Goal: Task Accomplishment & Management: Use online tool/utility

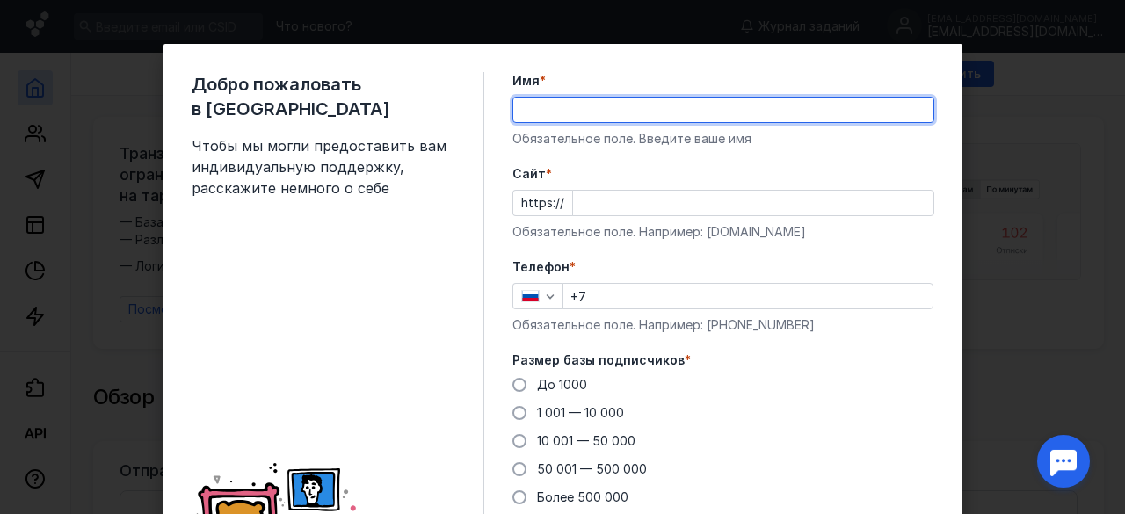
click at [575, 108] on input "Имя *" at bounding box center [723, 110] width 420 height 25
type input "[PERSON_NAME]"
click at [613, 198] on input "Cайт *" at bounding box center [753, 203] width 360 height 25
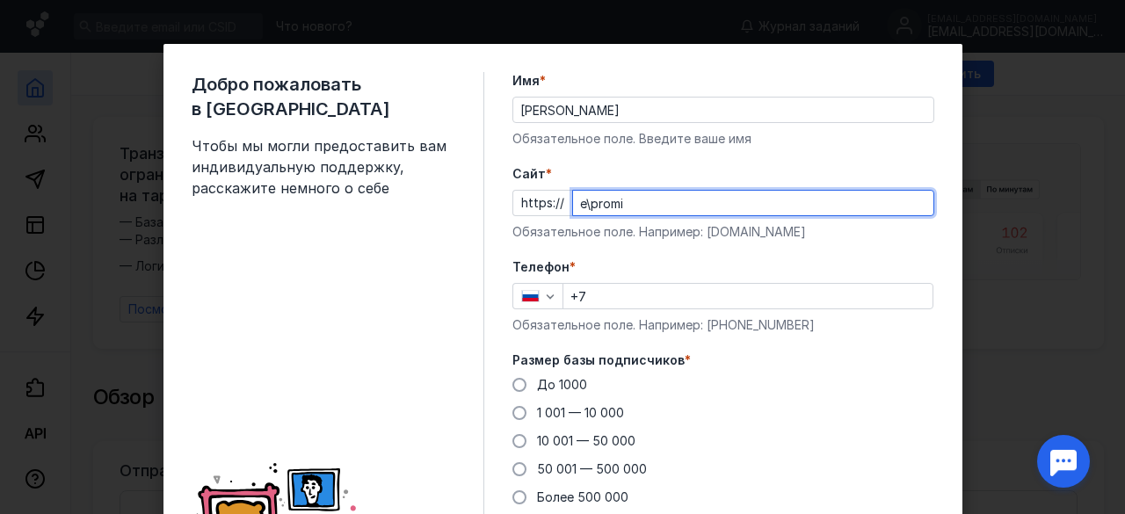
click at [585, 207] on input "e\promi" at bounding box center [753, 203] width 360 height 25
click at [641, 208] on input "e-promi" at bounding box center [753, 203] width 360 height 25
type input "[DOMAIN_NAME]"
click at [608, 298] on input "+7" at bounding box center [747, 296] width 369 height 25
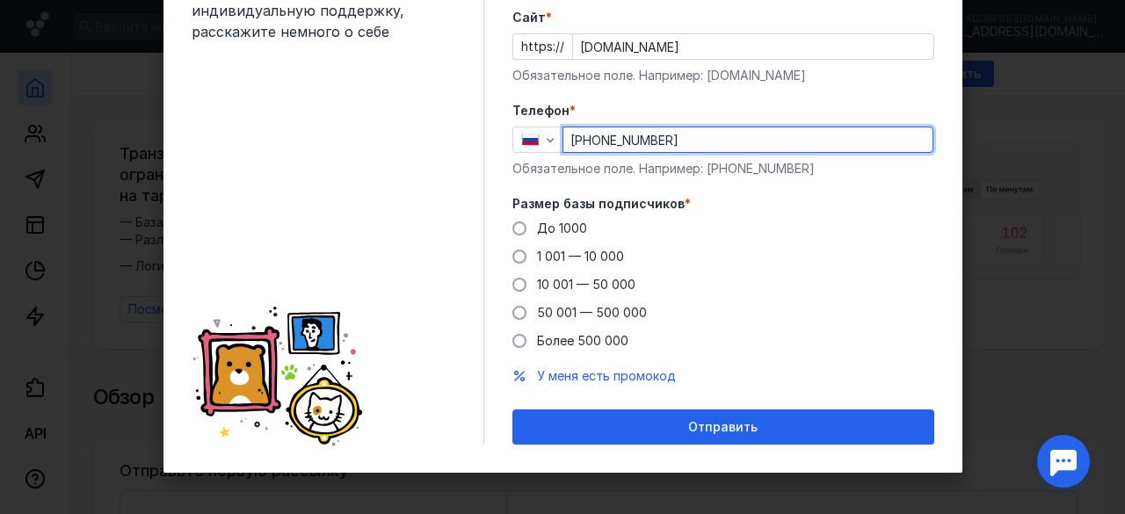
scroll to position [158, 0]
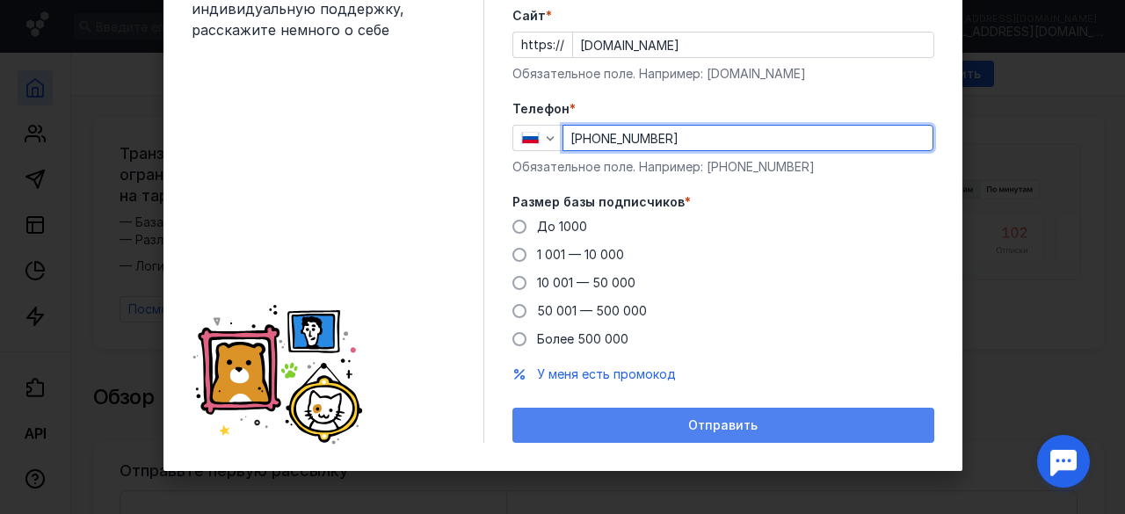
type input "[PHONE_NUMBER]"
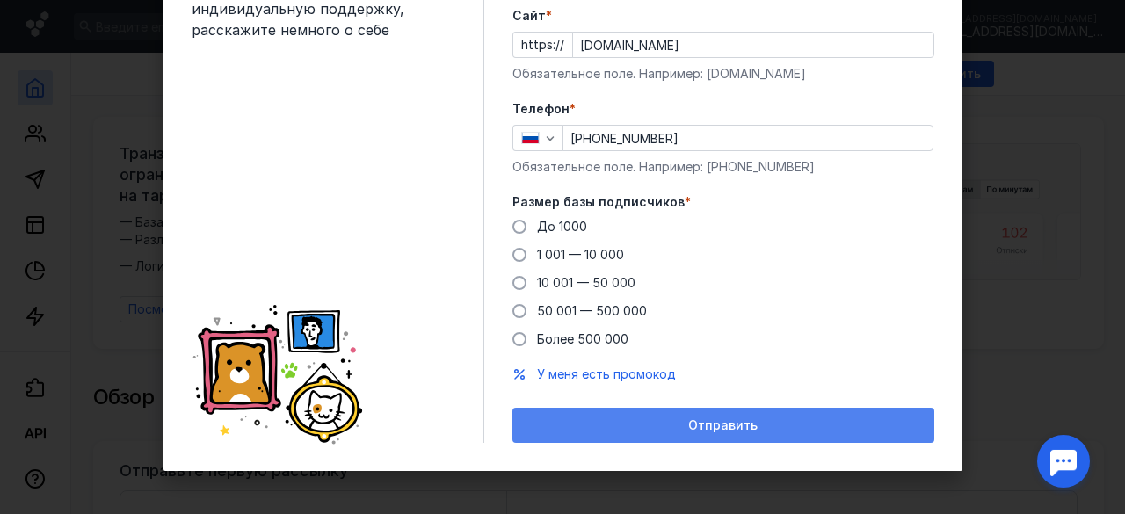
click at [650, 411] on div "Отправить" at bounding box center [723, 425] width 422 height 35
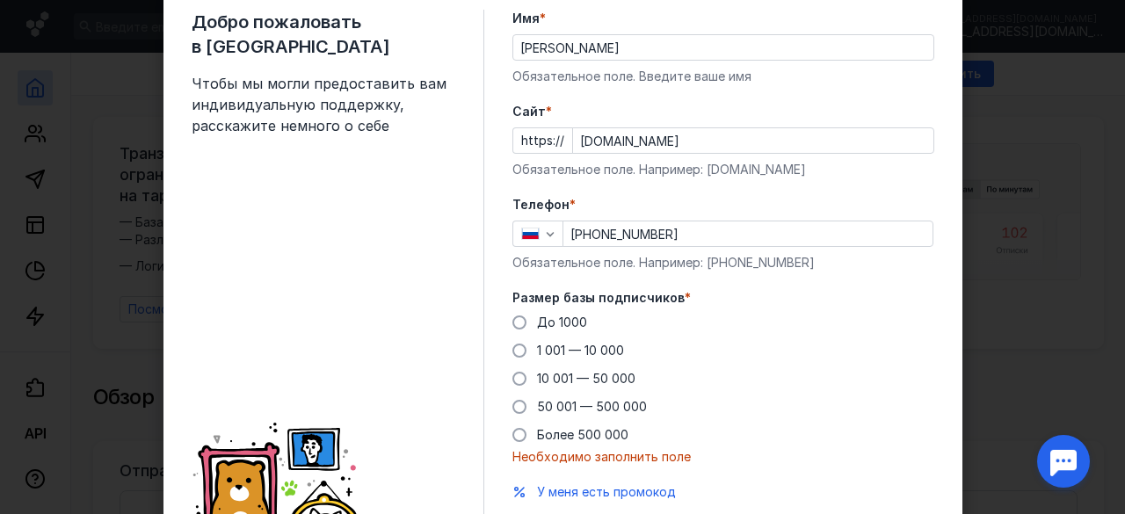
scroll to position [0, 0]
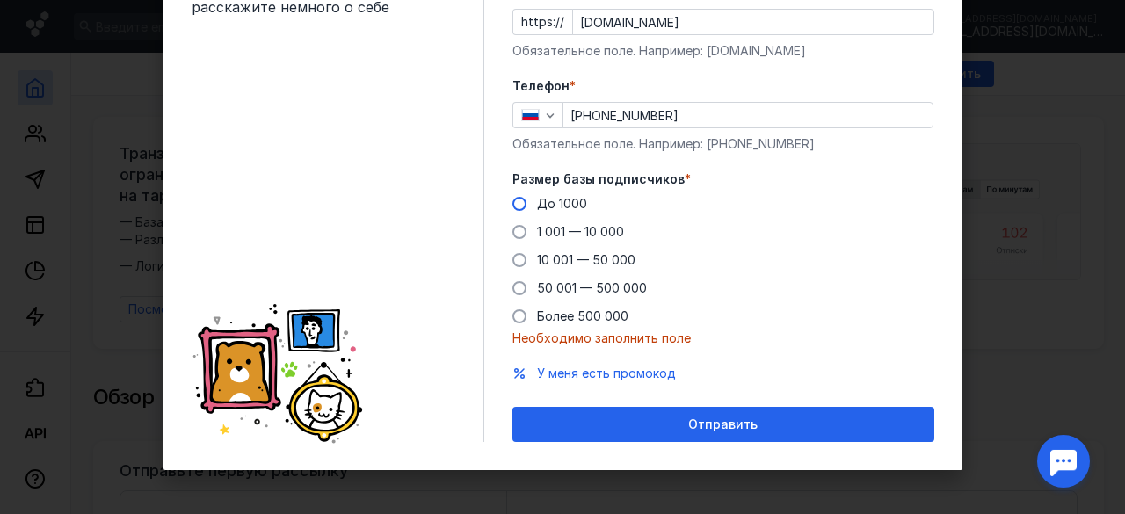
click at [575, 198] on span "До 1000" at bounding box center [562, 203] width 50 height 15
click at [0, 0] on input "До 1000" at bounding box center [0, 0] width 0 height 0
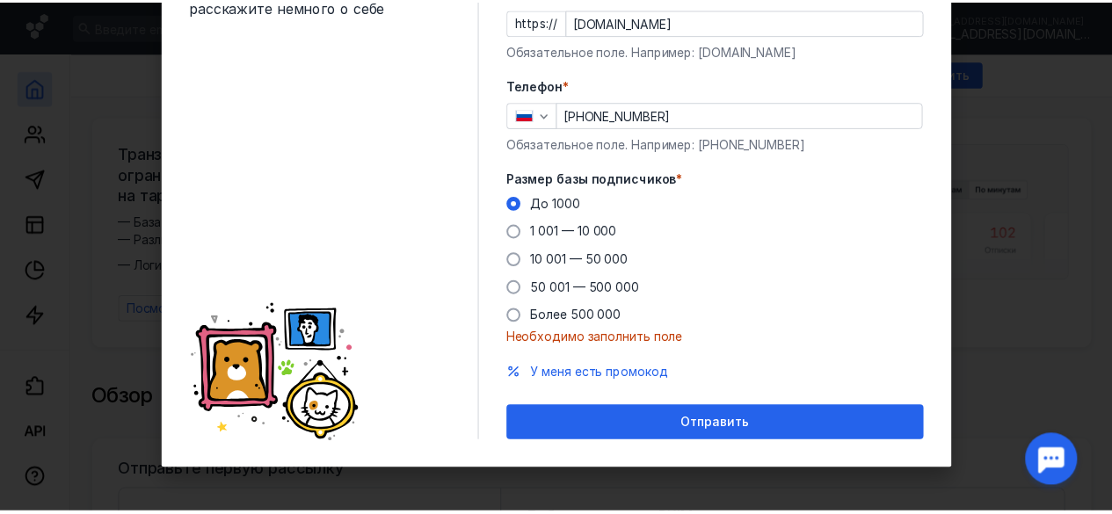
scroll to position [158, 0]
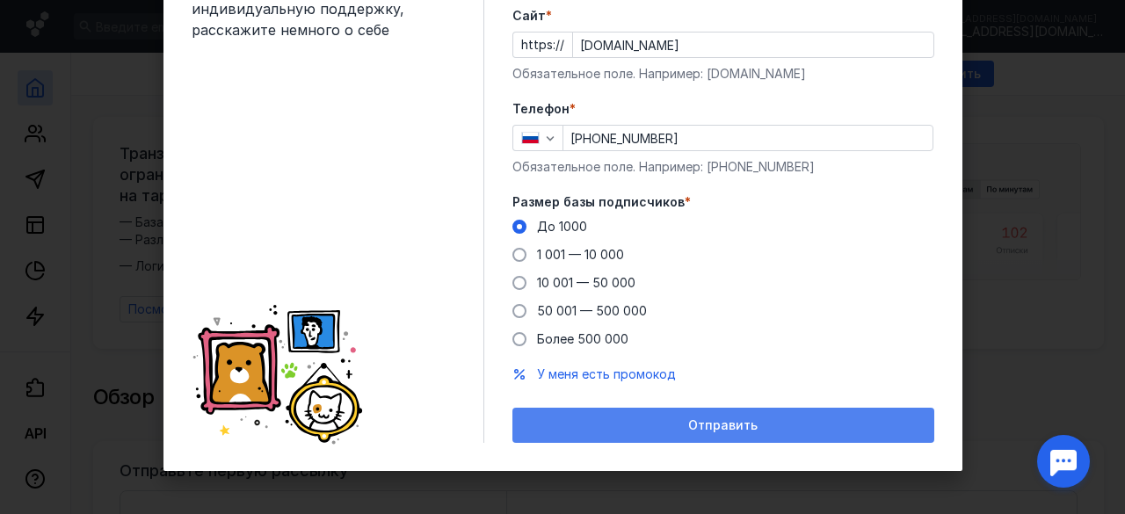
click at [642, 419] on div "Отправить" at bounding box center [723, 425] width 404 height 15
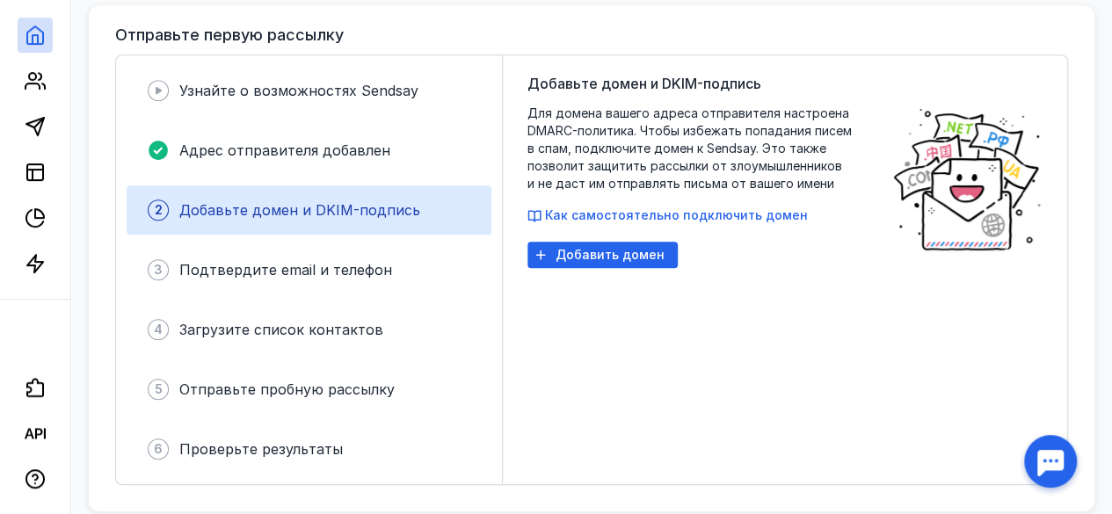
scroll to position [352, 0]
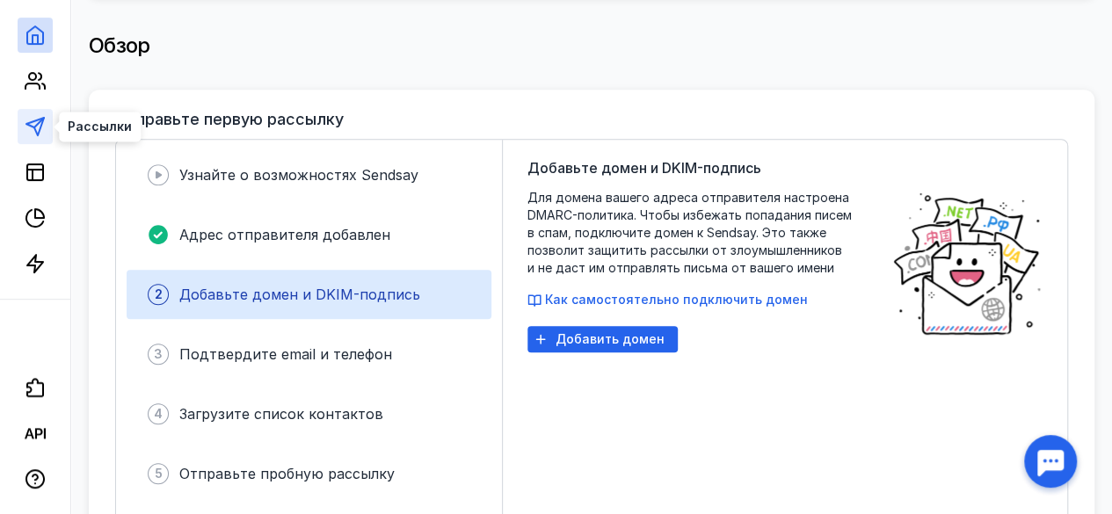
click at [37, 127] on icon at bounding box center [35, 126] width 21 height 21
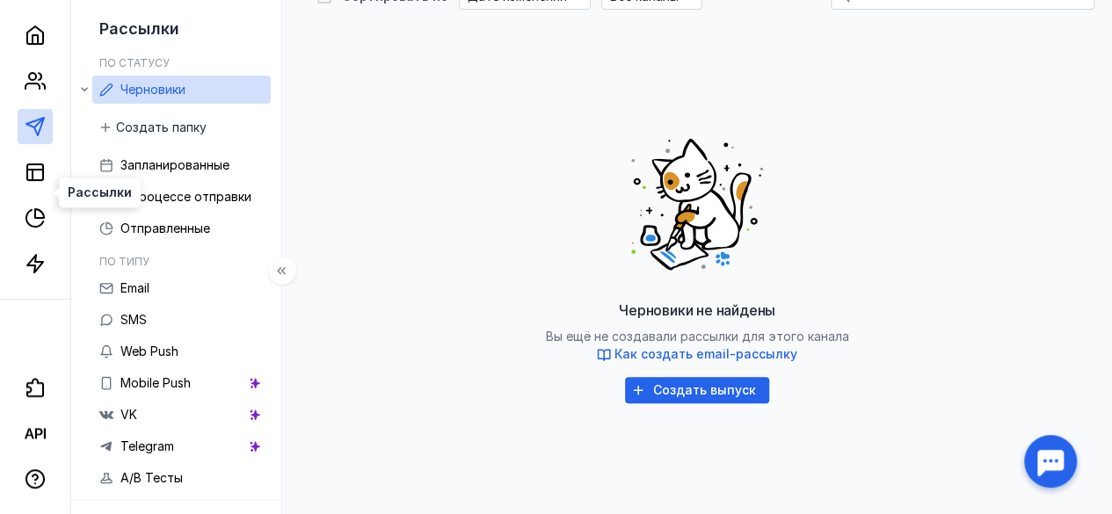
scroll to position [346, 0]
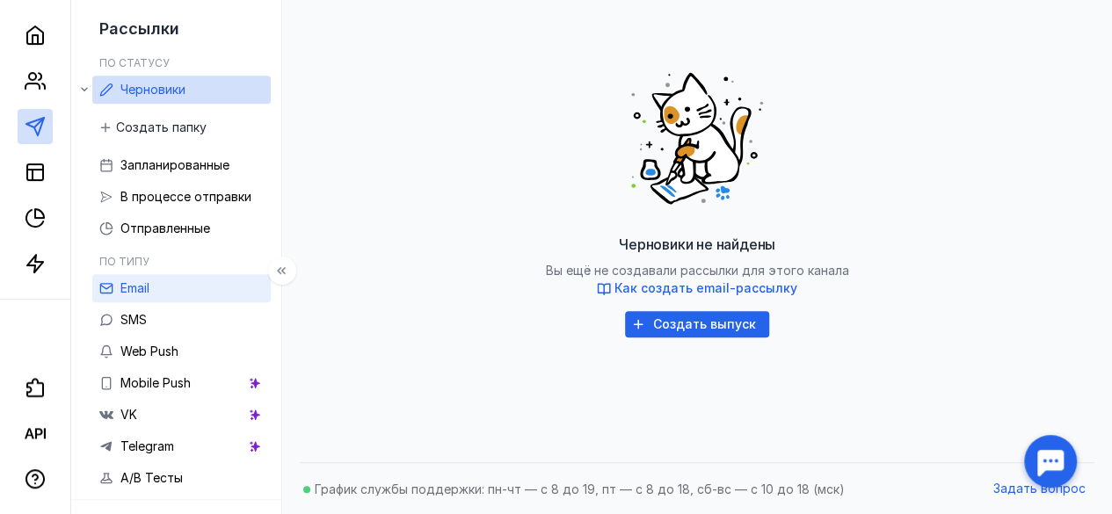
click at [196, 294] on link "Email" at bounding box center [181, 288] width 178 height 28
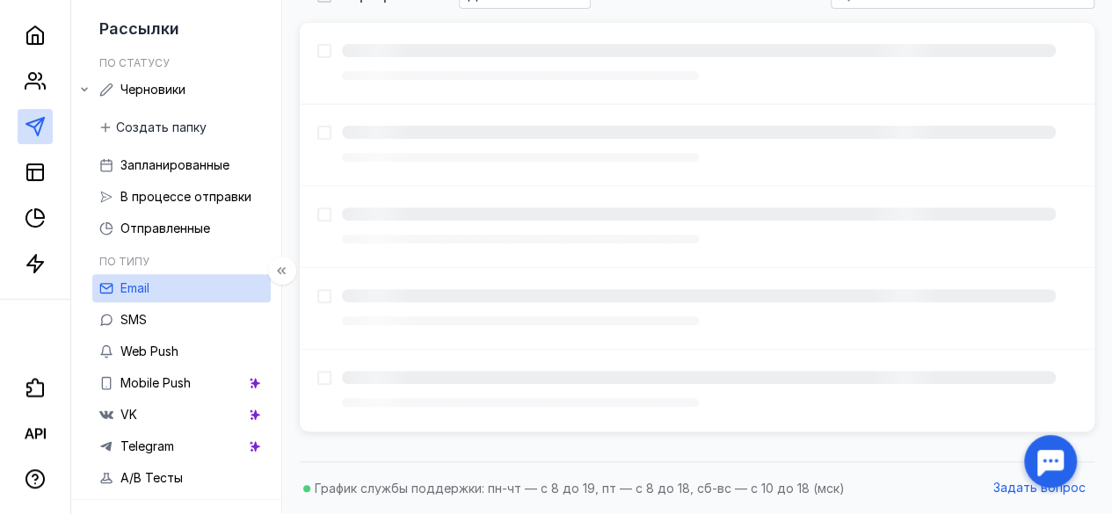
scroll to position [346, 0]
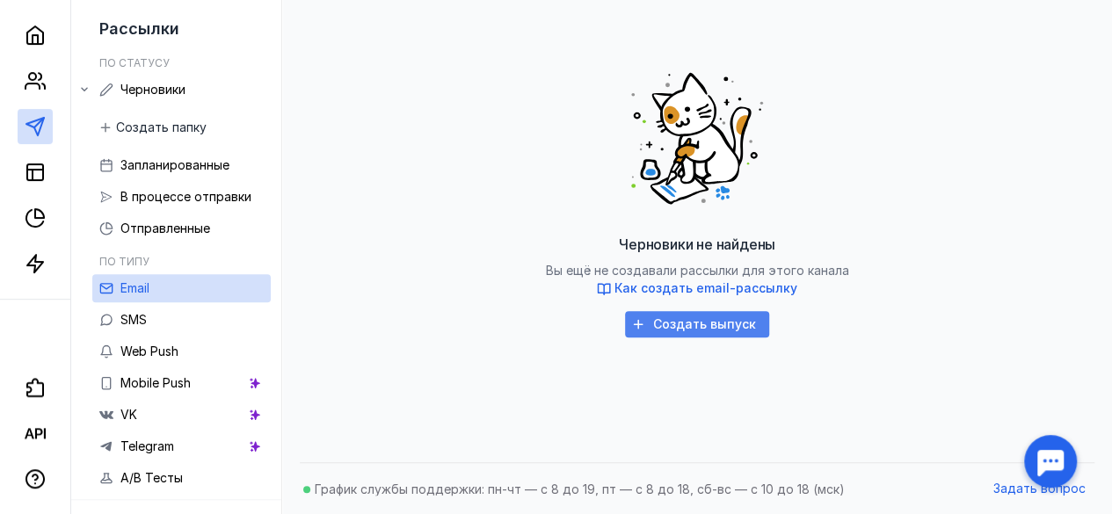
click at [712, 330] on span "Создать выпуск" at bounding box center [704, 324] width 103 height 15
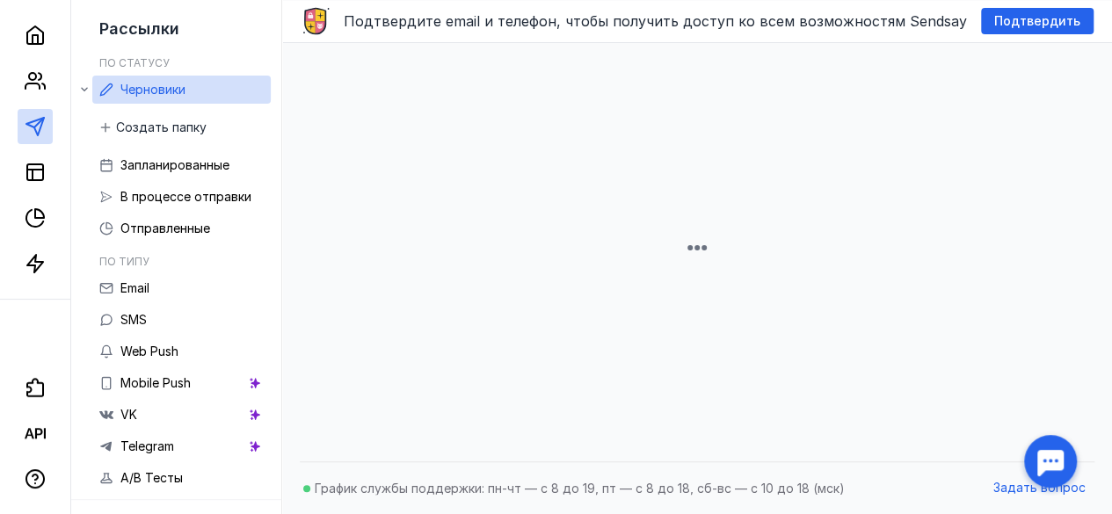
scroll to position [346, 0]
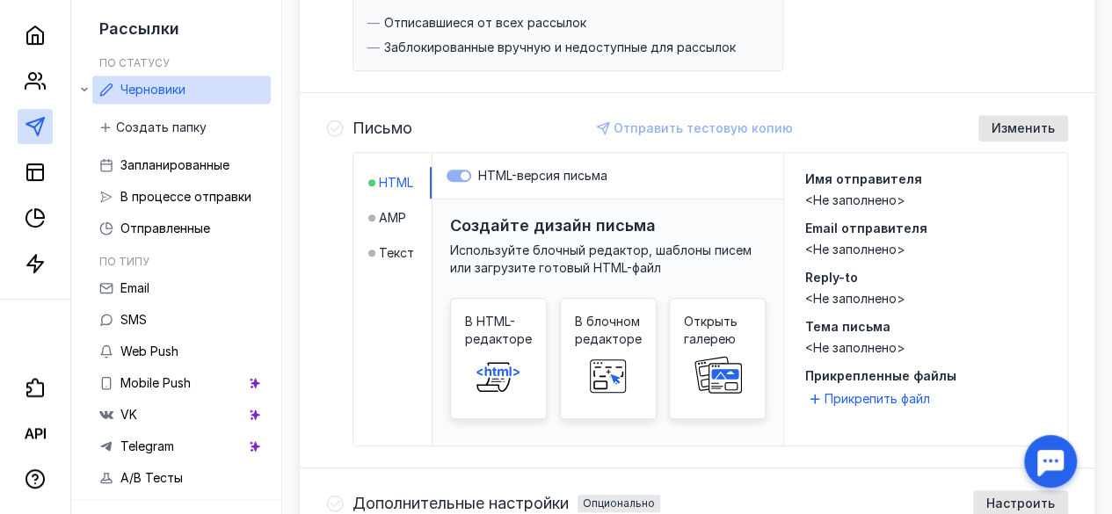
click at [642, 287] on div "Создайте дизайн письма Используйте блочный редактор, шаблоны писем или загрузит…" at bounding box center [607, 346] width 351 height 293
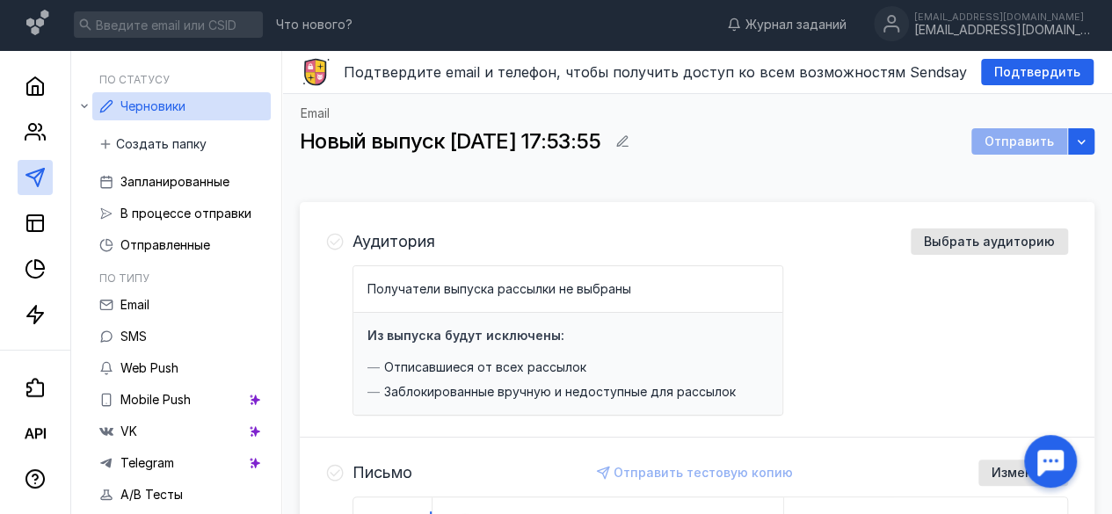
scroll to position [0, 0]
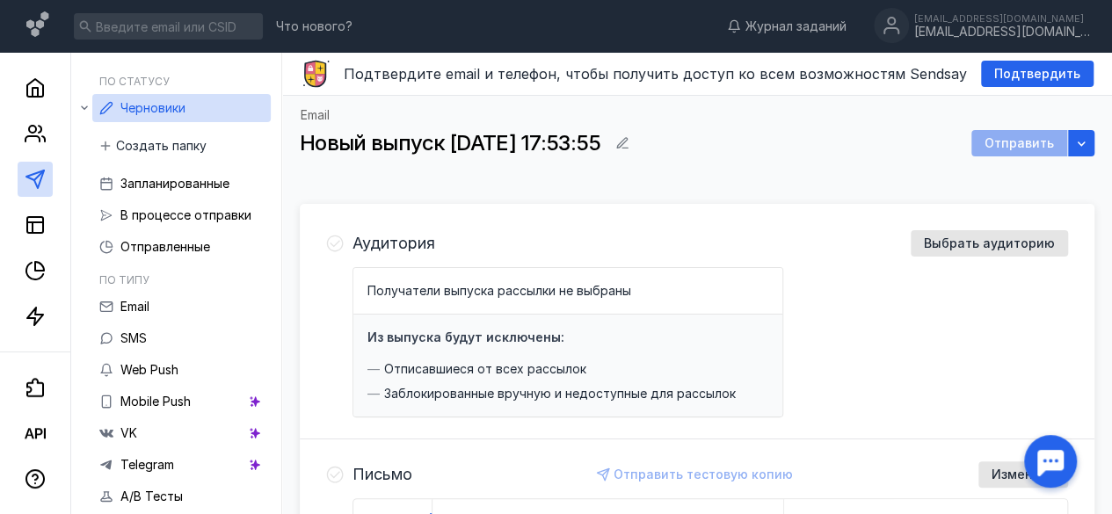
click at [519, 145] on span "Новый выпуск [DATE] 17:53:55" at bounding box center [450, 142] width 301 height 25
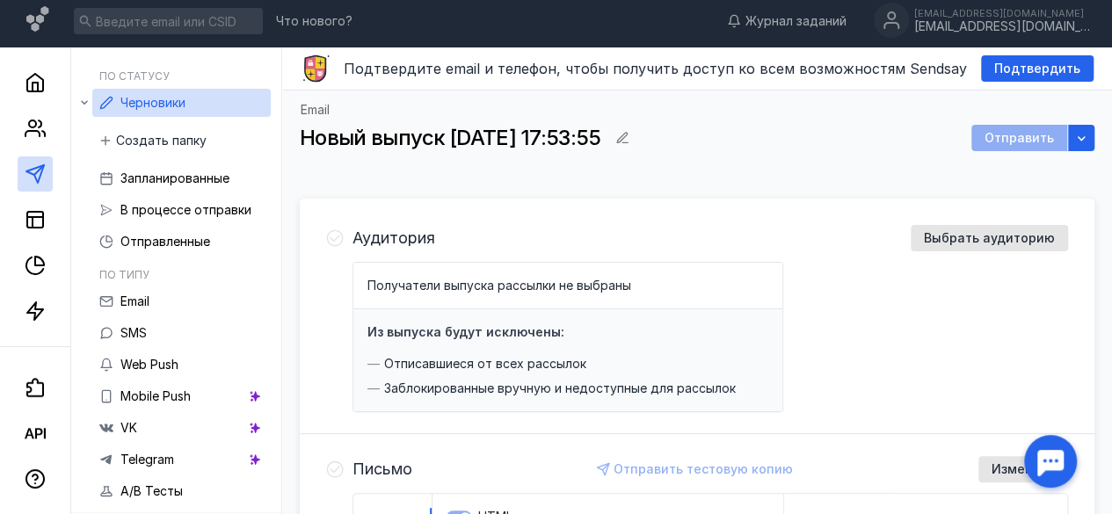
scroll to position [352, 0]
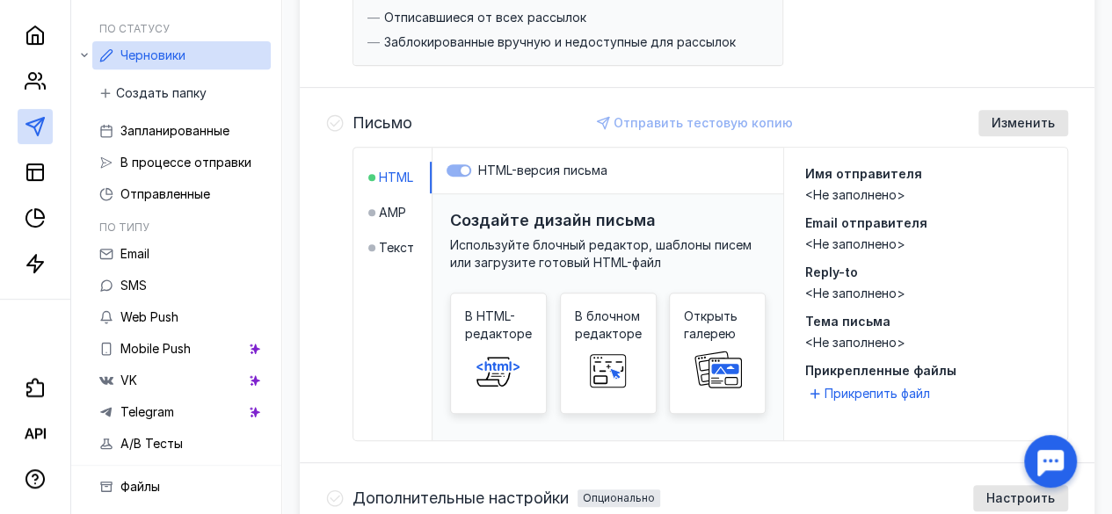
drag, startPoint x: 454, startPoint y: 173, endPoint x: 422, endPoint y: 181, distance: 33.5
click at [453, 173] on div "HTML-версия письма" at bounding box center [607, 171] width 351 height 47
click at [405, 176] on span "HTML" at bounding box center [396, 178] width 34 height 18
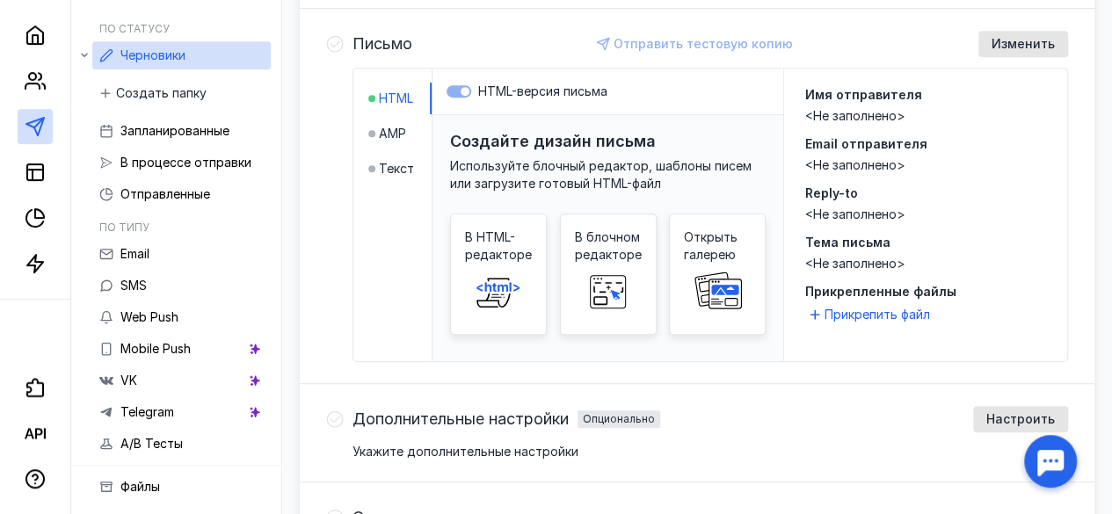
scroll to position [527, 0]
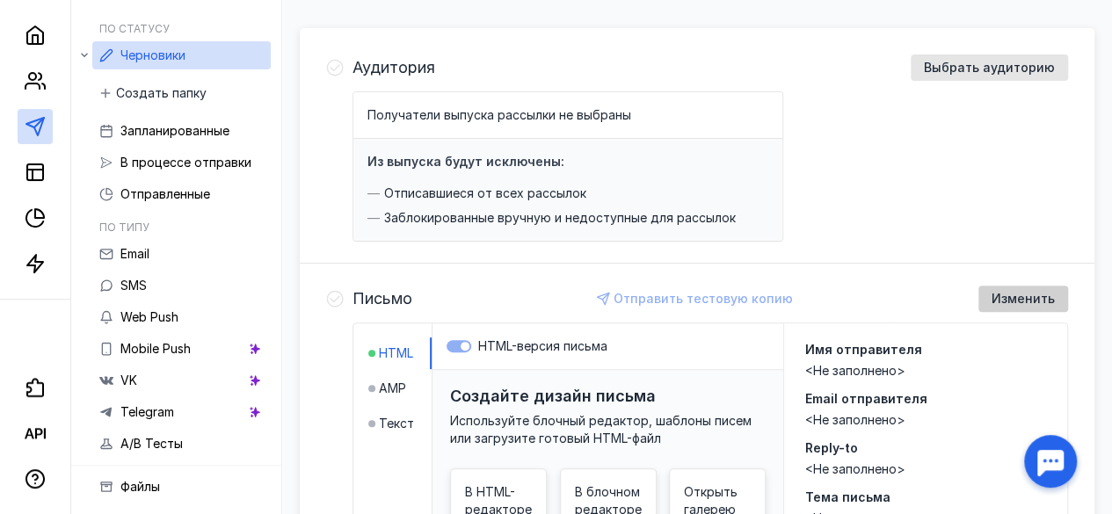
click at [1024, 303] on span "Изменить" at bounding box center [1022, 299] width 63 height 15
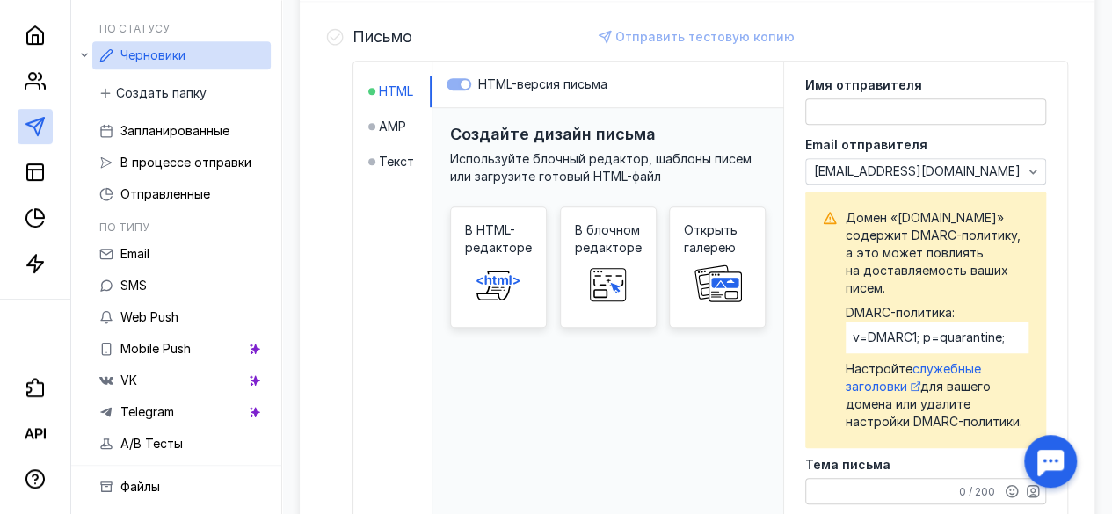
scroll to position [789, 0]
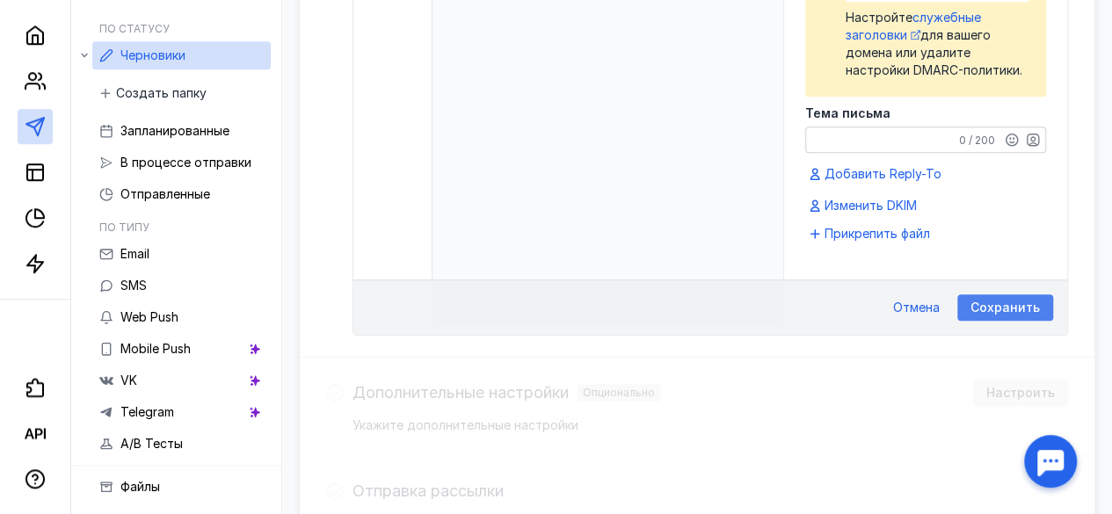
click at [994, 321] on div "Сохранить" at bounding box center [1005, 307] width 96 height 26
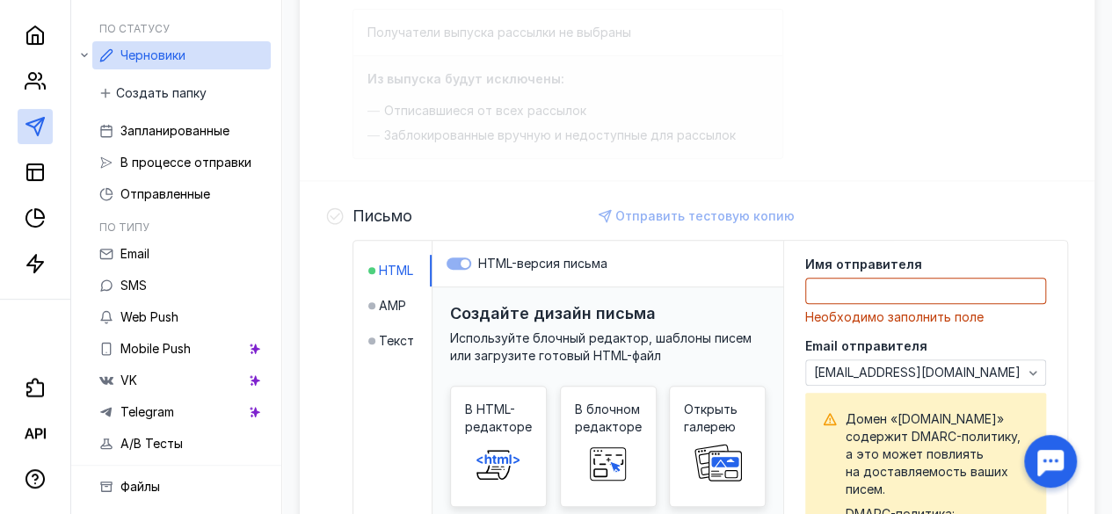
scroll to position [258, 0]
click at [606, 316] on h3 "Создайте дизайн письма" at bounding box center [553, 314] width 206 height 18
click at [476, 260] on label "HTML-версия письма" at bounding box center [607, 265] width 323 height 18
click at [141, 246] on span "Email" at bounding box center [134, 253] width 29 height 15
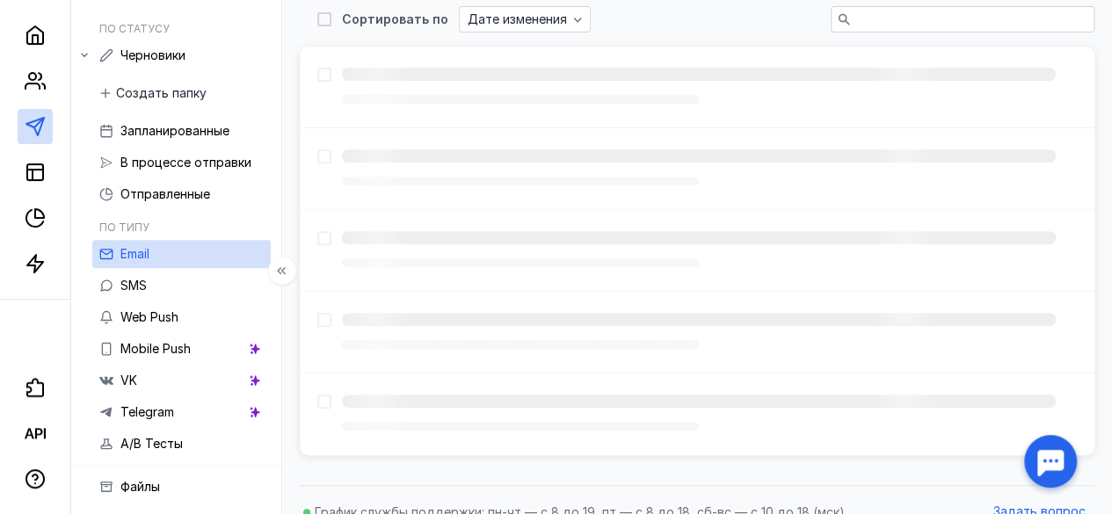
scroll to position [53, 0]
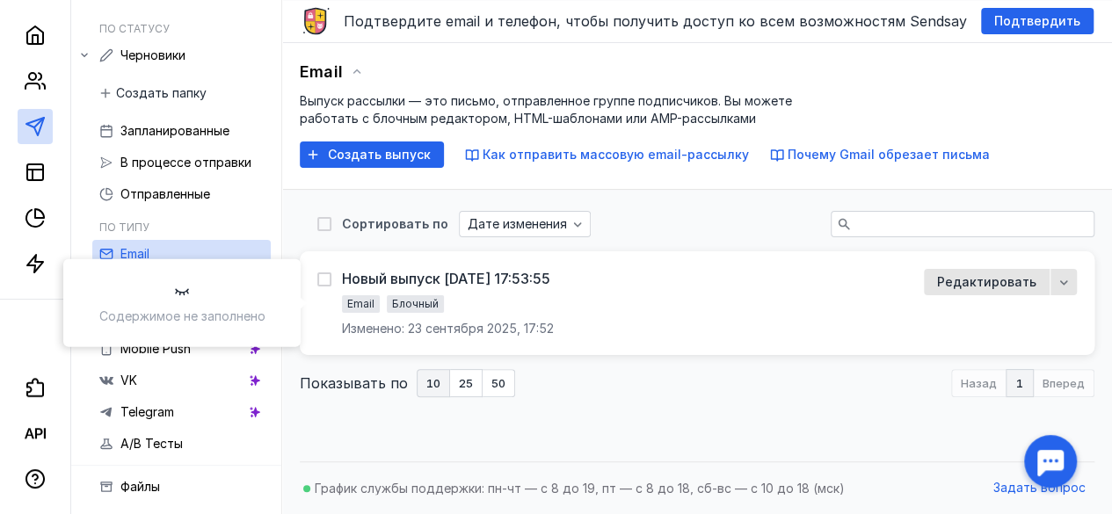
click at [427, 300] on span "Блочный" at bounding box center [415, 303] width 47 height 13
click at [947, 279] on span "Редактировать" at bounding box center [986, 282] width 99 height 18
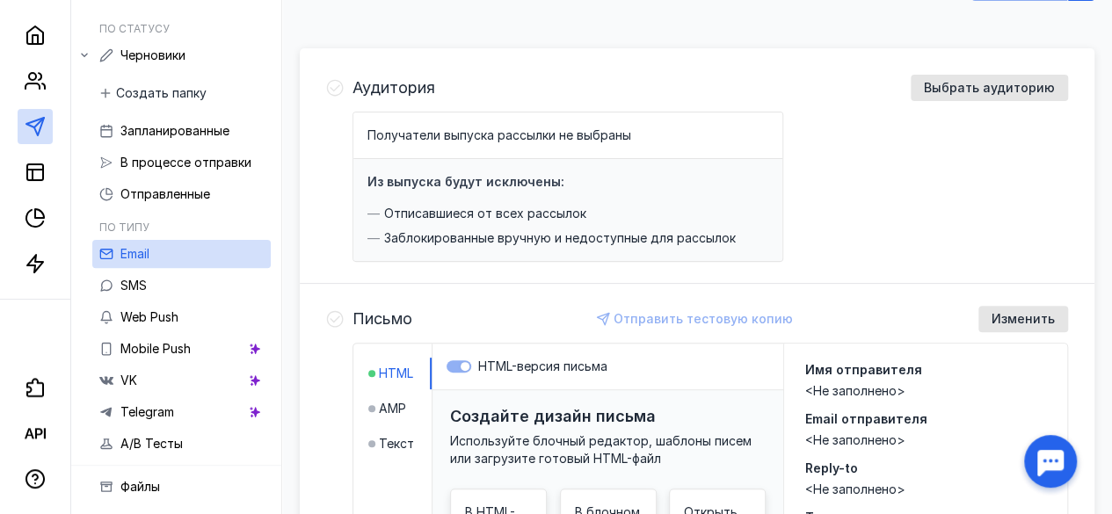
scroll to position [229, 0]
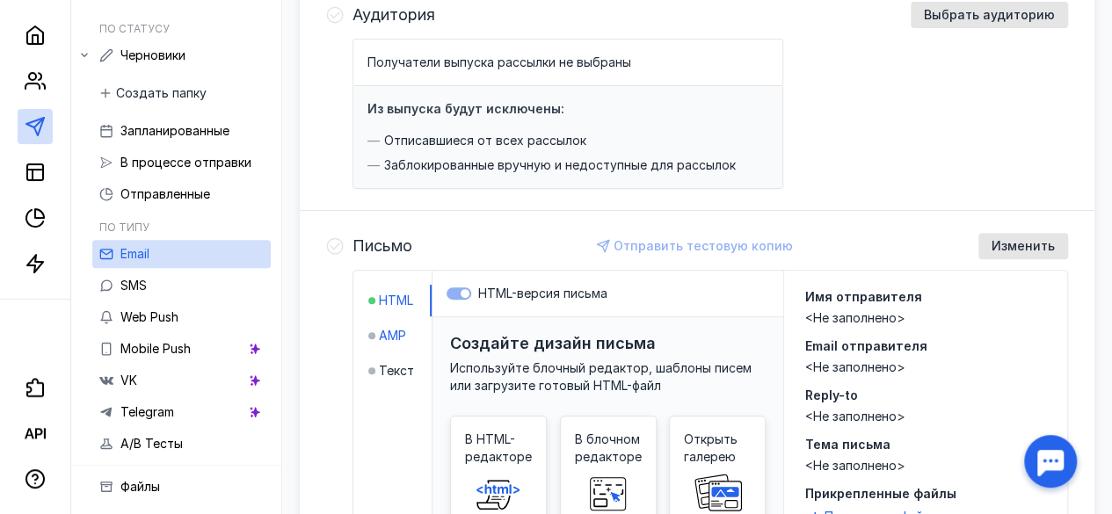
click at [399, 333] on span "AMP" at bounding box center [392, 336] width 27 height 18
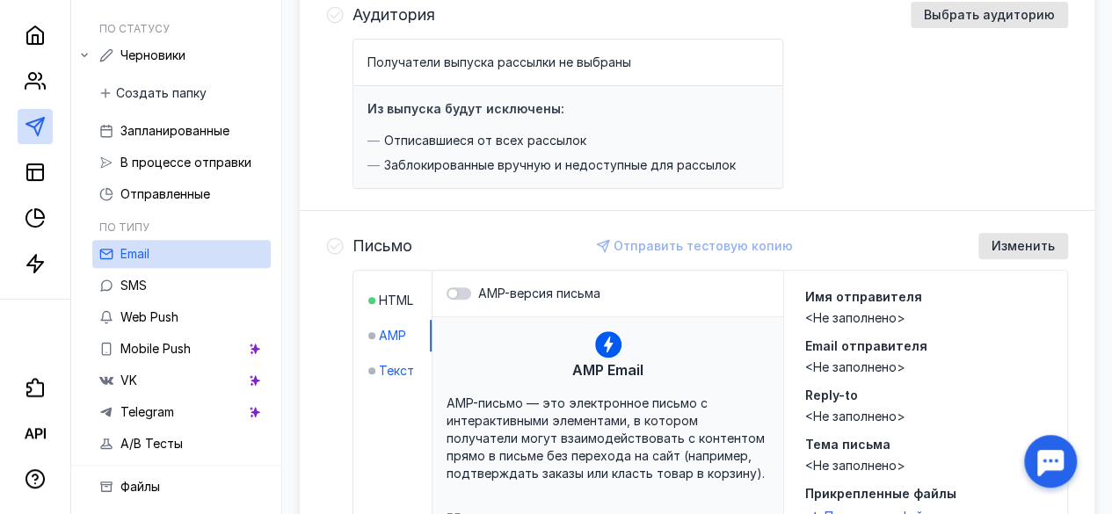
click at [410, 368] on span "Текст" at bounding box center [396, 371] width 35 height 18
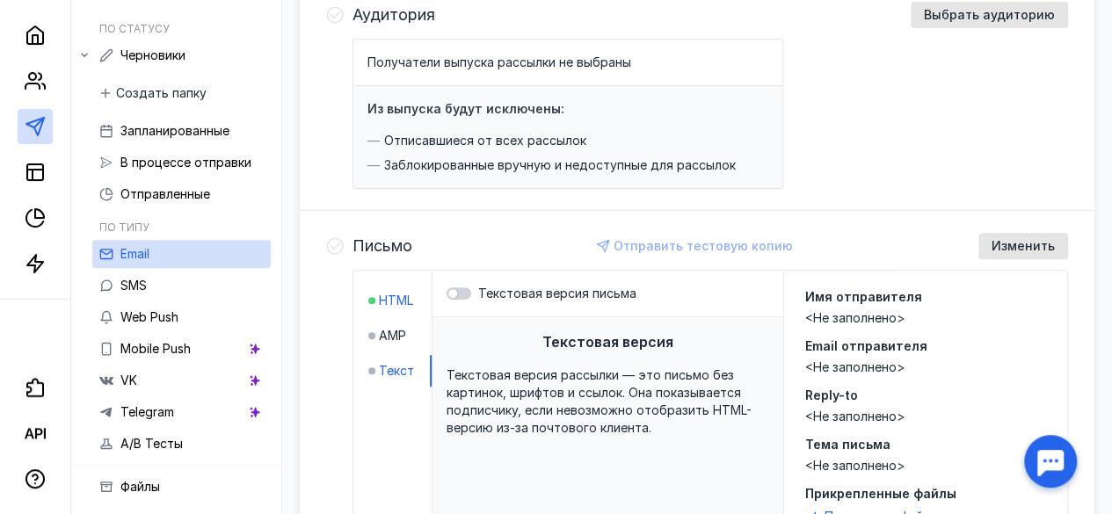
click at [413, 298] on span "HTML" at bounding box center [396, 301] width 34 height 18
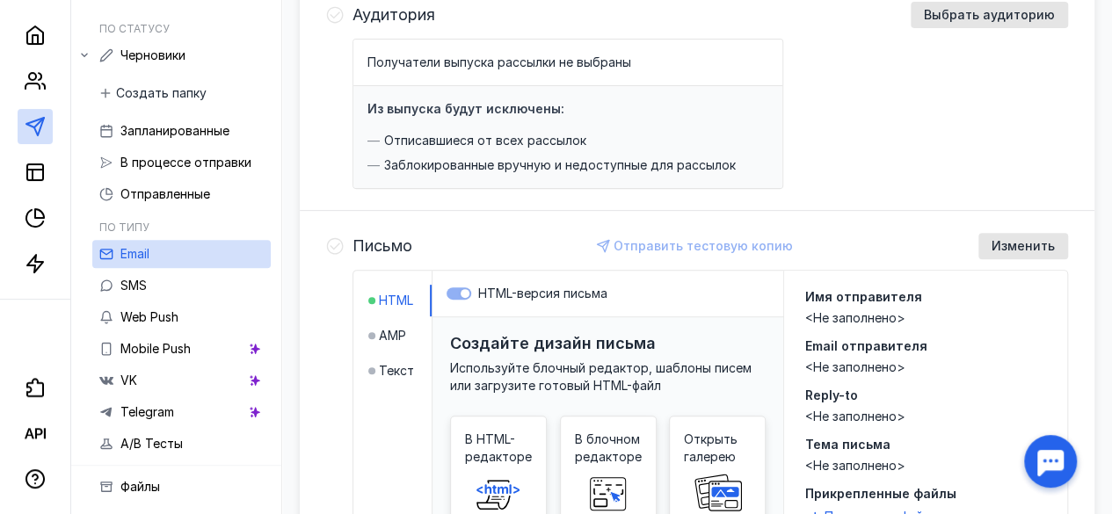
click at [478, 293] on label "HTML-версия письма" at bounding box center [607, 294] width 323 height 18
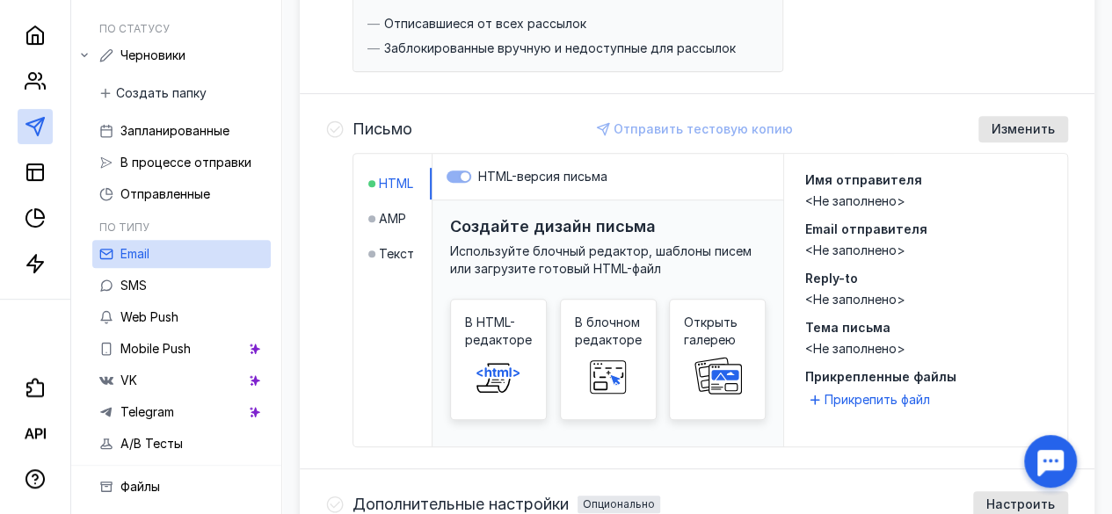
scroll to position [52, 0]
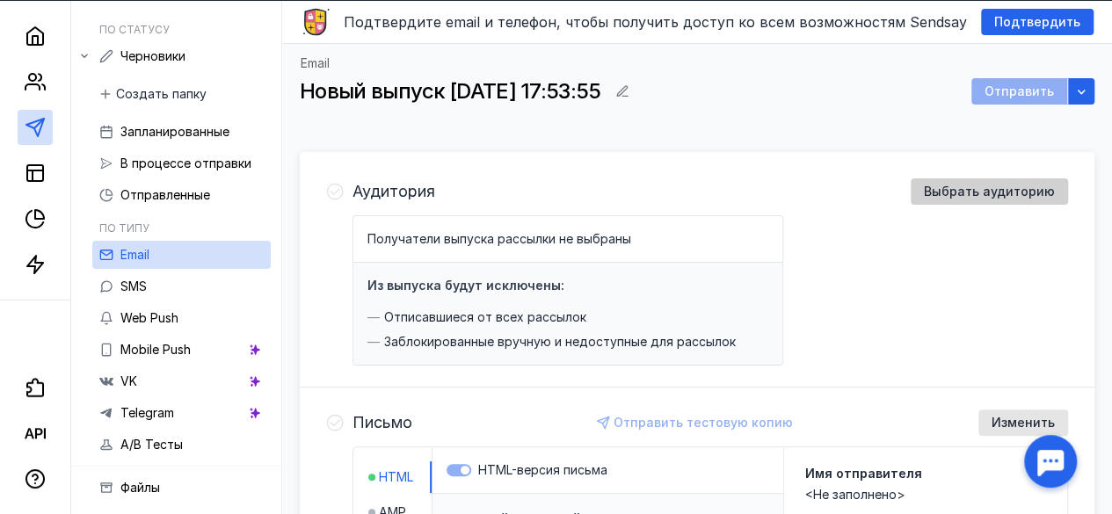
click at [963, 200] on div "Выбрать аудиторию" at bounding box center [989, 191] width 157 height 26
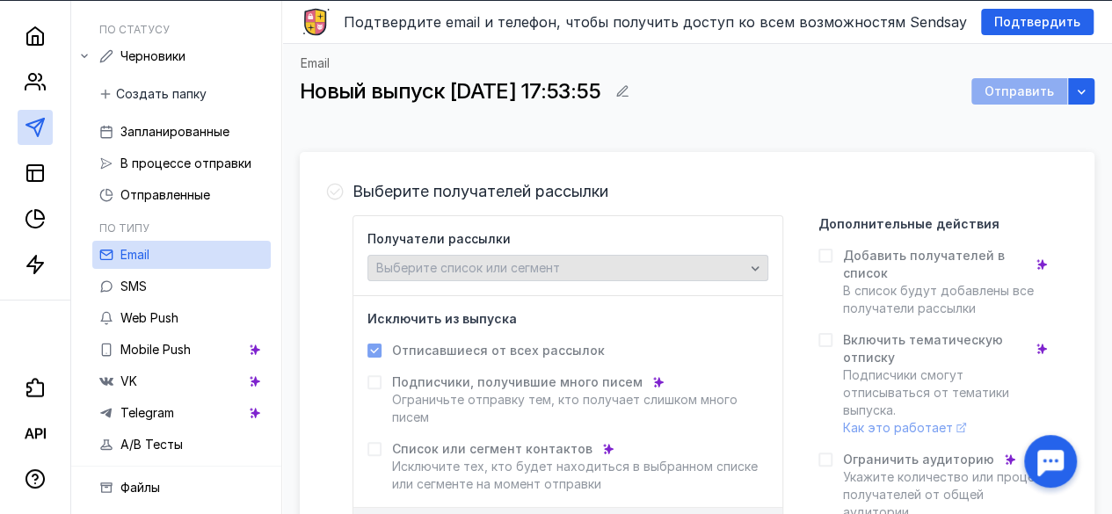
click at [693, 268] on div "Выберите список или сегмент" at bounding box center [560, 268] width 377 height 15
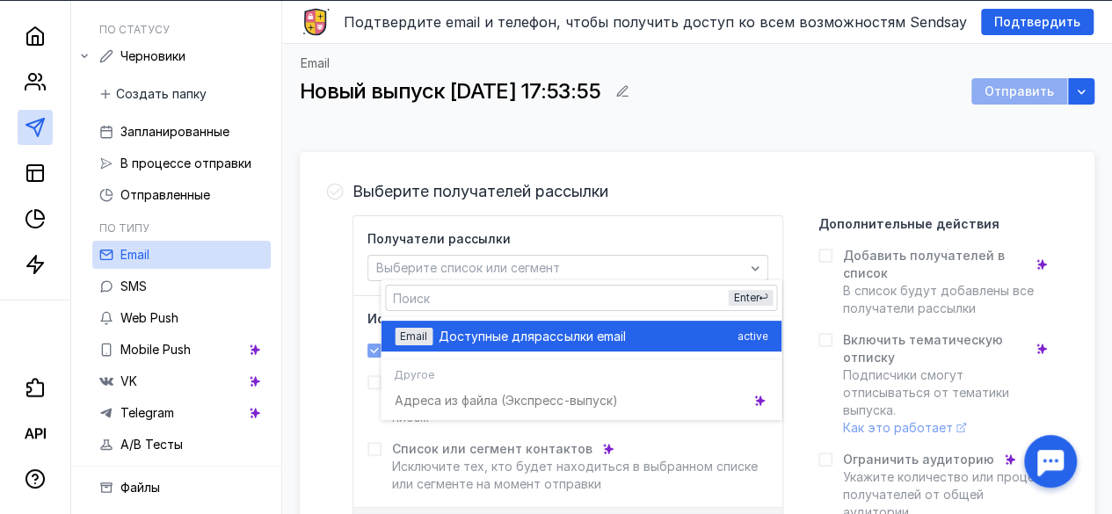
click at [677, 326] on div "Email Доступные для рассылки email active" at bounding box center [581, 336] width 373 height 31
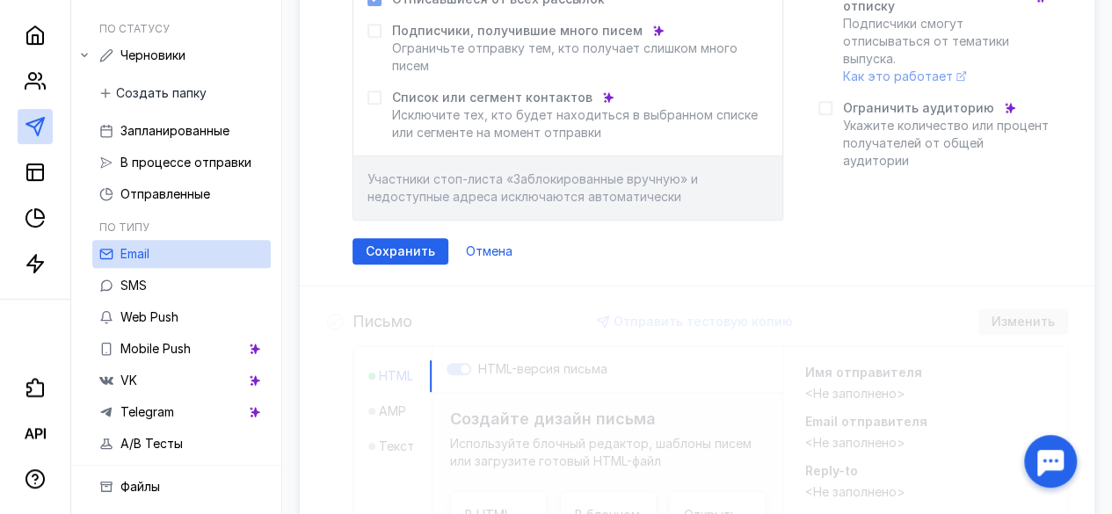
scroll to position [316, 0]
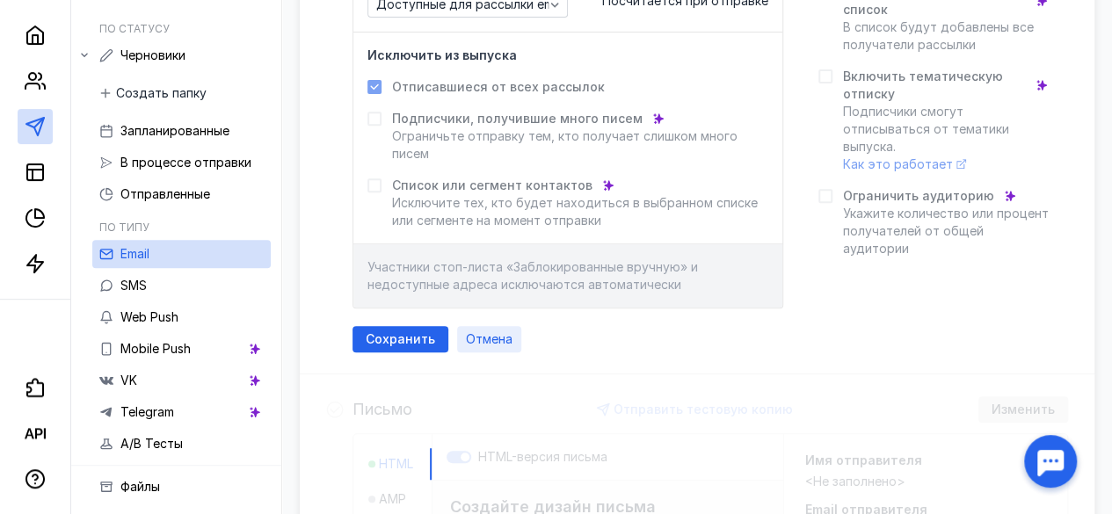
click at [475, 328] on div "Отмена" at bounding box center [489, 339] width 64 height 26
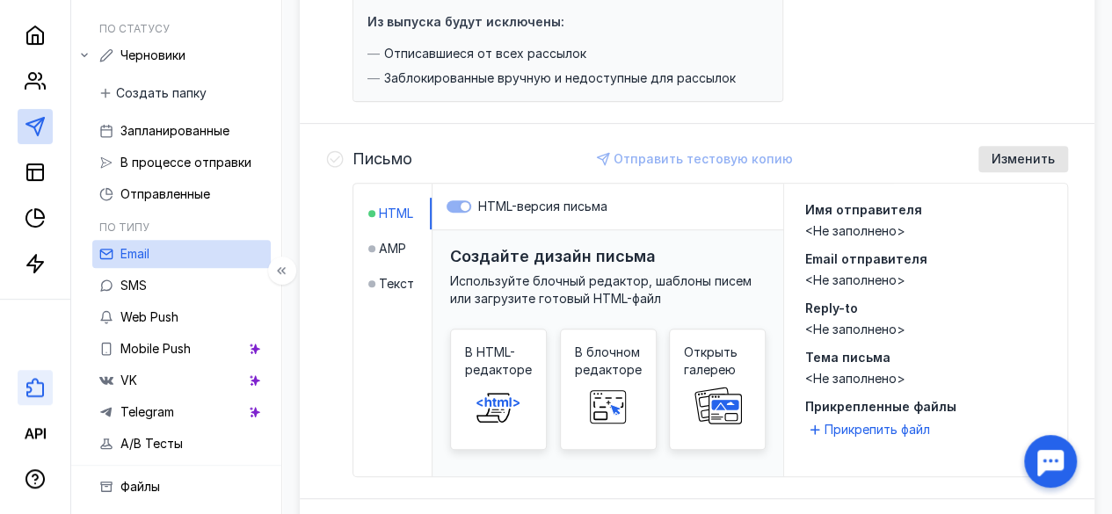
click at [53, 386] on link at bounding box center [35, 387] width 35 height 35
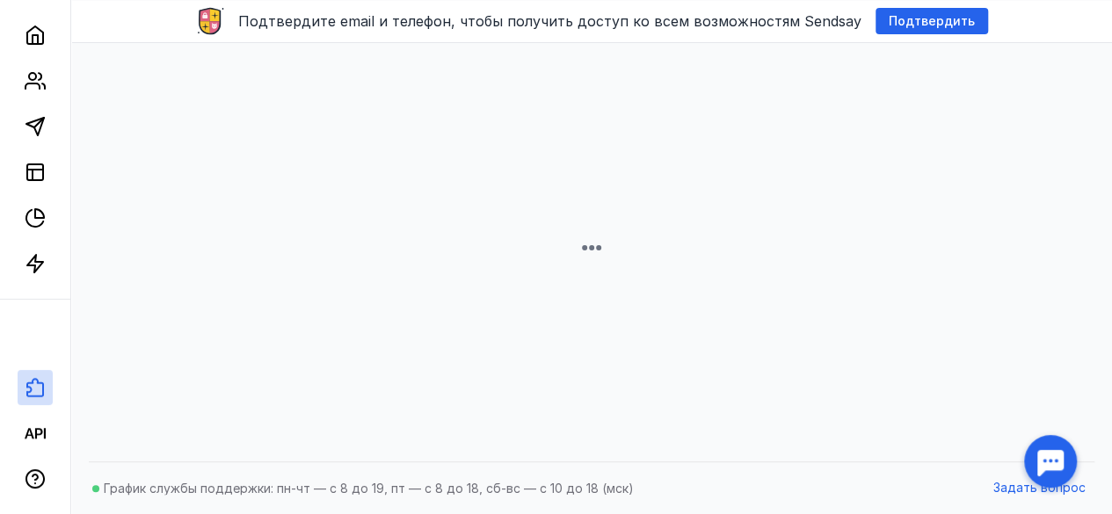
scroll to position [196, 0]
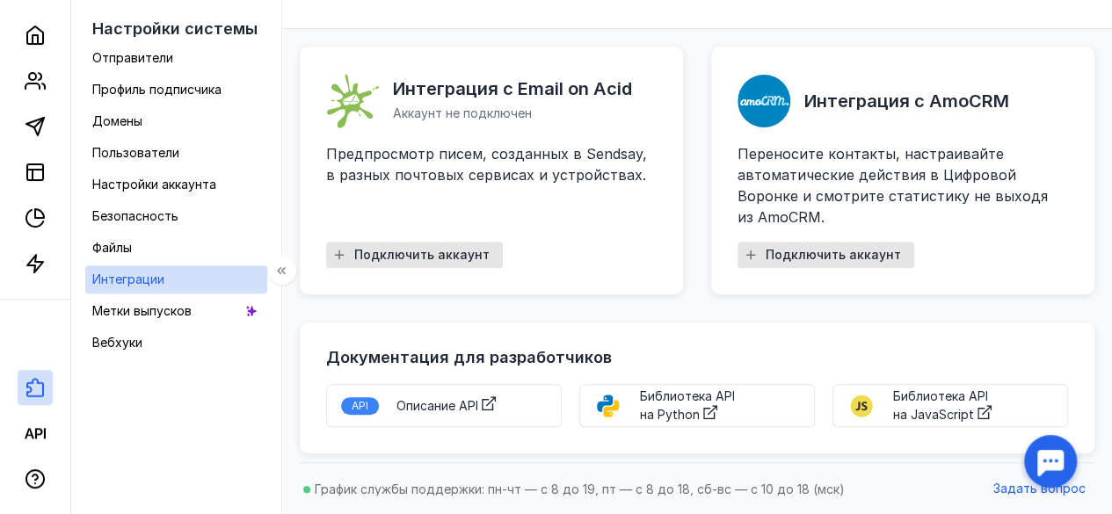
click at [36, 289] on div at bounding box center [35, 150] width 70 height 300
click at [28, 199] on div at bounding box center [35, 150] width 70 height 300
click at [30, 187] on link at bounding box center [35, 172] width 35 height 35
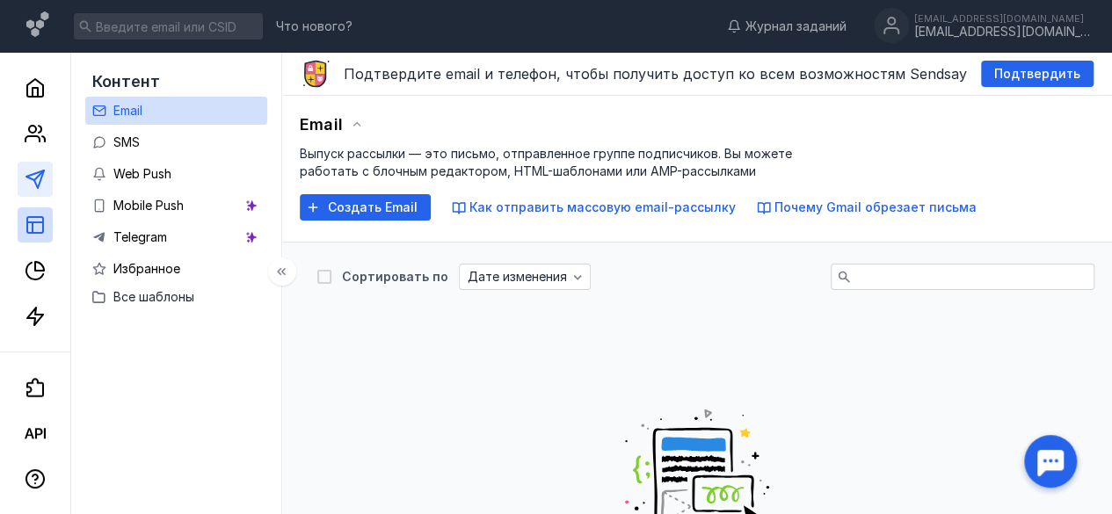
click at [24, 174] on link at bounding box center [35, 179] width 35 height 35
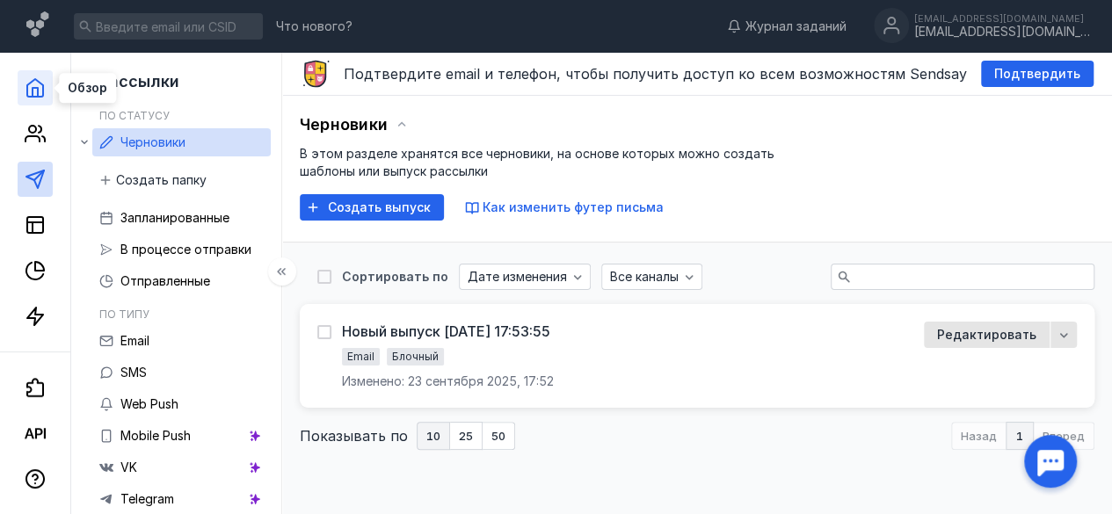
click at [37, 80] on icon at bounding box center [35, 88] width 16 height 18
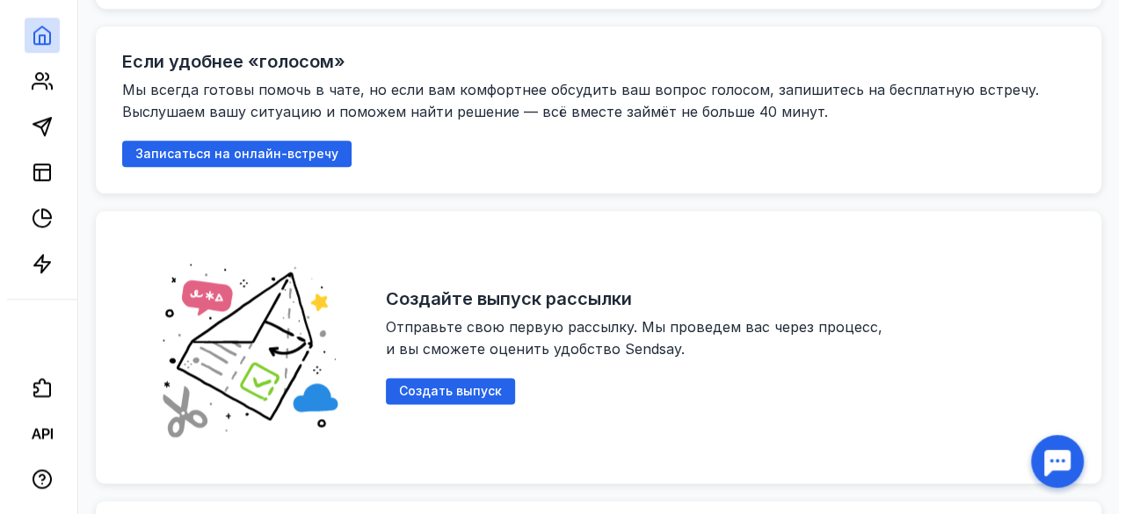
scroll to position [967, 0]
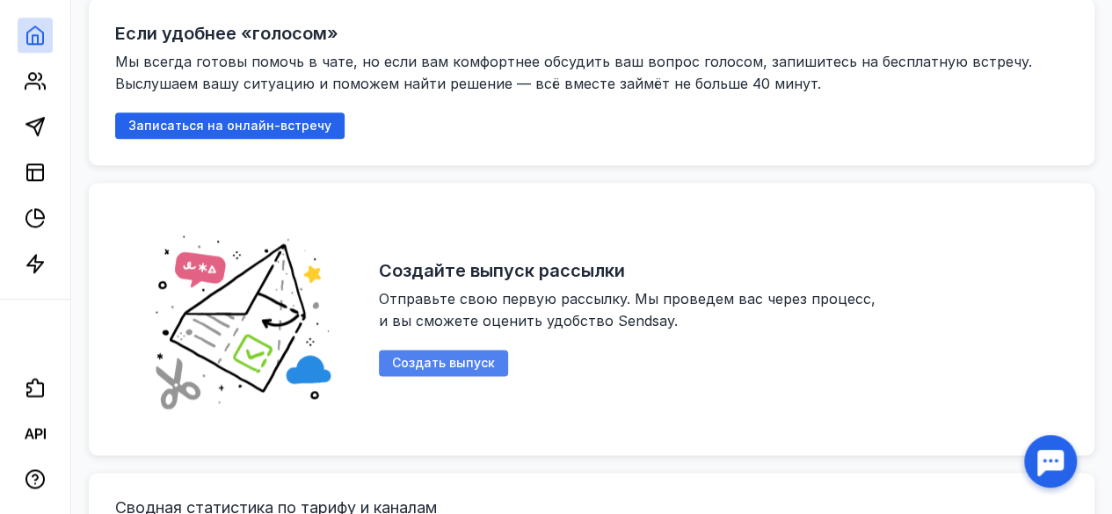
click at [459, 356] on span "Создать выпуск" at bounding box center [443, 363] width 103 height 15
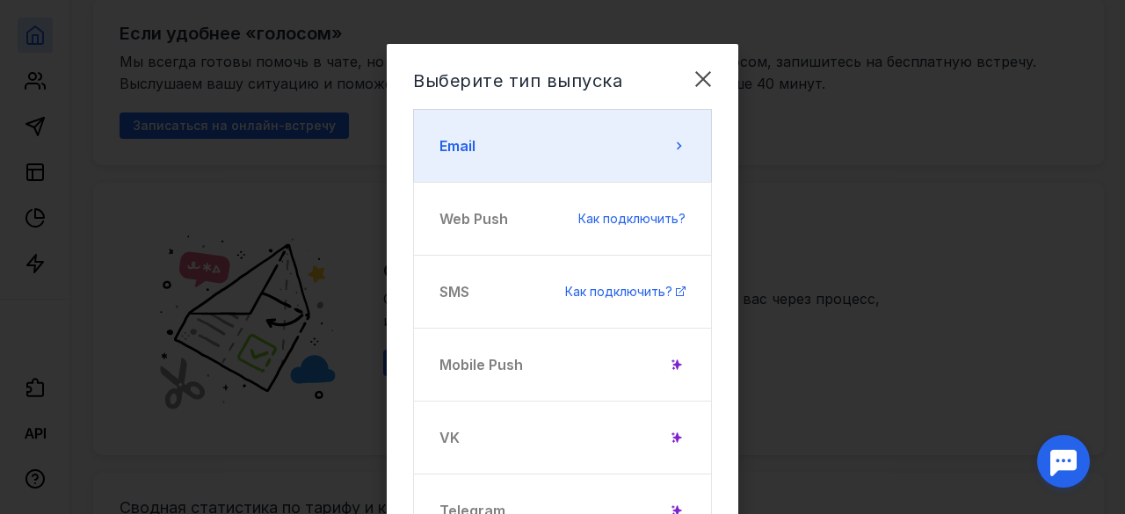
click at [515, 149] on button "Email" at bounding box center [562, 146] width 299 height 74
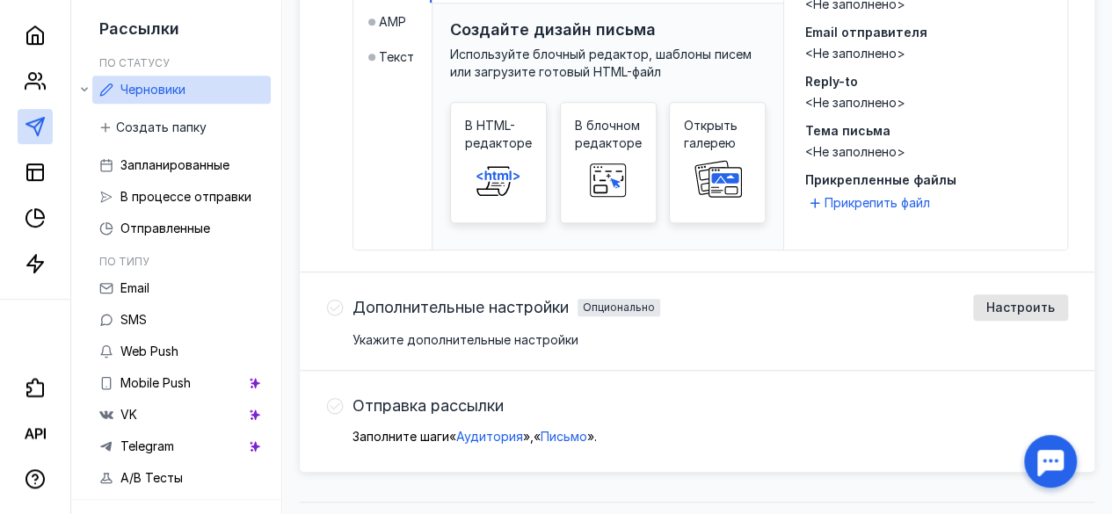
scroll to position [579, 0]
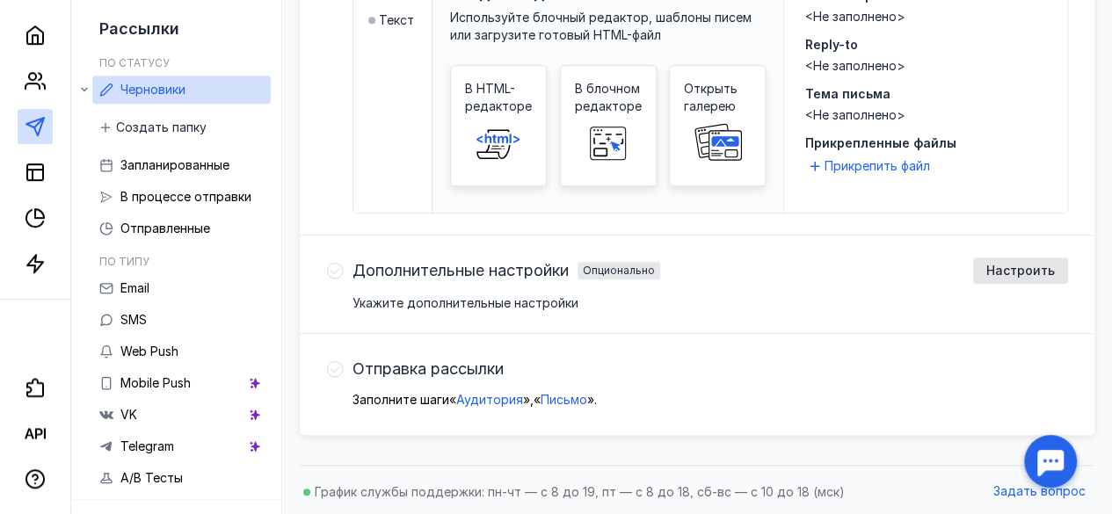
click at [441, 369] on span "Отправка рассылки" at bounding box center [427, 369] width 151 height 18
click at [522, 395] on span "Аудитория" at bounding box center [489, 399] width 67 height 15
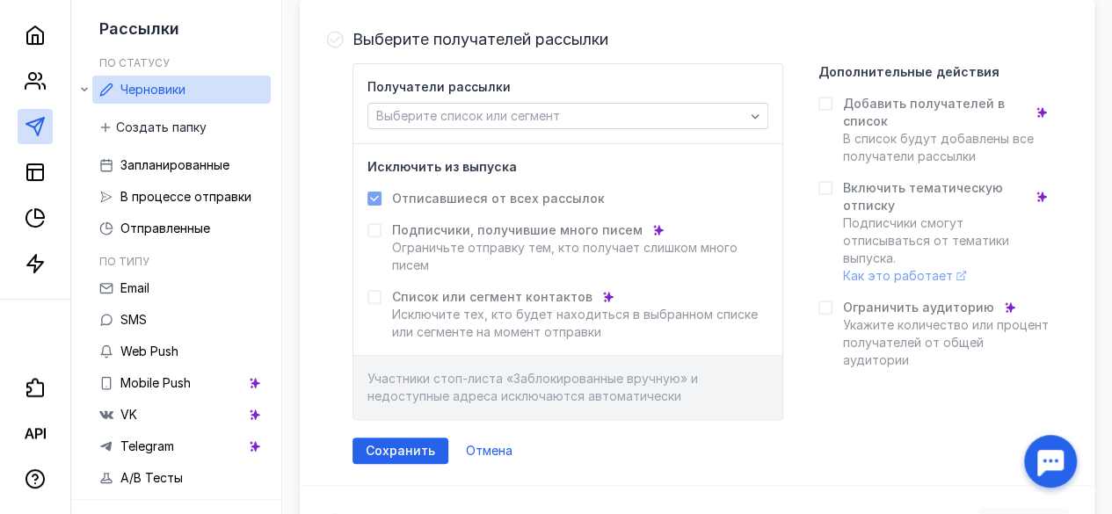
scroll to position [203, 0]
click at [559, 98] on div "Получатели рассылки Выберите список или сегмент" at bounding box center [567, 104] width 401 height 51
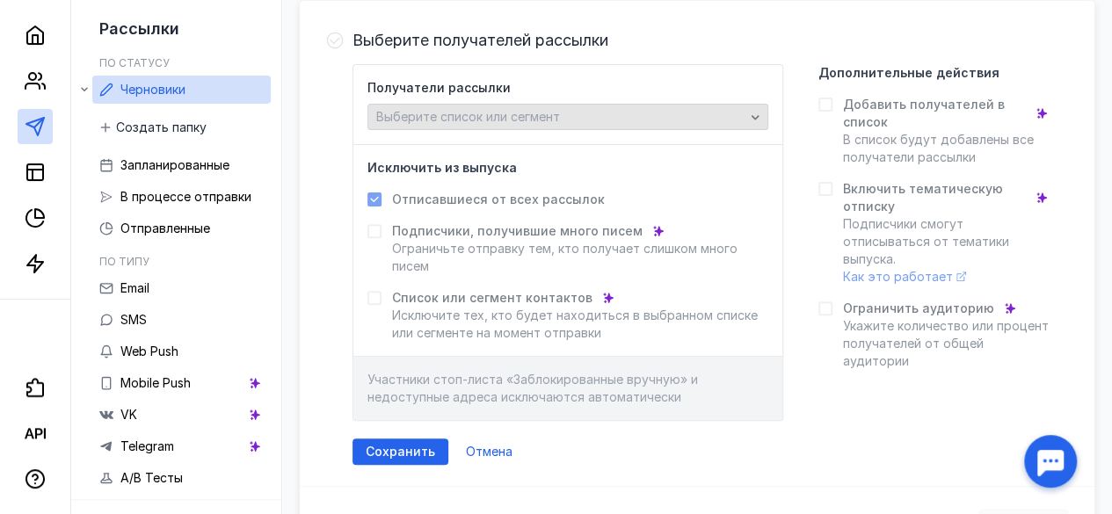
click at [559, 109] on span "Выберите список или сегмент" at bounding box center [468, 116] width 184 height 15
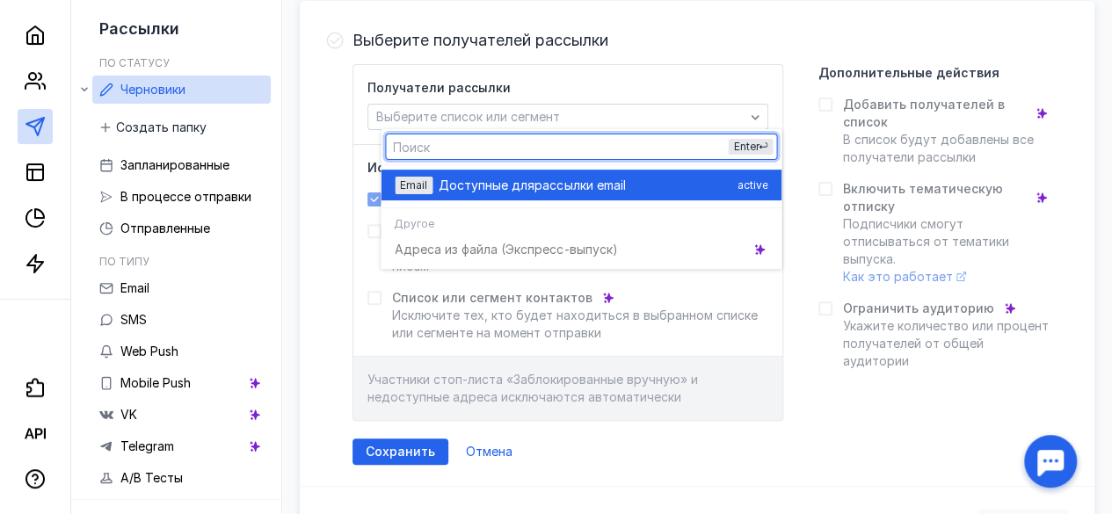
click at [522, 184] on span "Доступные для" at bounding box center [487, 186] width 96 height 18
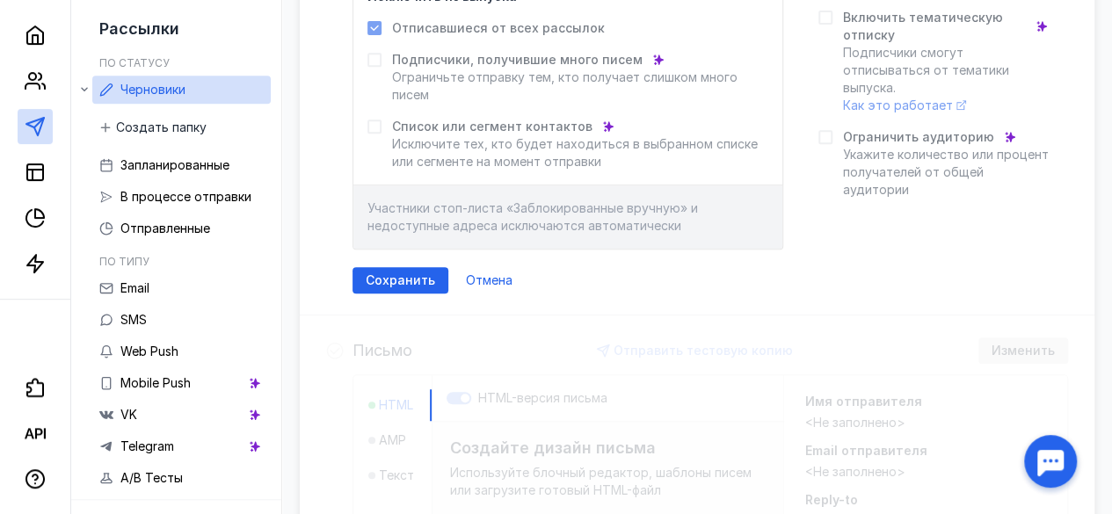
scroll to position [379, 0]
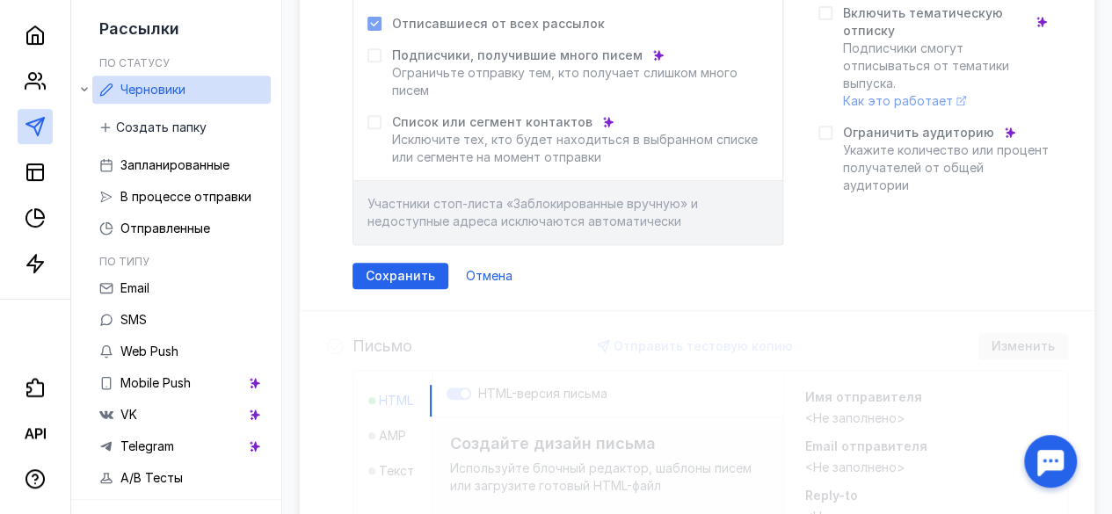
click at [392, 279] on span "Сохранить" at bounding box center [400, 276] width 69 height 15
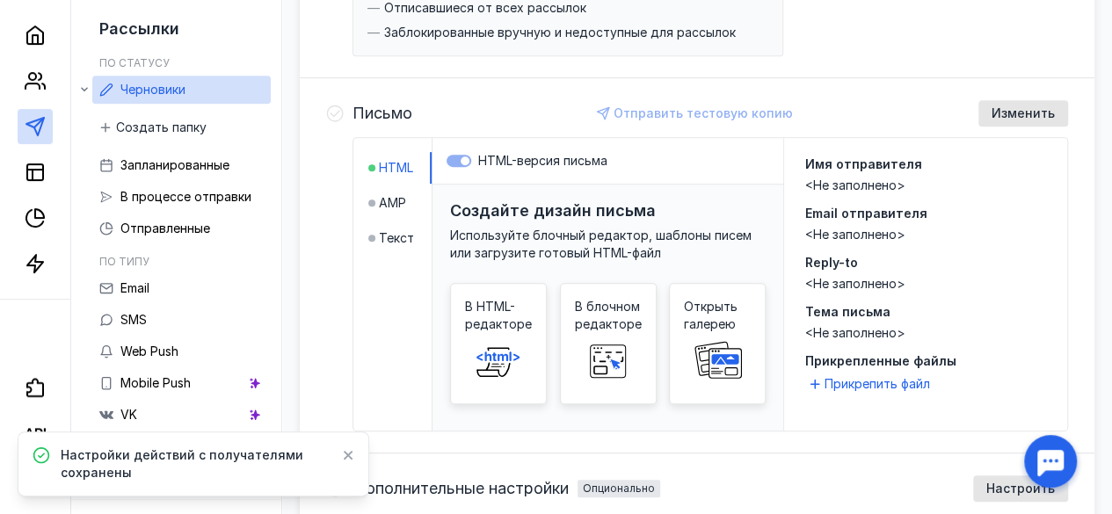
click at [473, 157] on label "HTML-версия письма" at bounding box center [607, 161] width 323 height 18
click at [628, 147] on div "HTML-версия письма" at bounding box center [607, 161] width 351 height 47
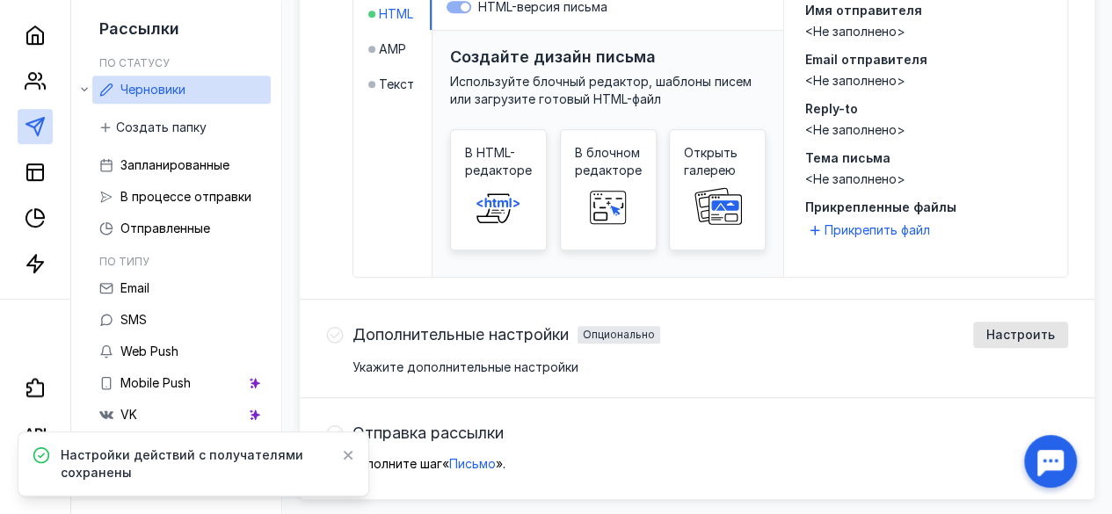
scroll to position [421, 0]
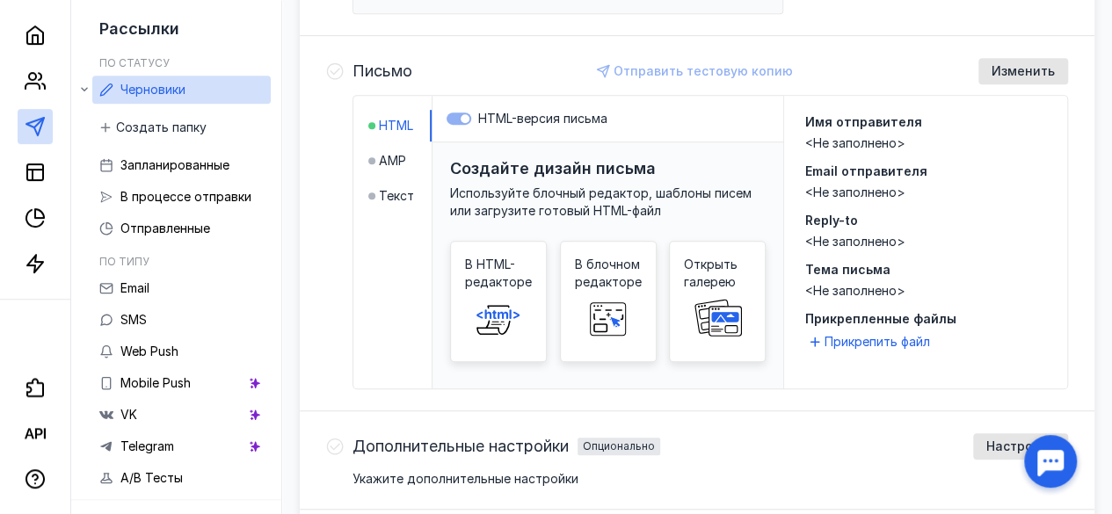
click at [602, 192] on span "Используйте блочный редактор, шаблоны писем или загрузите готовый HTML-файл" at bounding box center [600, 201] width 301 height 33
click at [403, 157] on span "AMP" at bounding box center [392, 161] width 27 height 18
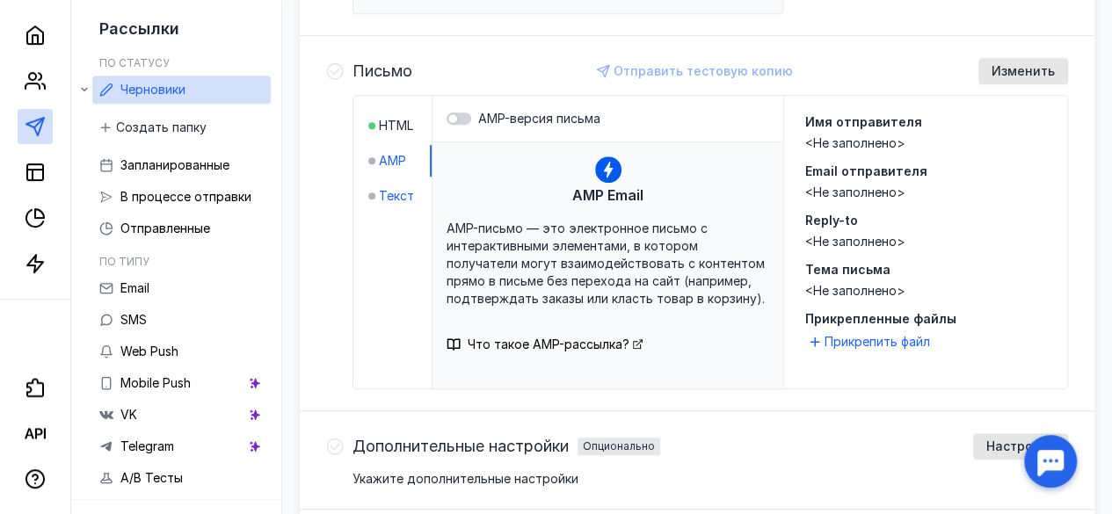
click at [403, 187] on span "Текст" at bounding box center [396, 196] width 35 height 18
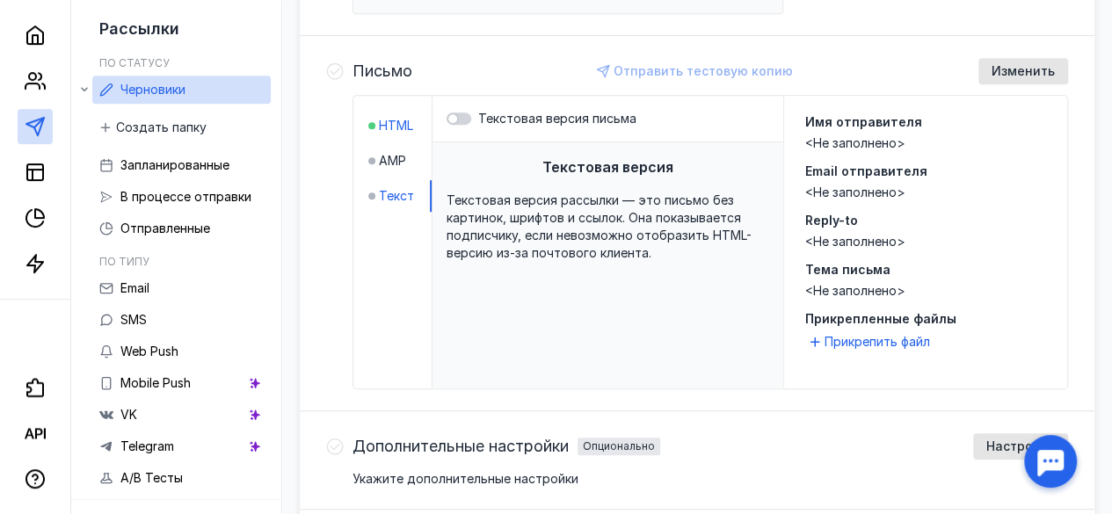
click at [399, 123] on span "HTML" at bounding box center [396, 126] width 34 height 18
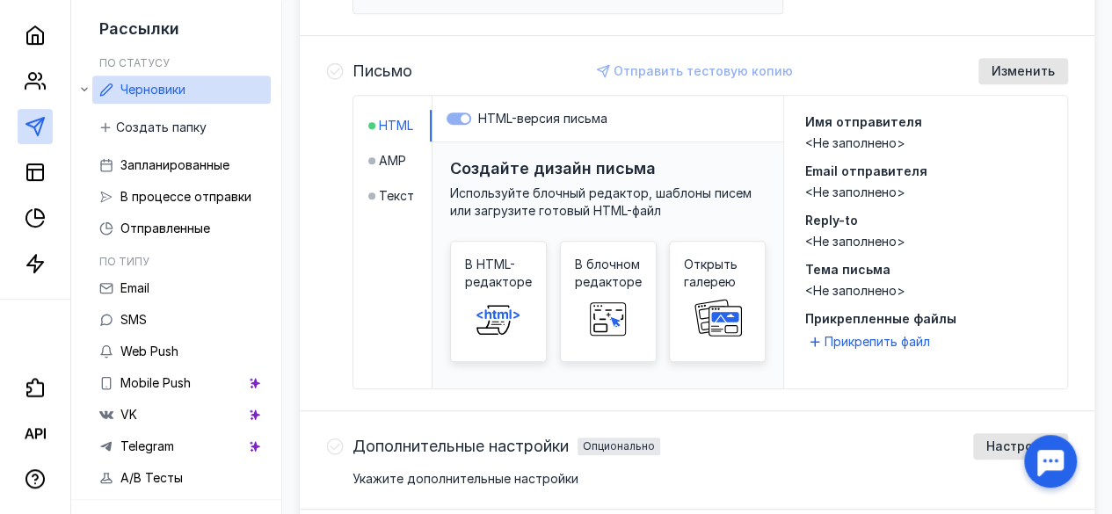
click at [476, 116] on label "HTML-версия письма" at bounding box center [607, 119] width 323 height 18
click at [497, 312] on icon at bounding box center [498, 318] width 56 height 35
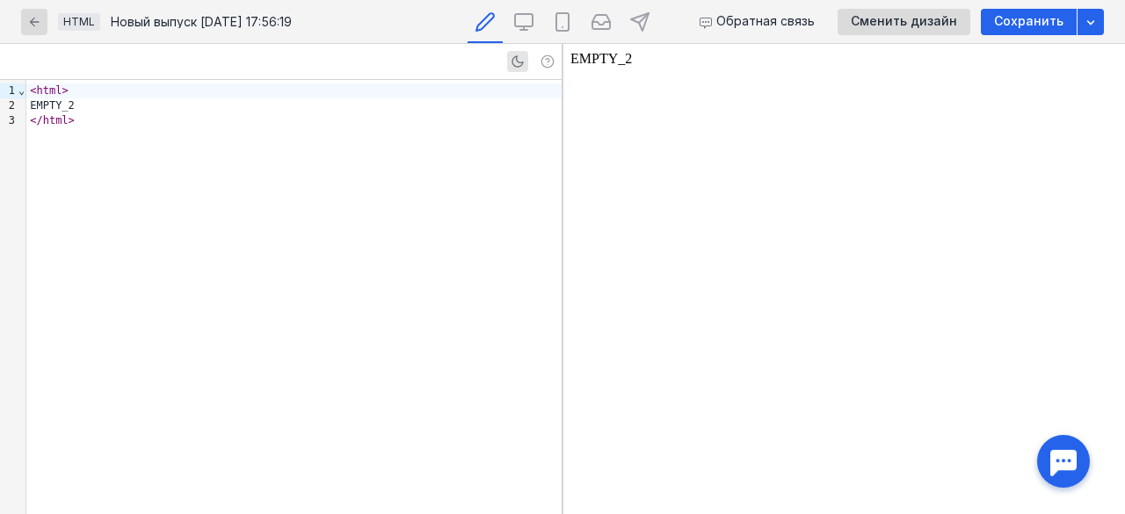
click at [194, 127] on div "</ html >" at bounding box center [293, 120] width 535 height 15
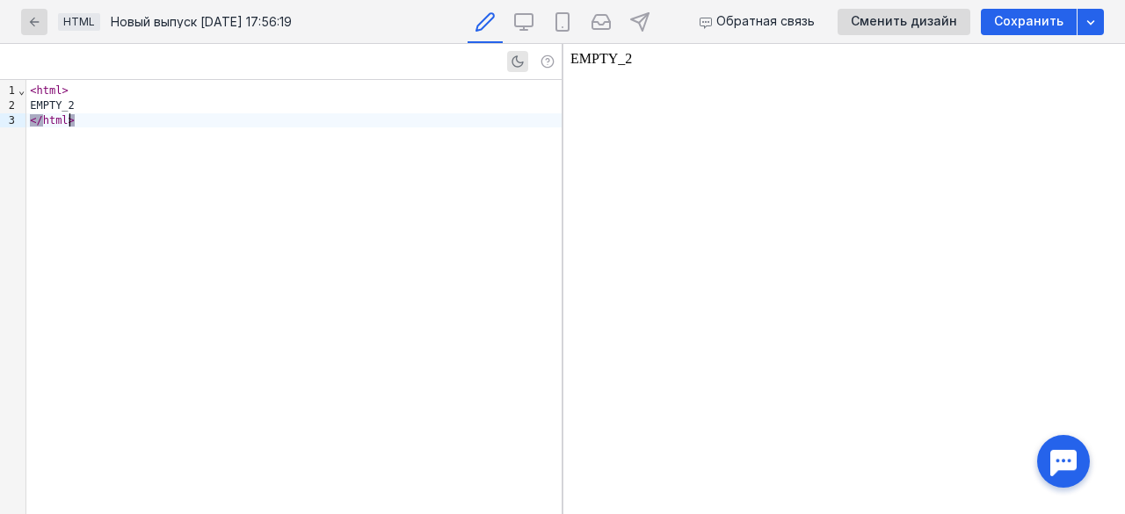
click at [261, 141] on div "< html > EMPTY_2 </ html >" at bounding box center [293, 297] width 535 height 434
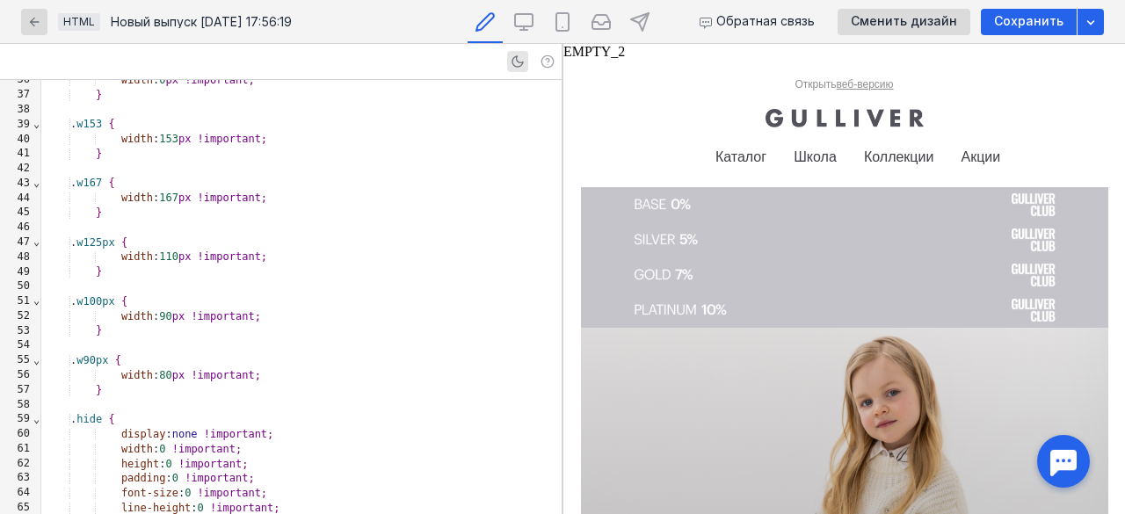
click at [812, 285] on img at bounding box center [844, 275] width 527 height 35
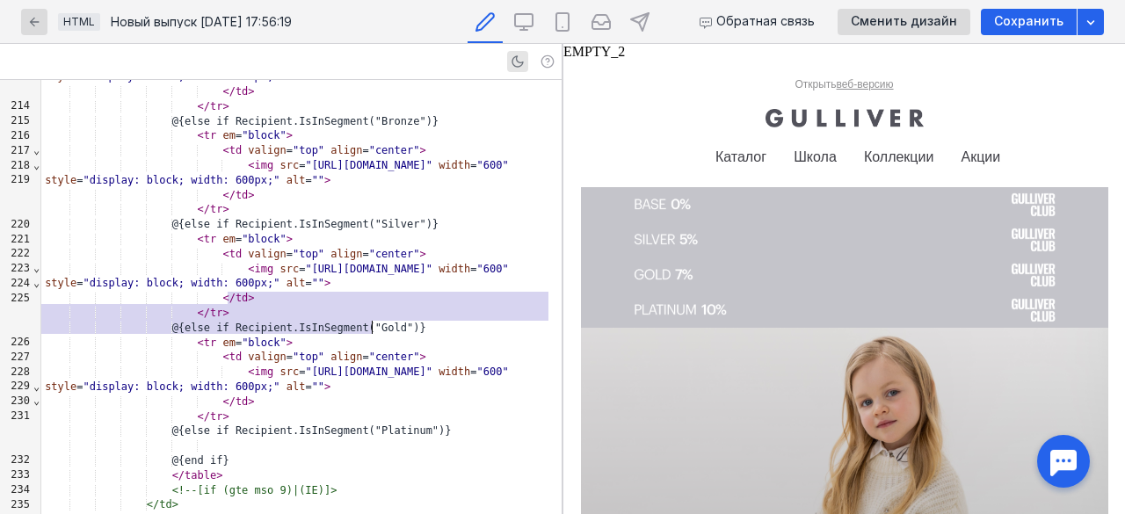
click at [646, 275] on img at bounding box center [844, 275] width 527 height 35
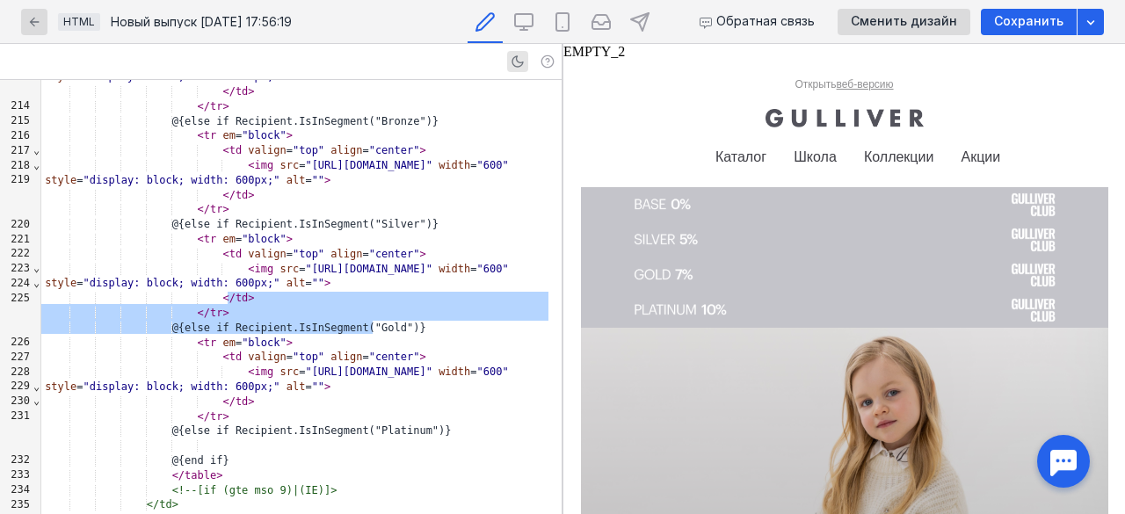
click at [33, 284] on span "⌄" at bounding box center [37, 283] width 8 height 12
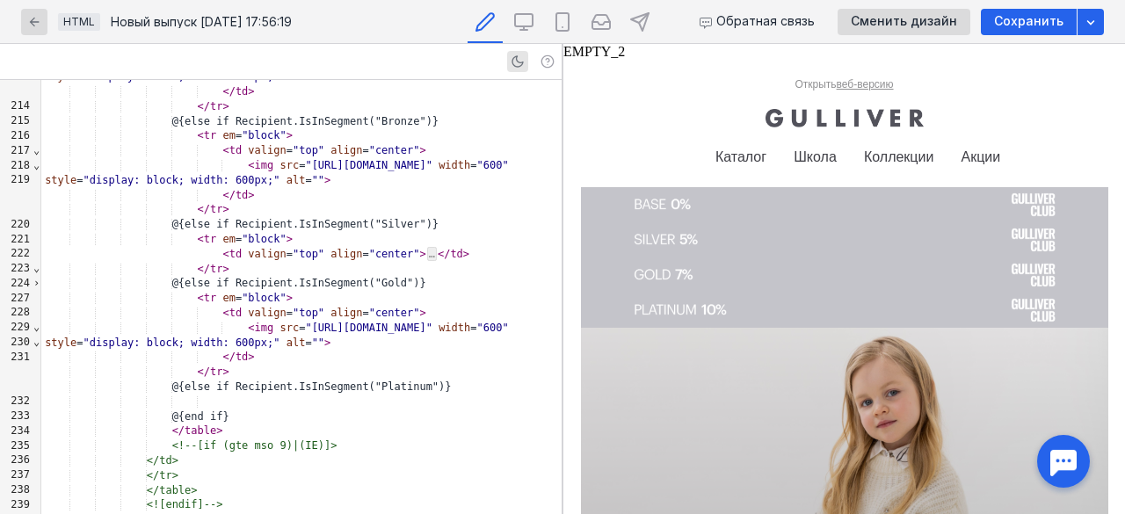
click at [33, 284] on span "›" at bounding box center [37, 283] width 8 height 12
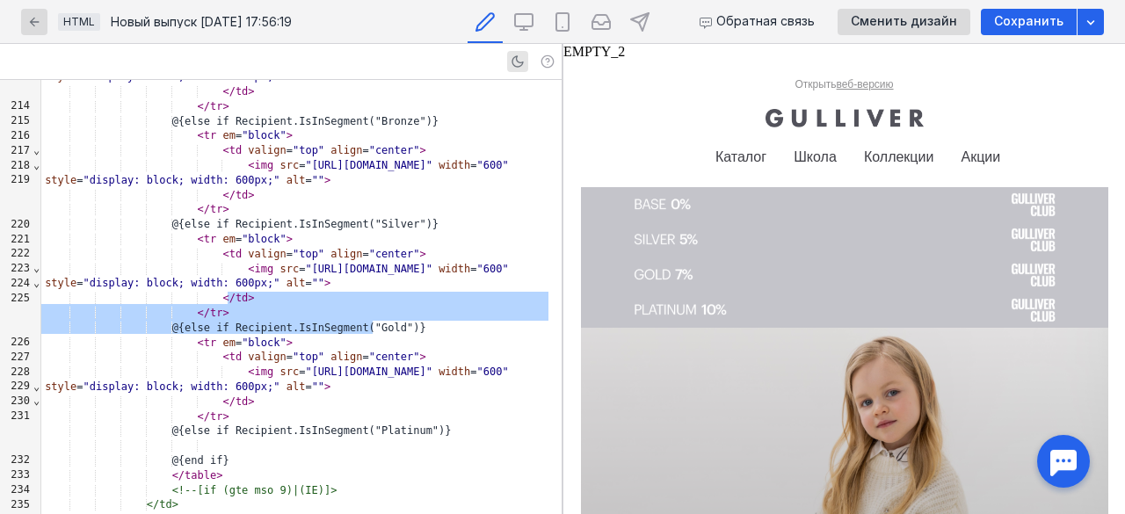
click at [33, 284] on span "⌄" at bounding box center [37, 283] width 8 height 12
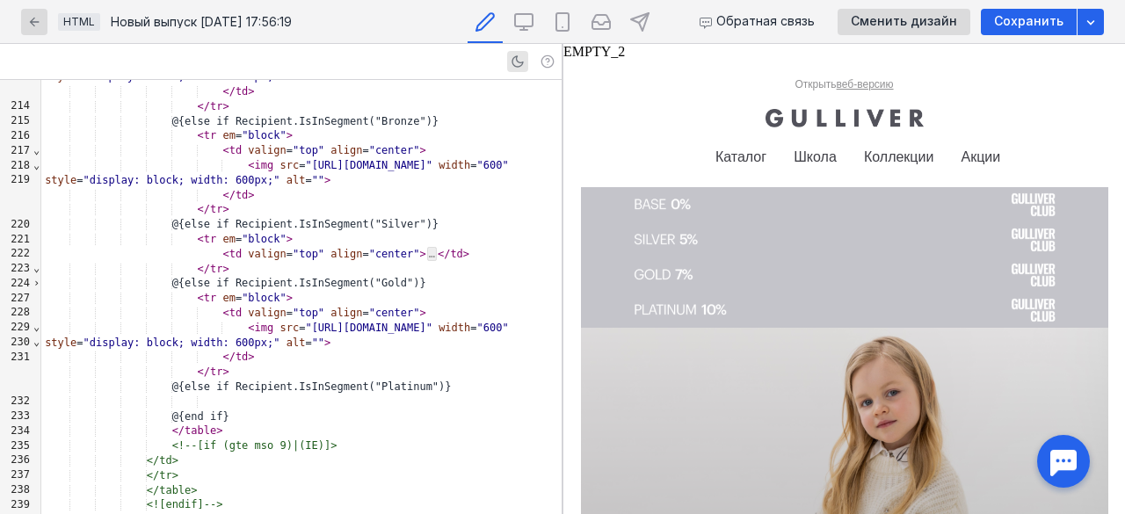
click at [37, 331] on span "⌄" at bounding box center [37, 327] width 8 height 12
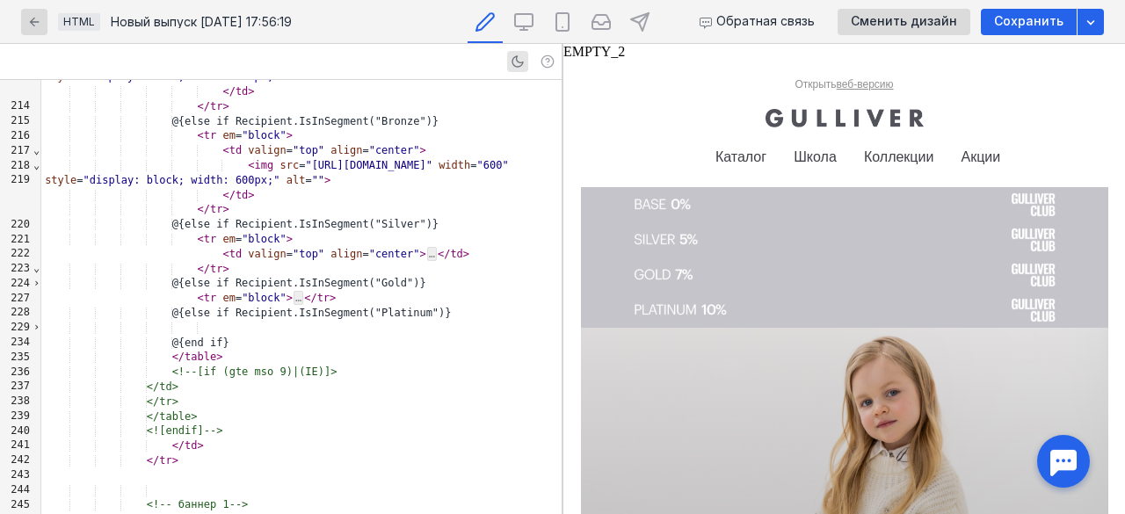
click at [37, 270] on span "⌄" at bounding box center [37, 268] width 8 height 12
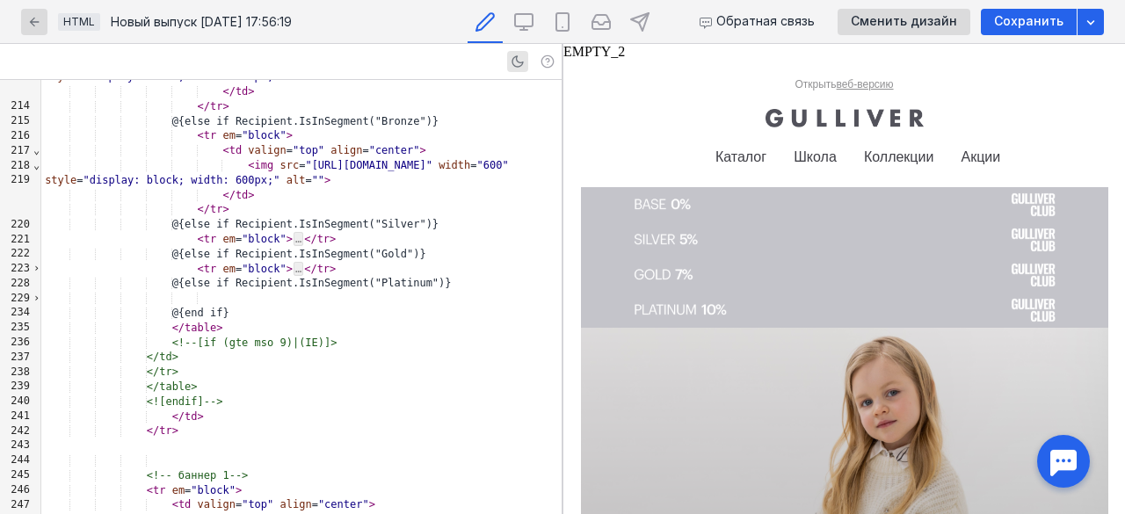
click at [29, 169] on div "218" at bounding box center [16, 165] width 33 height 15
click at [37, 150] on span "⌄" at bounding box center [37, 150] width 8 height 12
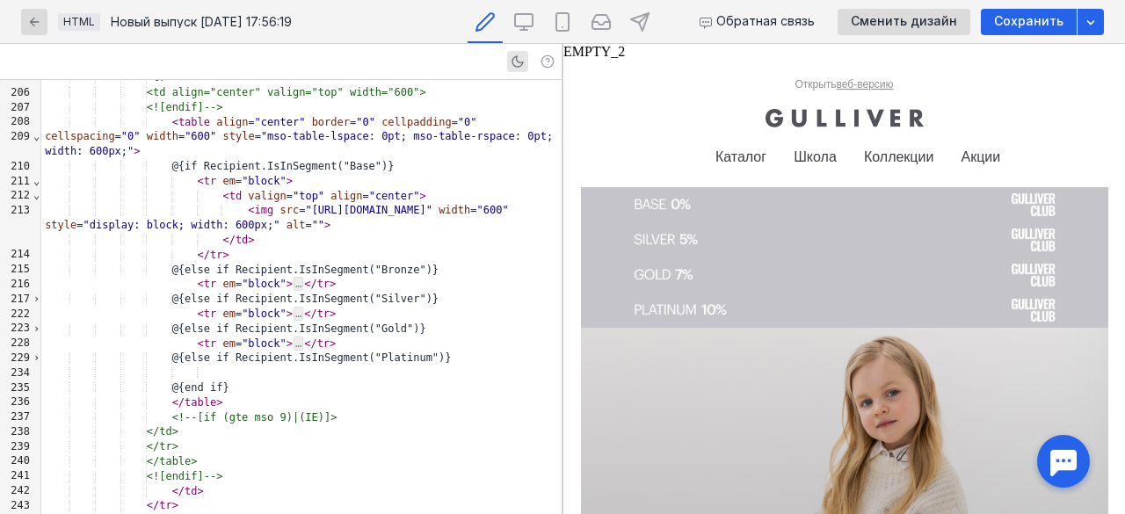
scroll to position [3661, 0]
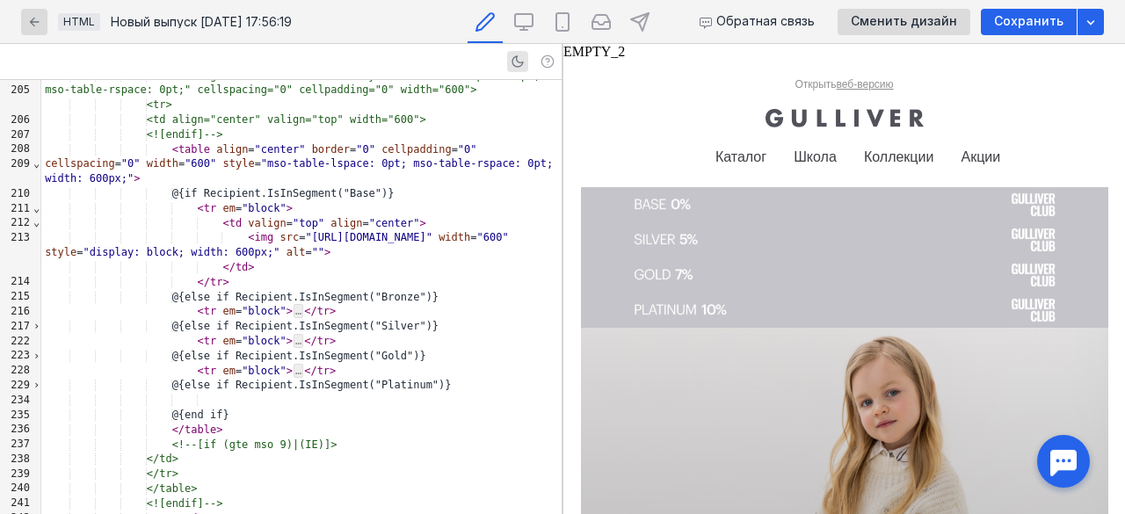
click at [35, 224] on span "⌄" at bounding box center [37, 222] width 8 height 12
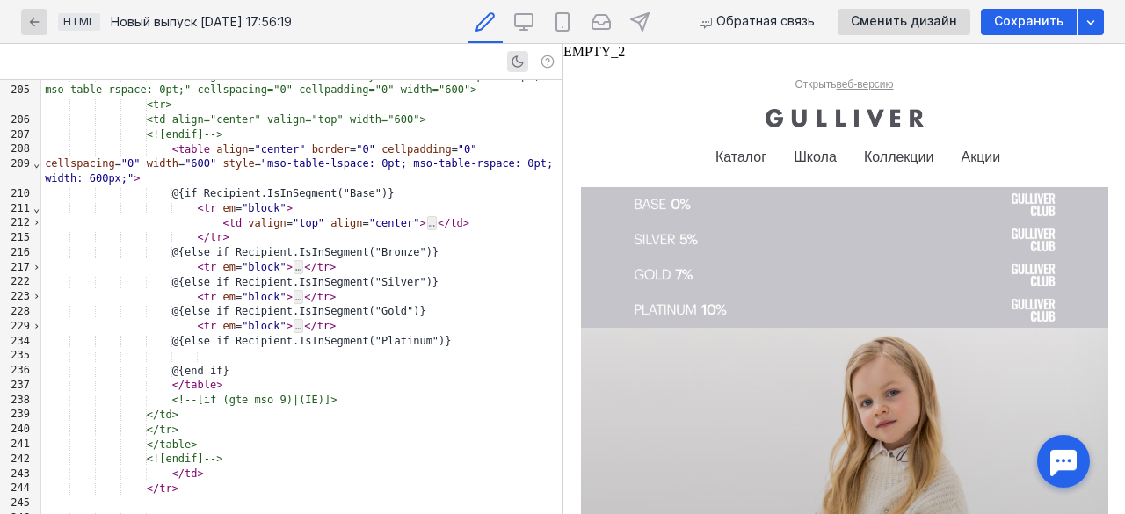
click at [33, 212] on span "⌄" at bounding box center [37, 208] width 8 height 12
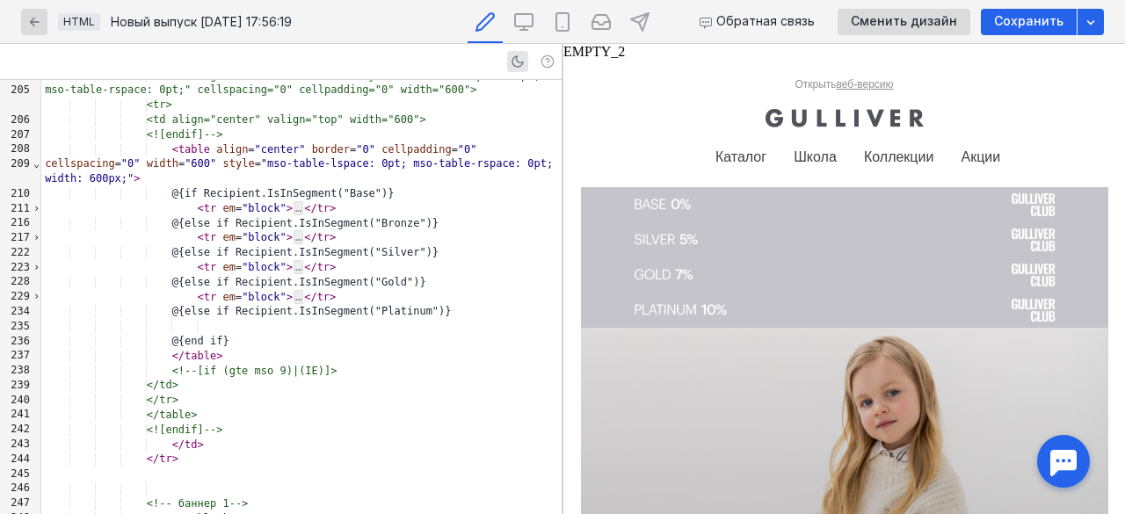
click at [28, 209] on div "211" at bounding box center [16, 208] width 33 height 15
click at [37, 207] on span "›" at bounding box center [37, 208] width 8 height 12
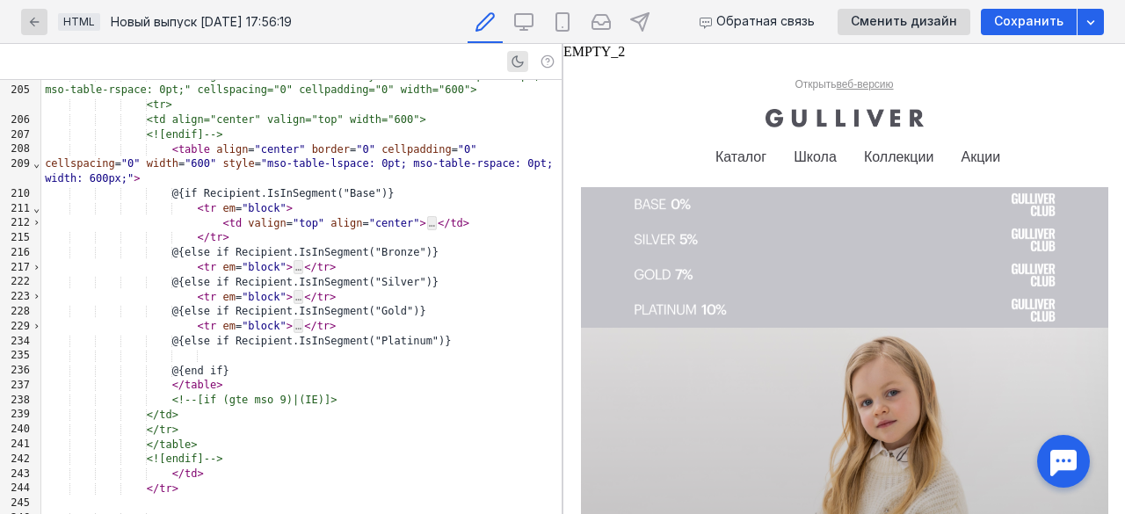
click at [33, 221] on span "›" at bounding box center [37, 222] width 8 height 12
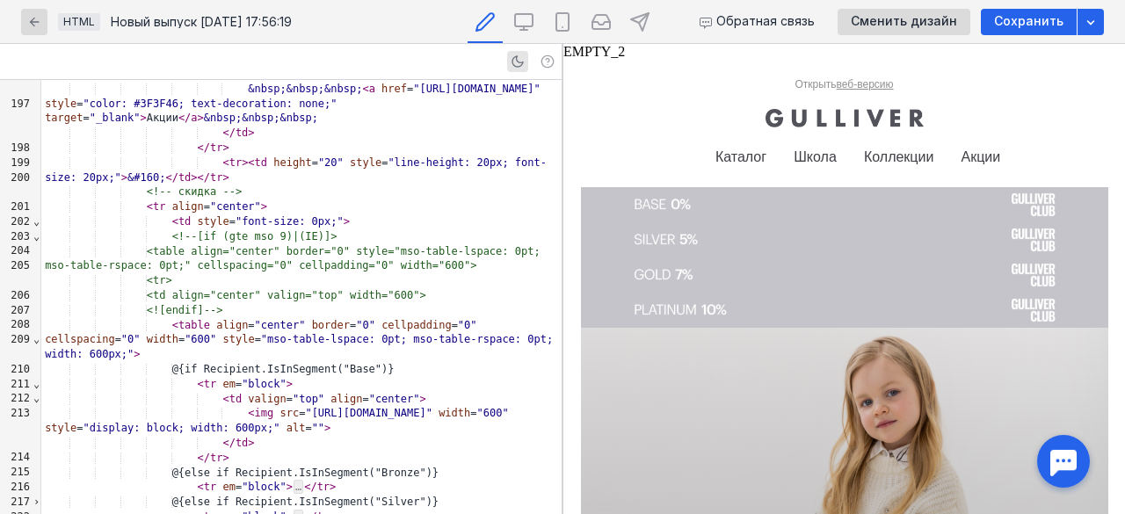
scroll to position [3397, 0]
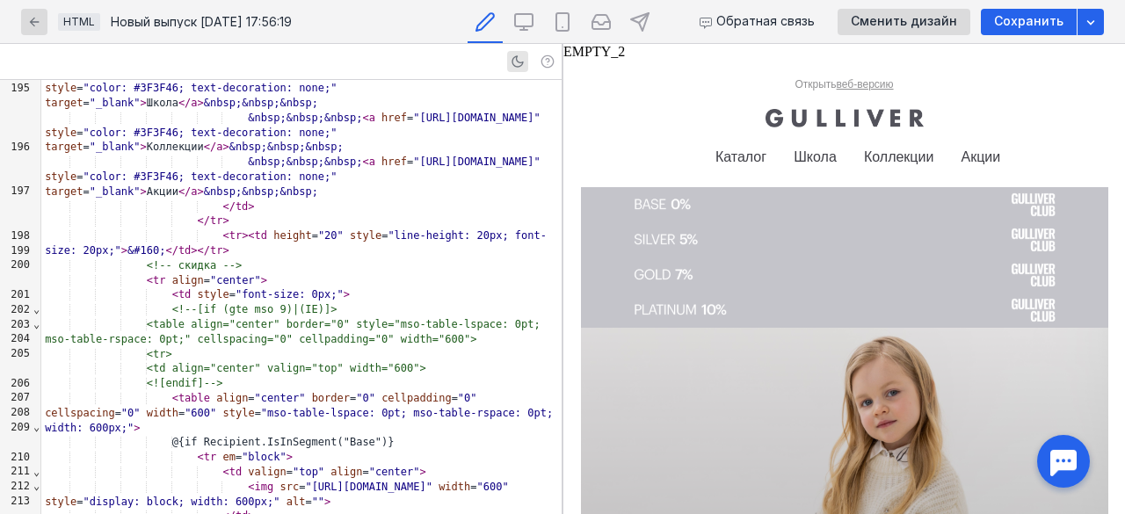
click at [1038, 204] on img at bounding box center [844, 204] width 527 height 35
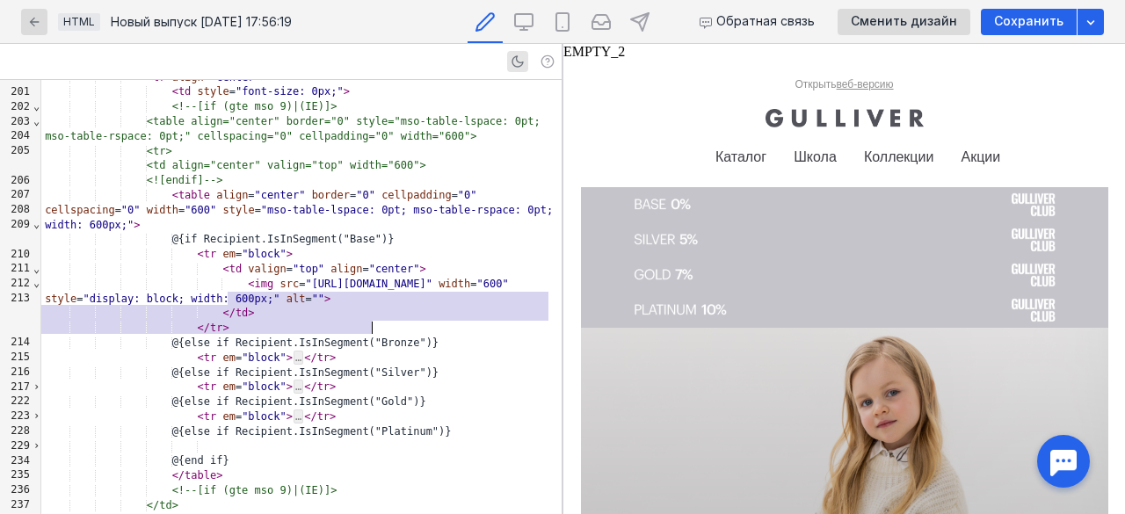
click at [436, 307] on div "< img src = "[URL][DOMAIN_NAME]" width = "600" style = "display: block; width: …" at bounding box center [301, 292] width 520 height 30
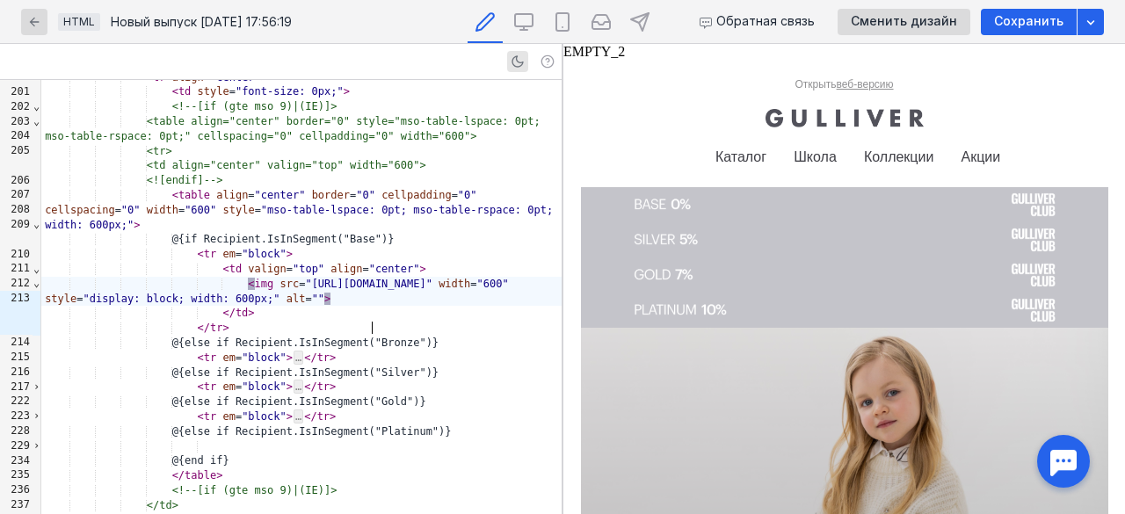
click at [663, 206] on img at bounding box center [844, 204] width 527 height 35
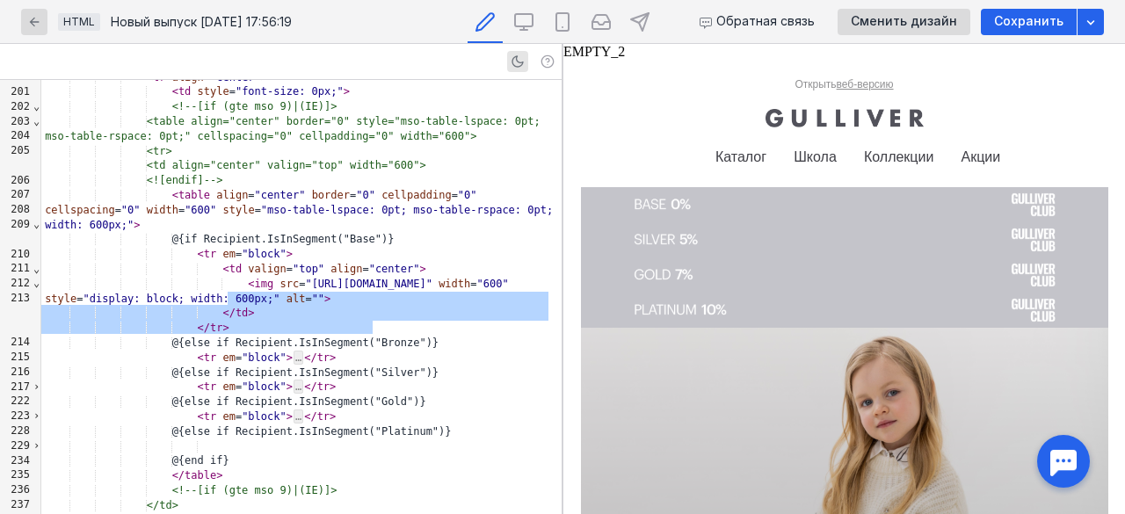
click at [658, 206] on img at bounding box center [844, 204] width 527 height 35
click at [1012, 197] on img at bounding box center [844, 204] width 527 height 35
click at [420, 290] on span ""[URL][DOMAIN_NAME]"" at bounding box center [368, 284] width 127 height 12
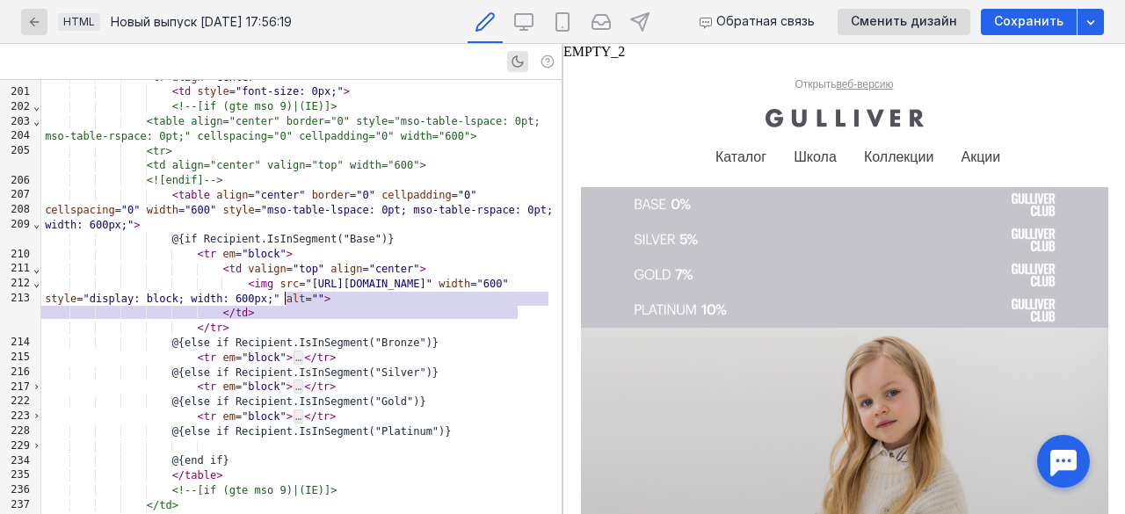
drag, startPoint x: 516, startPoint y: 312, endPoint x: 288, endPoint y: 292, distance: 228.5
click at [305, 290] on span ""[URL][DOMAIN_NAME]"" at bounding box center [368, 284] width 127 height 12
copy span "[URL][DOMAIN_NAME]"
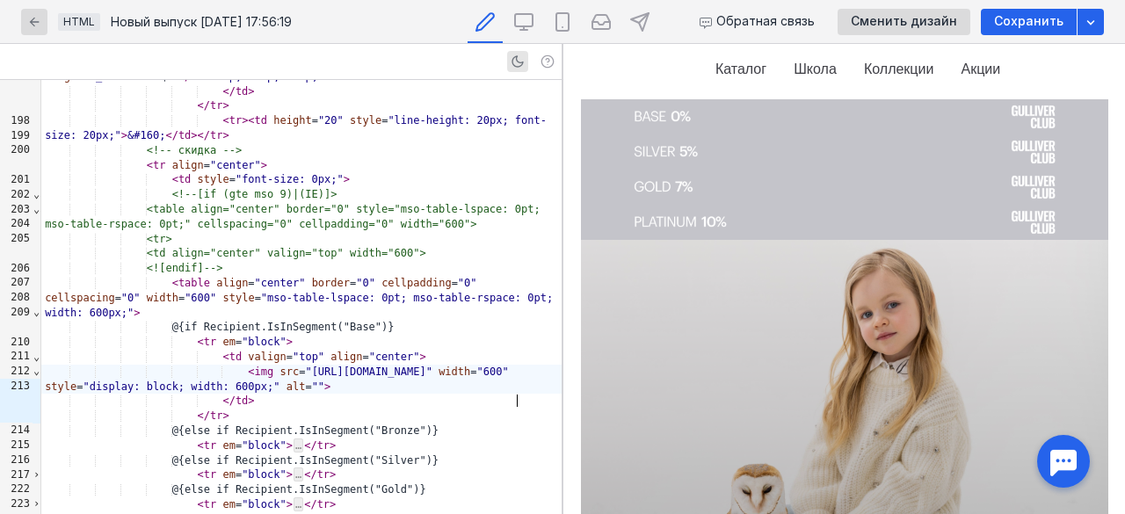
scroll to position [0, 0]
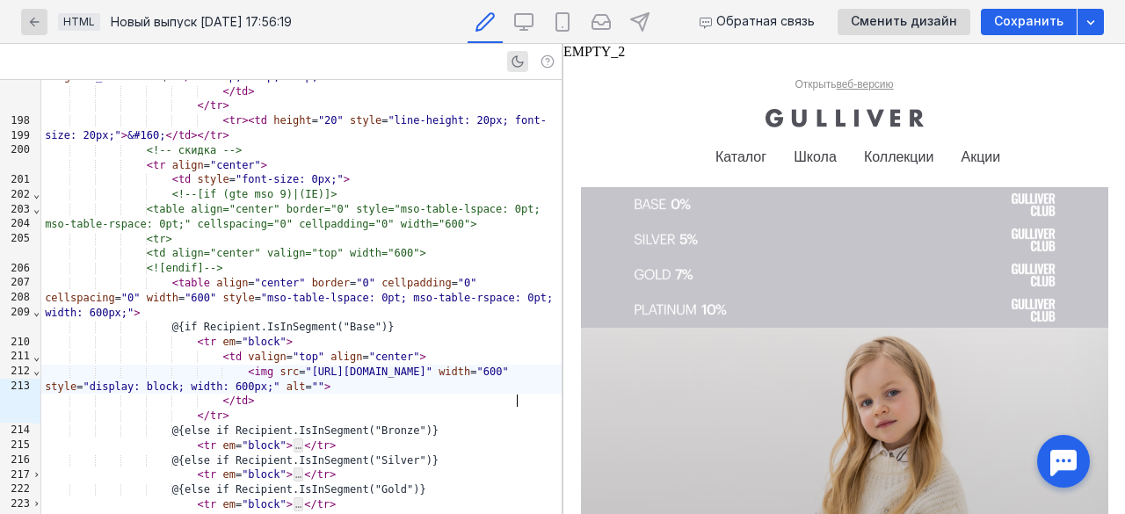
click at [36, 198] on span "⌄" at bounding box center [37, 194] width 8 height 12
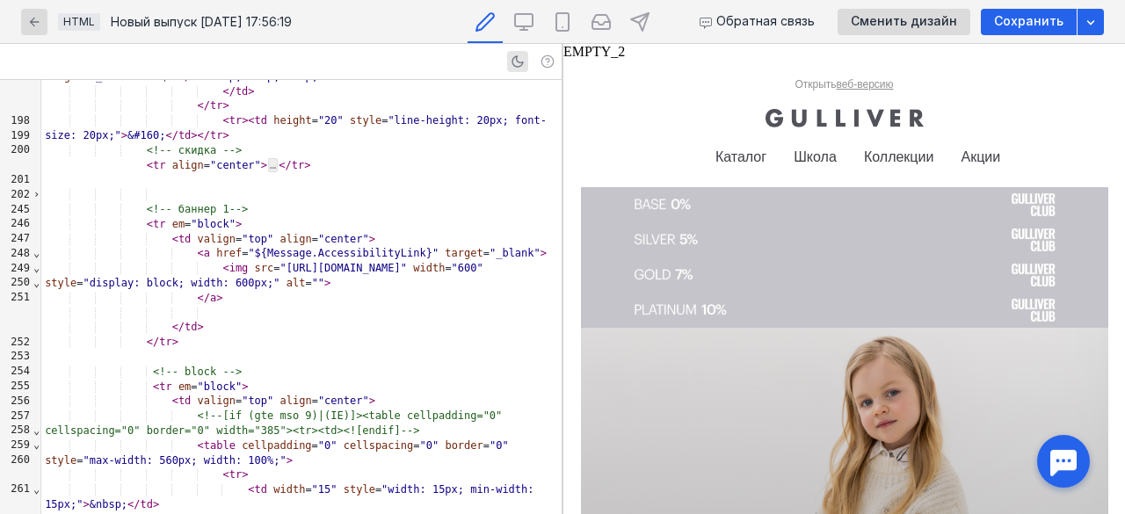
click at [36, 198] on span "›" at bounding box center [37, 194] width 8 height 12
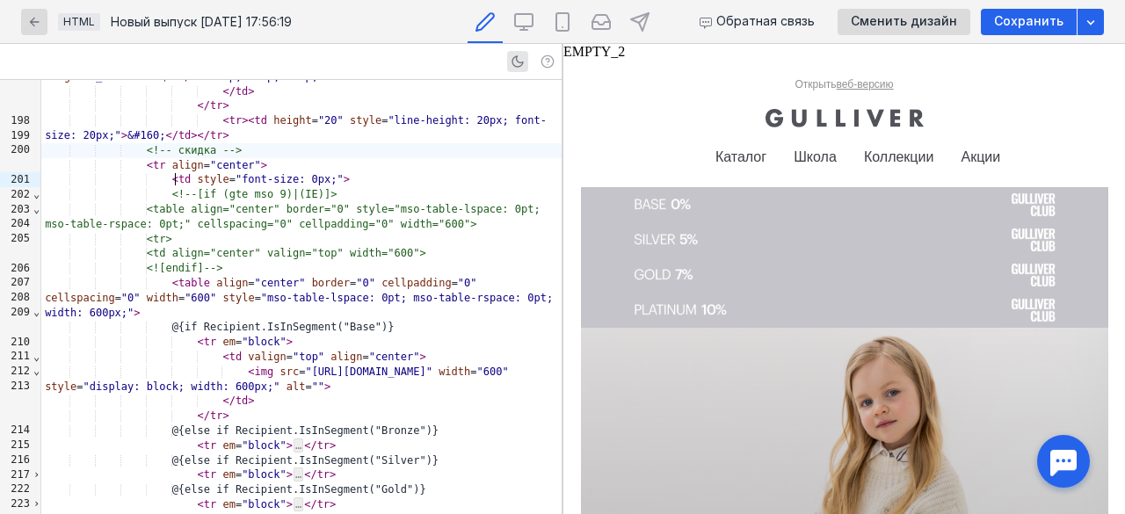
click at [177, 156] on span "<!-- скидка -->" at bounding box center [194, 150] width 95 height 12
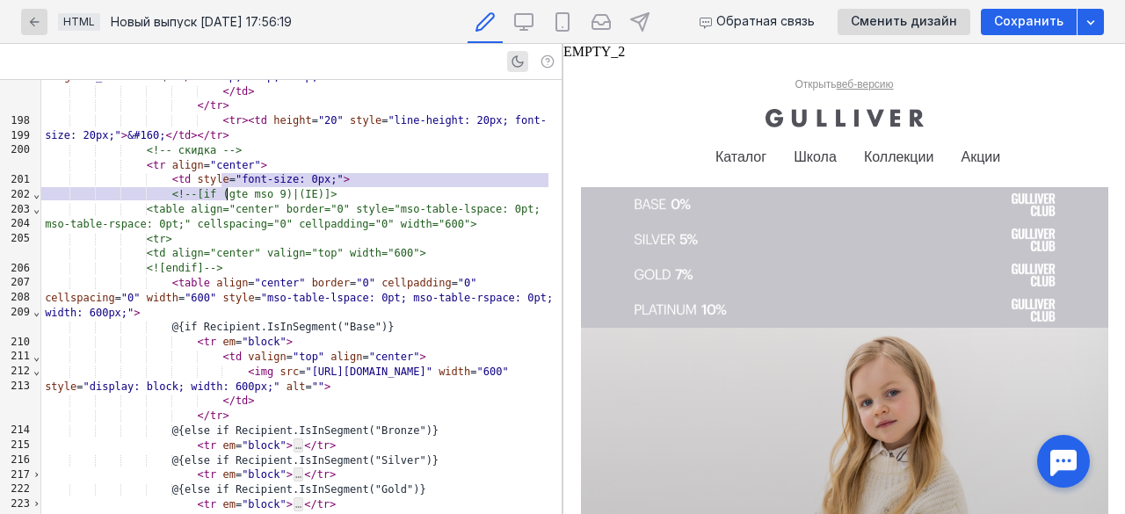
click at [248, 173] on div "< tr align = "center" >" at bounding box center [301, 165] width 520 height 15
click at [281, 202] on div "<!--[if (gte mso 9)|(IE)]>" at bounding box center [301, 194] width 520 height 15
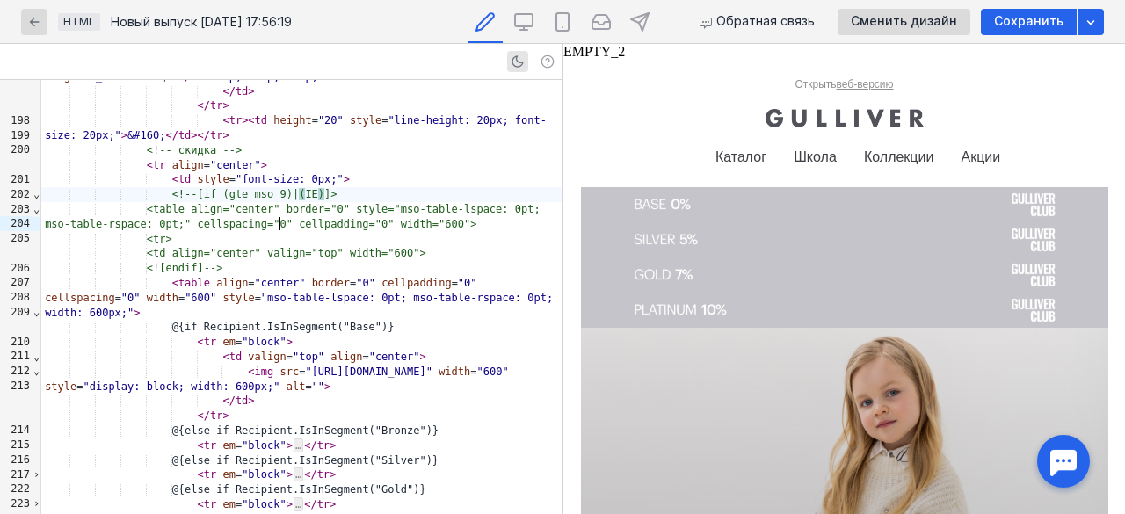
click at [301, 230] on span "<table align="center" border="0" style="mso-table-lspace: 0pt; mso-table-rspace…" at bounding box center [296, 216] width 502 height 27
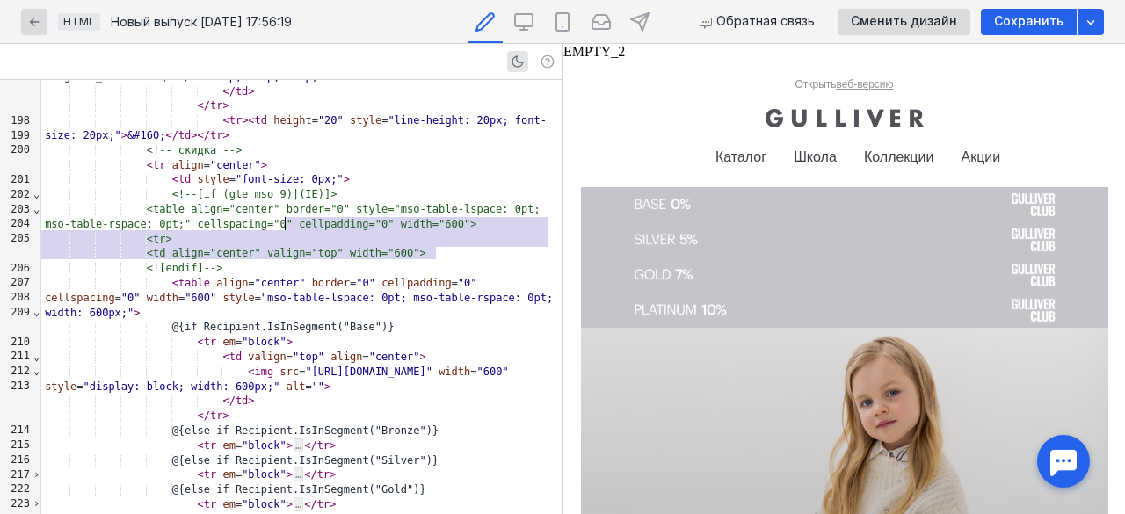
drag, startPoint x: 463, startPoint y: 254, endPoint x: 284, endPoint y: 228, distance: 181.2
click at [297, 230] on span "<table align="center" border="0" style="mso-table-lspace: 0pt; mso-table-rspace…" at bounding box center [296, 216] width 502 height 27
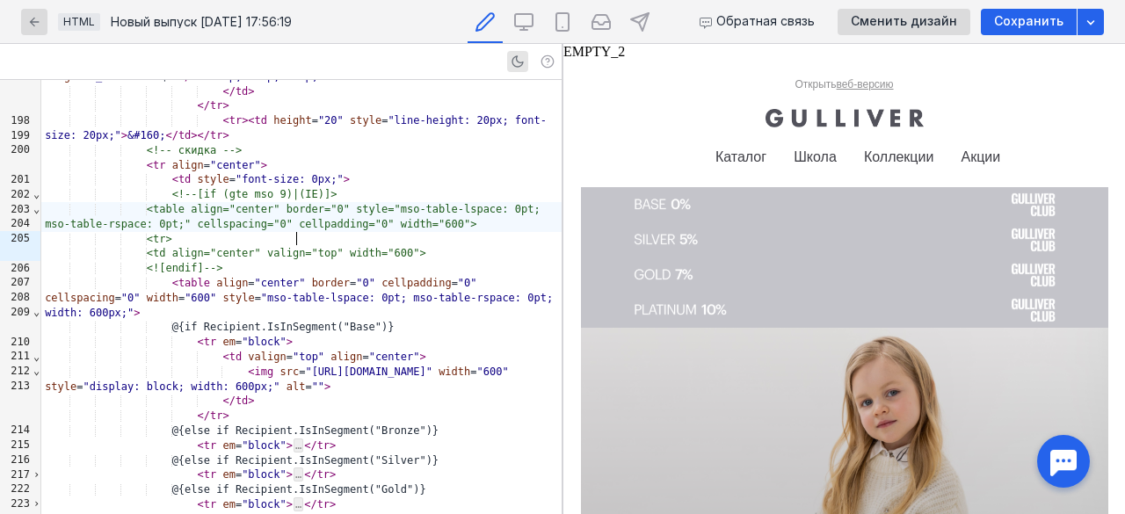
click at [186, 156] on span "<!-- скидка -->" at bounding box center [194, 150] width 95 height 12
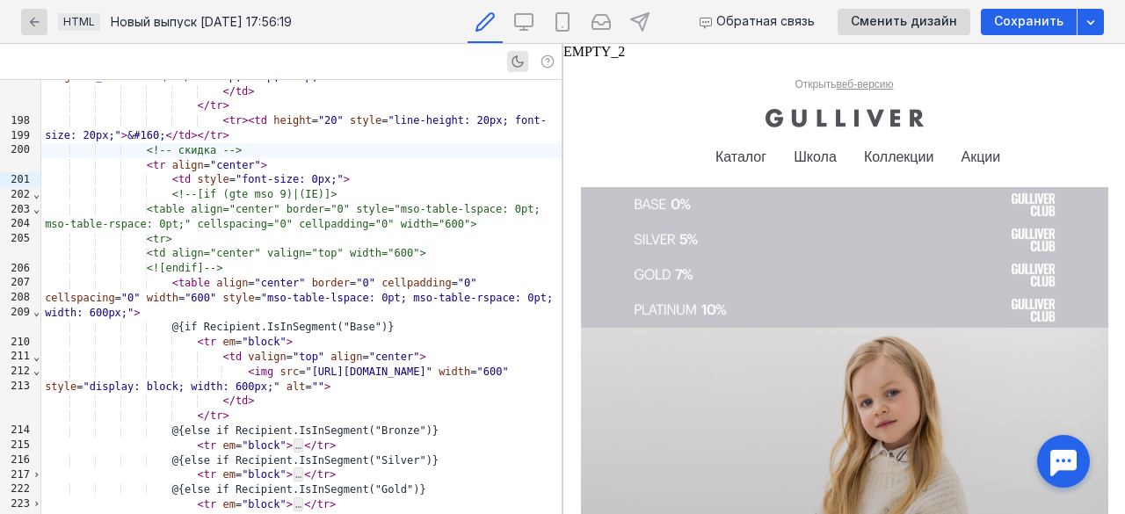
click at [33, 198] on span "⌄" at bounding box center [37, 194] width 8 height 12
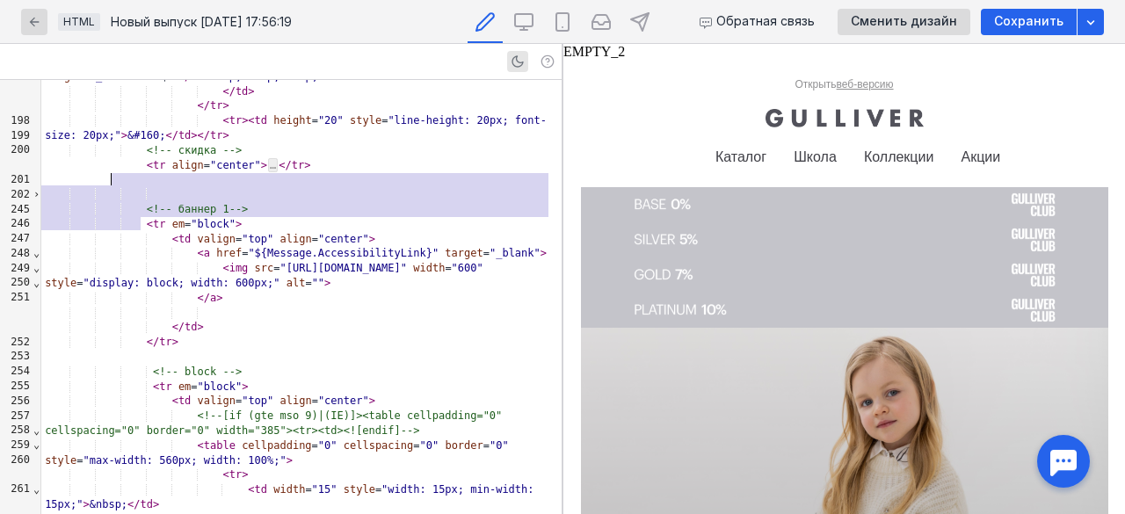
drag, startPoint x: 239, startPoint y: 218, endPoint x: 102, endPoint y: 181, distance: 142.0
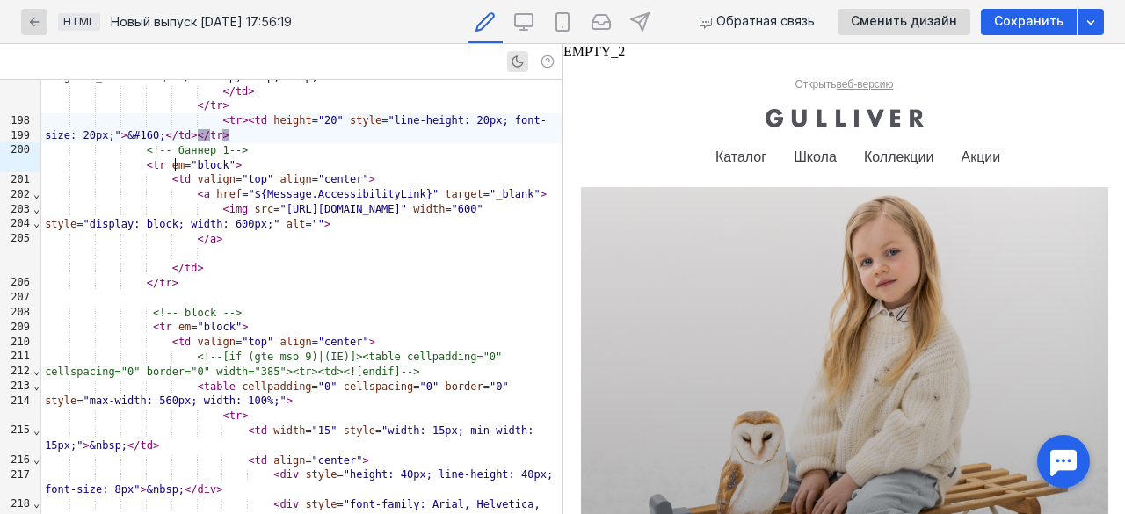
click at [167, 215] on span at bounding box center [121, 209] width 152 height 12
click at [203, 143] on div "< tr > < td height = "20" style = "line-height: 20px; font-size: 20px;" > &#160…" at bounding box center [301, 128] width 520 height 30
click at [200, 143] on div "< tr > < td height = "20" style = "line-height: 20px; font-size: 20px;" > &#160…" at bounding box center [301, 128] width 520 height 30
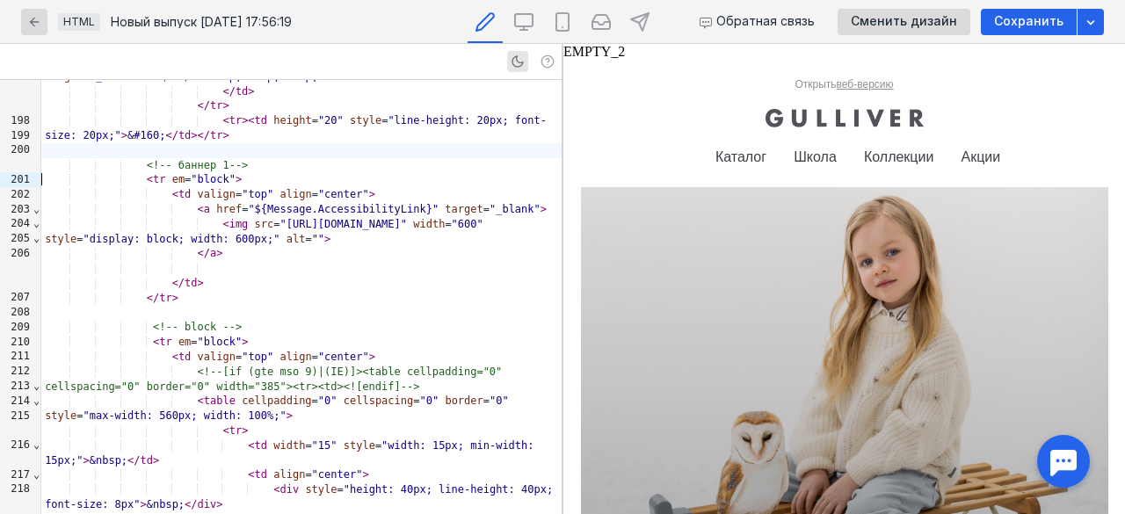
click at [147, 171] on span "<!-- баннер 1-->" at bounding box center [198, 165] width 102 height 12
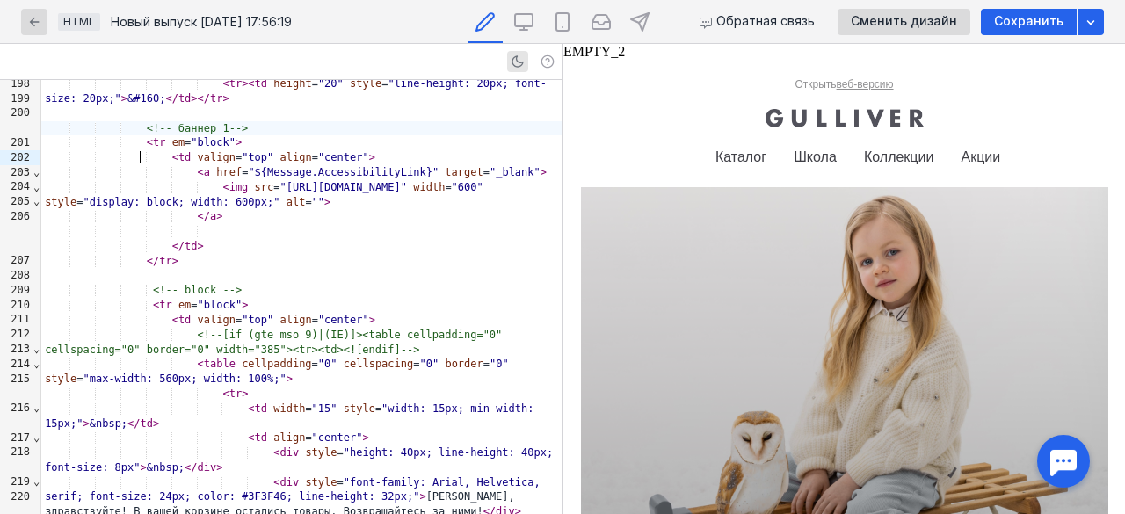
scroll to position [3424, 0]
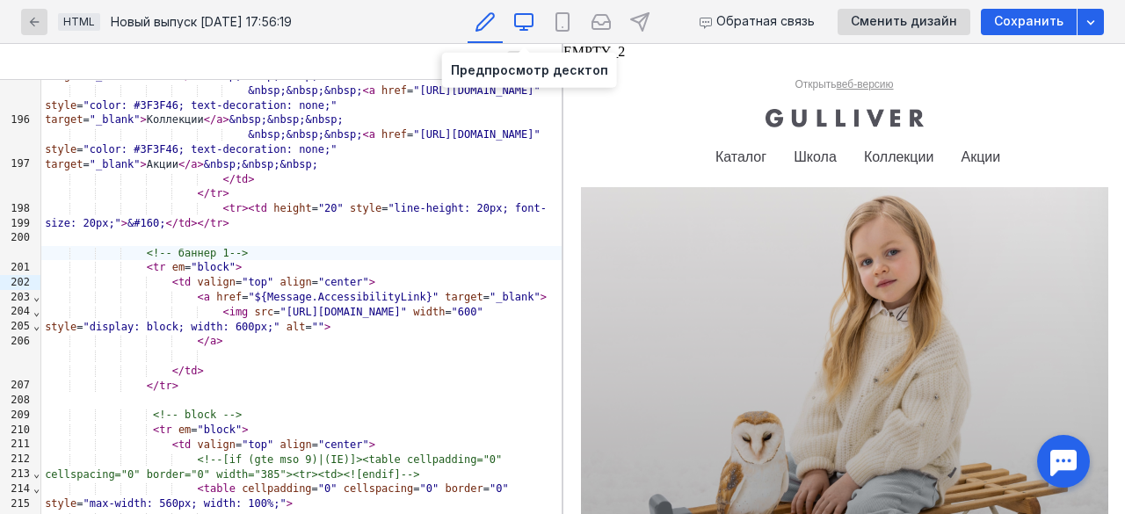
click at [528, 20] on icon at bounding box center [523, 21] width 21 height 21
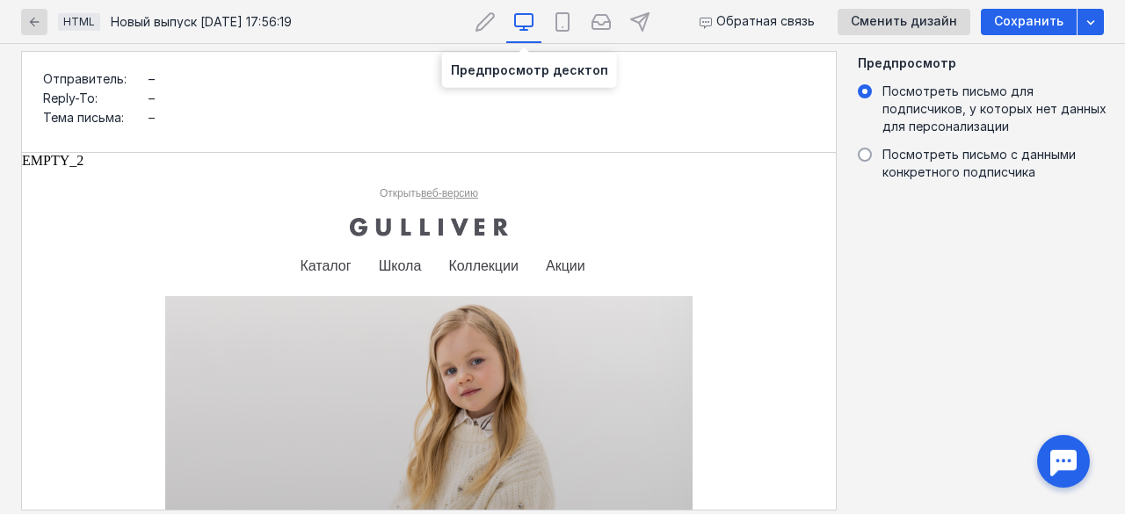
scroll to position [0, 0]
click at [475, 22] on icon at bounding box center [485, 21] width 21 height 21
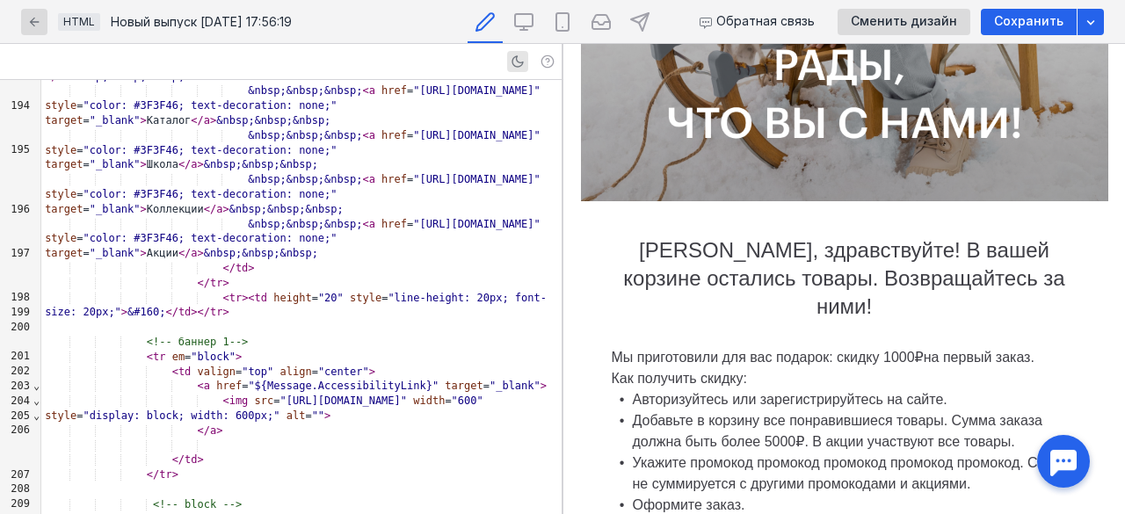
scroll to position [176, 0]
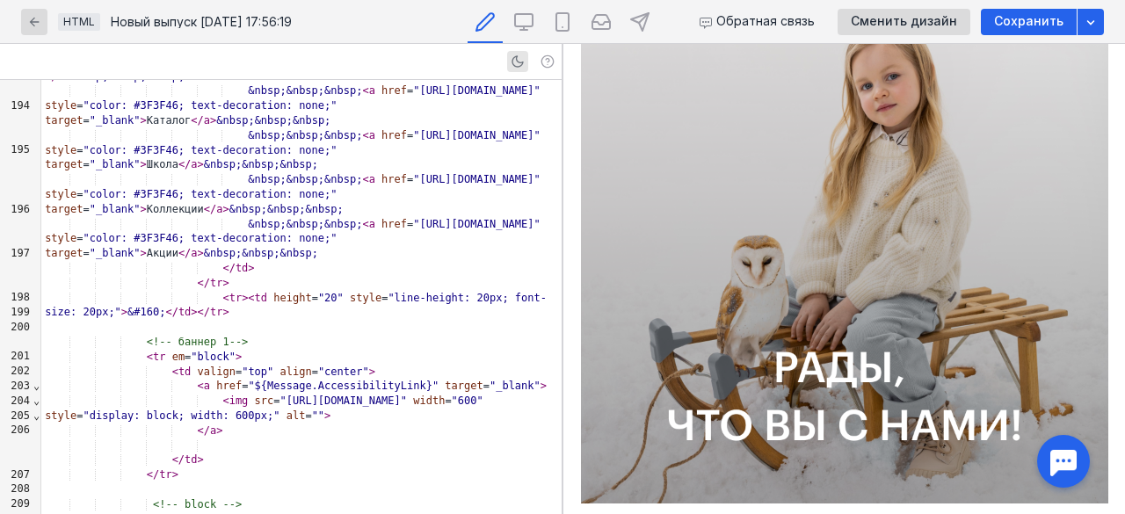
click at [882, 316] on img at bounding box center [844, 257] width 527 height 492
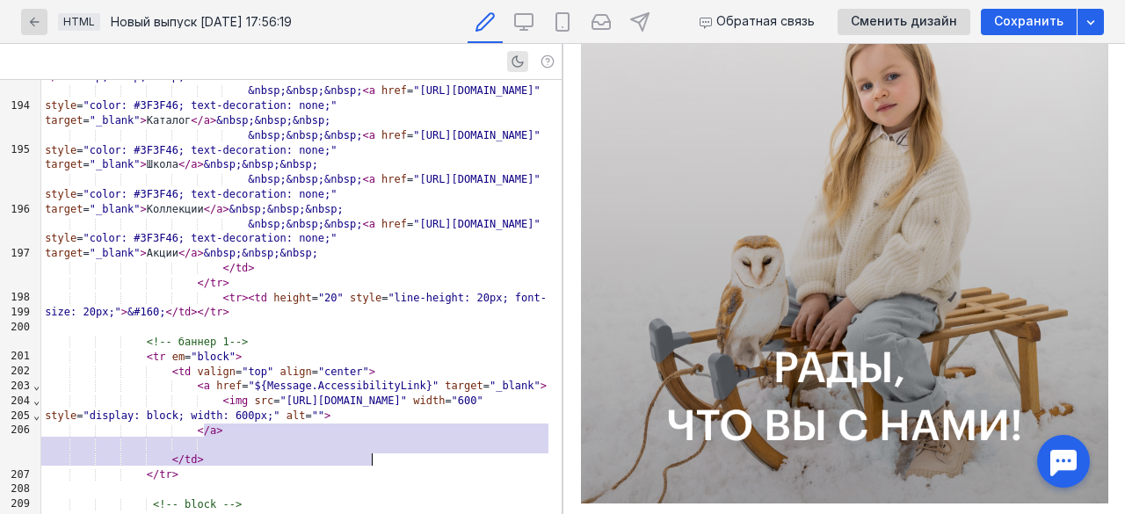
scroll to position [3084, 0]
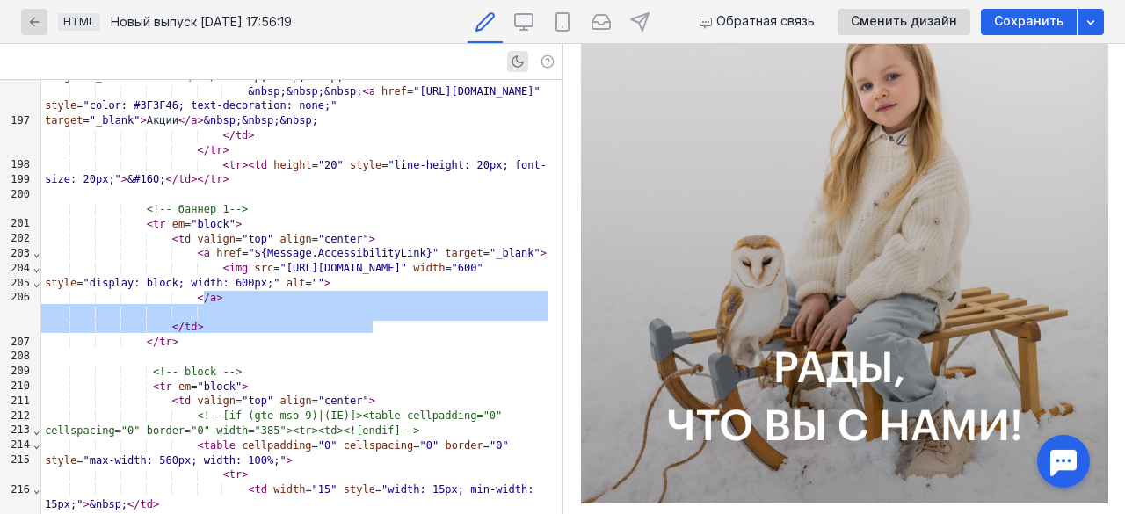
click at [35, 254] on span "⌄" at bounding box center [37, 253] width 8 height 12
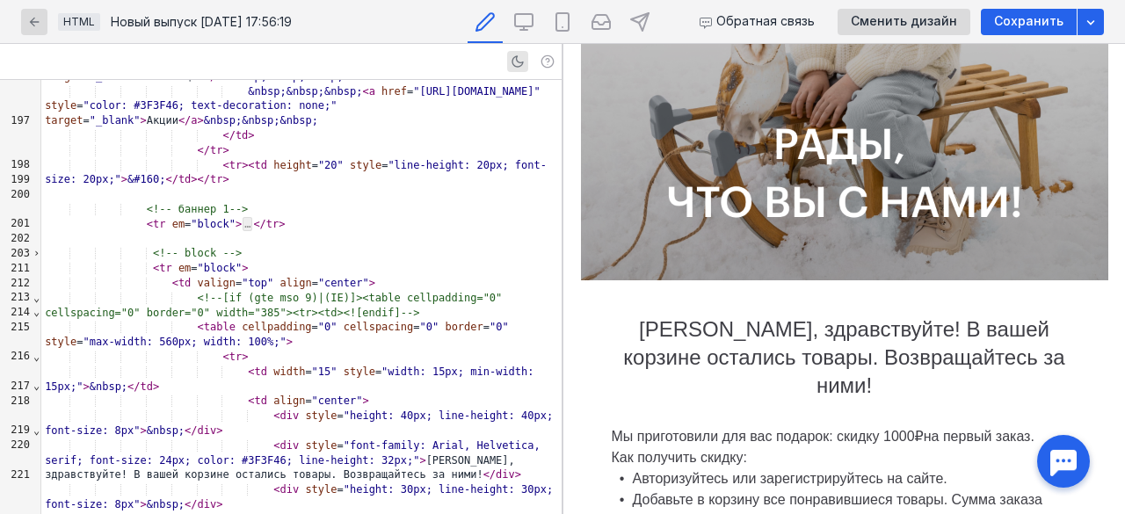
scroll to position [439, 0]
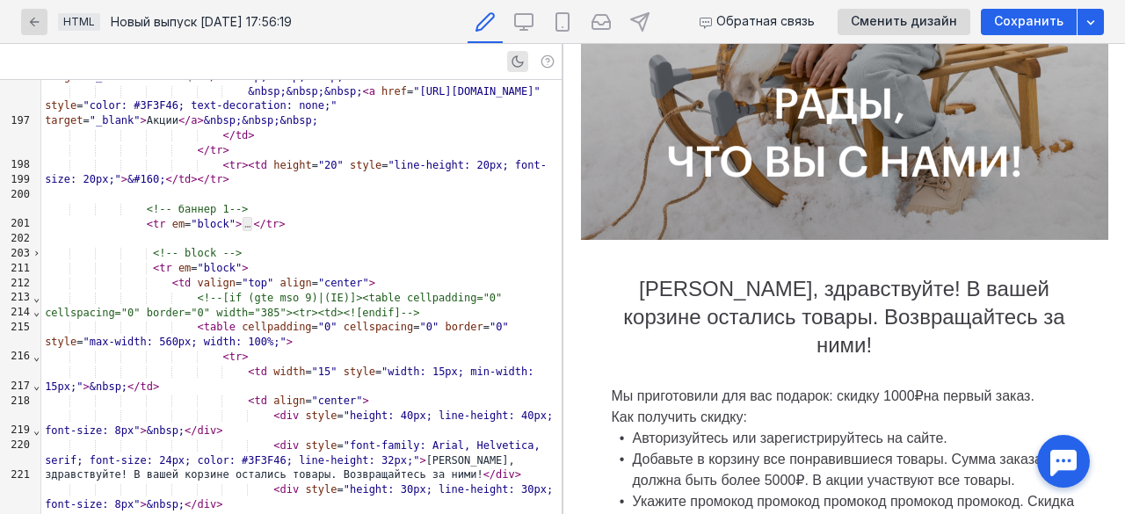
click at [34, 298] on span "⌄" at bounding box center [37, 298] width 8 height 12
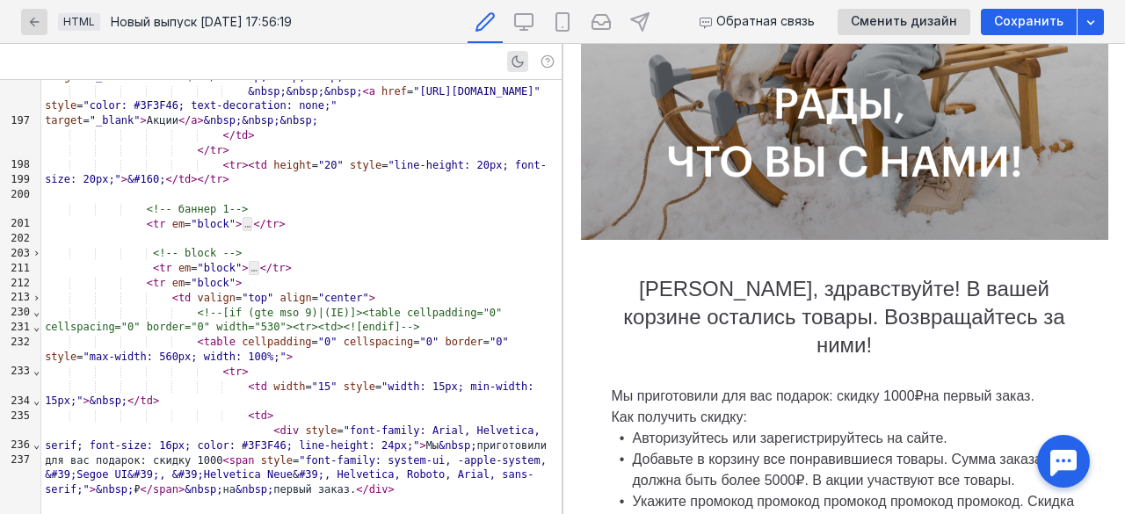
click at [34, 298] on span "›" at bounding box center [37, 298] width 8 height 12
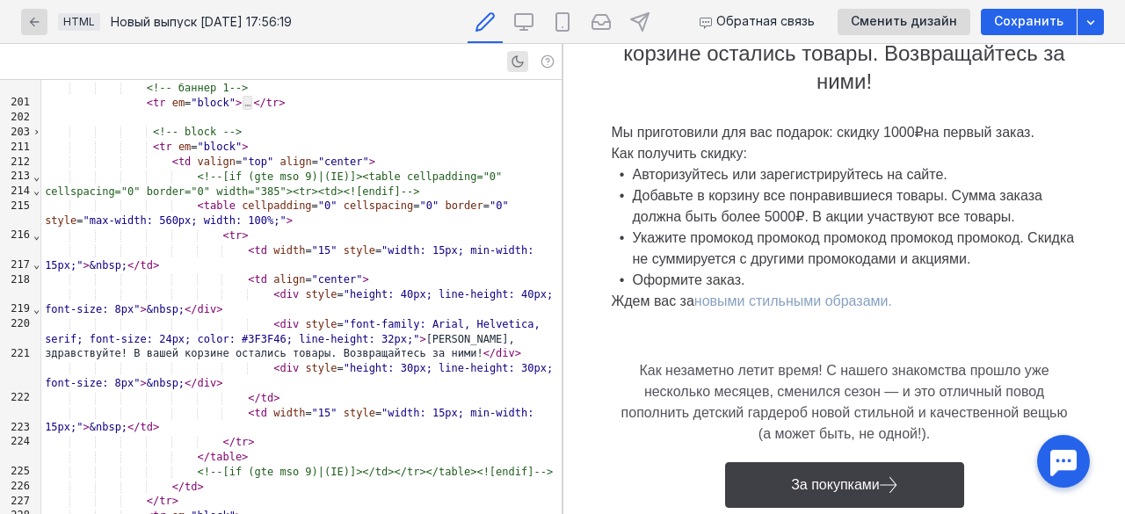
scroll to position [3436, 0]
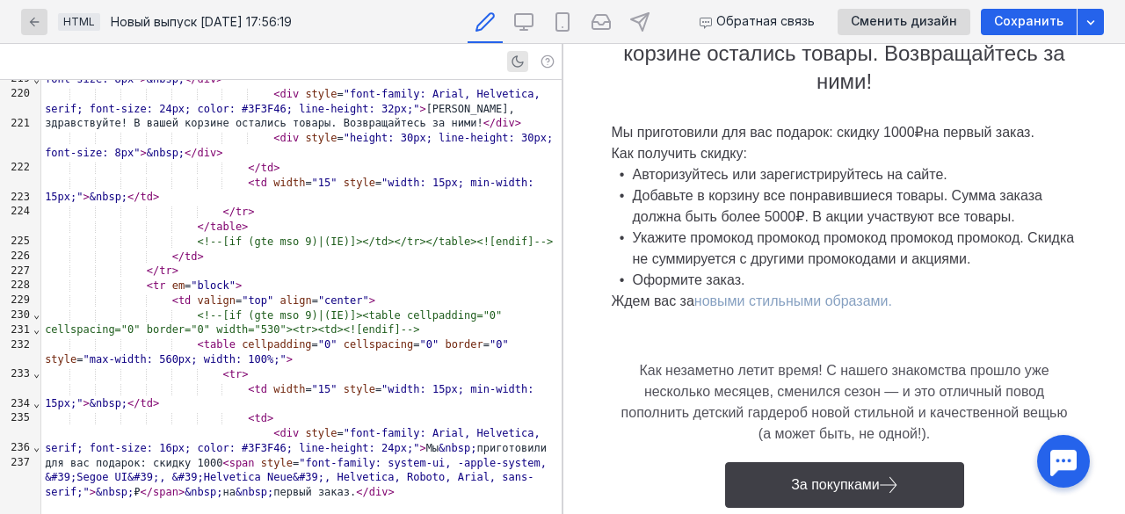
click at [645, 291] on div "Ждем вас за новыми стильными образами." at bounding box center [845, 301] width 466 height 21
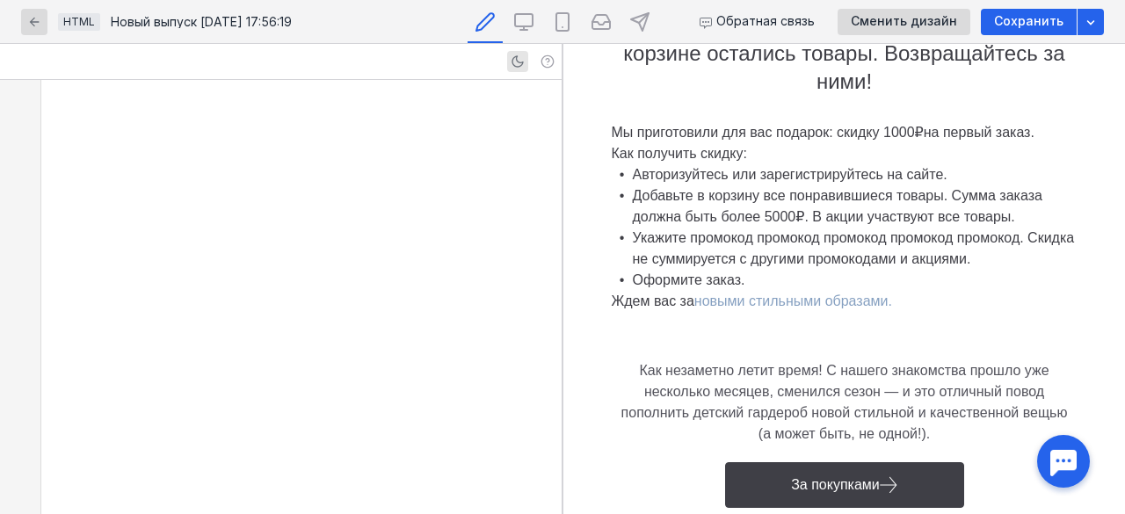
scroll to position [4456, 0]
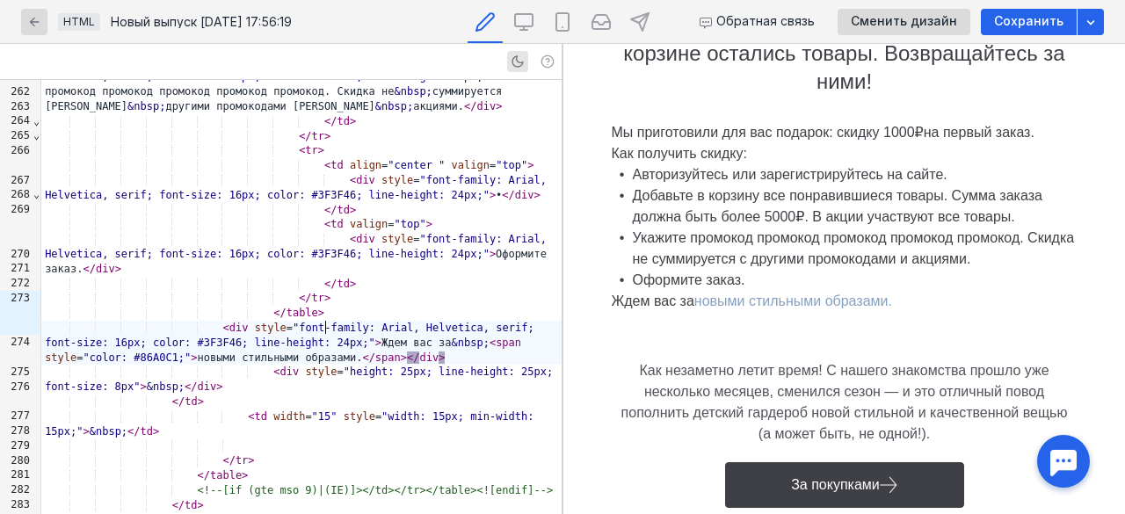
click at [353, 326] on div "< div style = "font-family: Arial, Helvetica, serif; font-size: 16px; color: #3…" at bounding box center [301, 343] width 520 height 44
click at [371, 324] on div "< div style = "font-family: Arial, Helvetica, serif; font-size: 16px; color: #3…" at bounding box center [301, 343] width 520 height 44
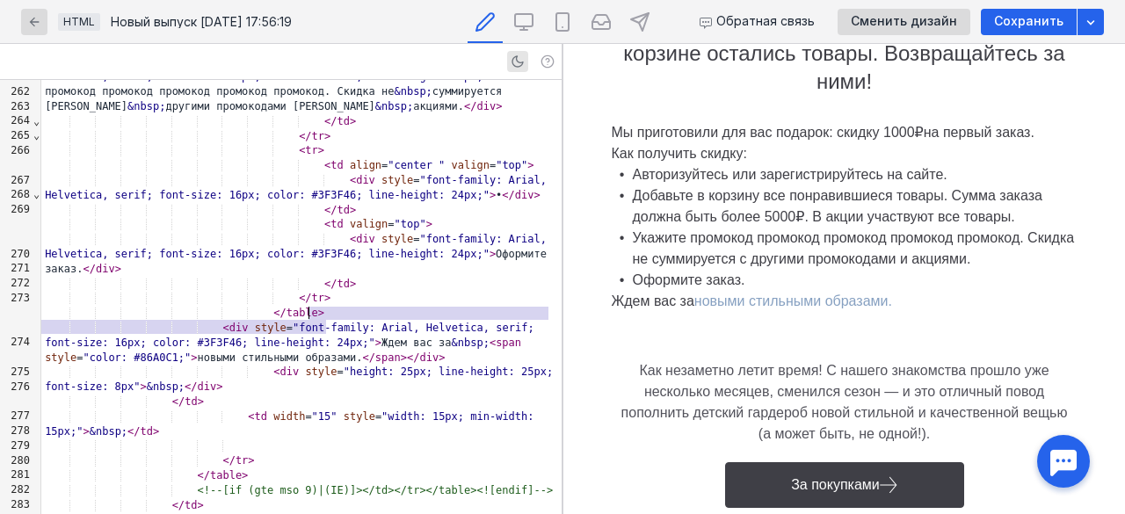
drag, startPoint x: 366, startPoint y: 324, endPoint x: 311, endPoint y: 319, distance: 54.7
click at [311, 321] on div "< div style = "font-family: Arial, Helvetica, serif; font-size: 16px; color: #3…" at bounding box center [301, 343] width 520 height 44
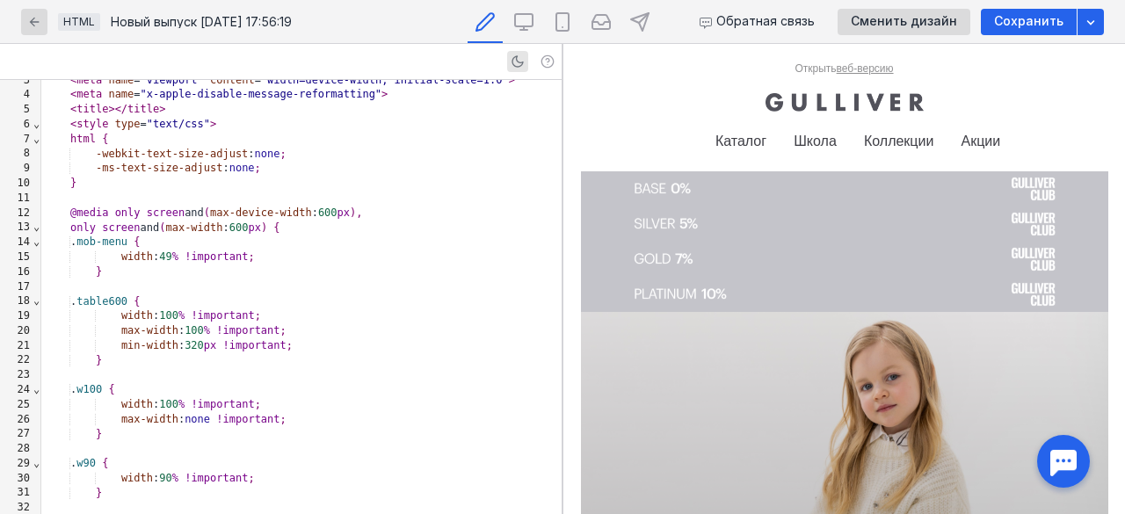
scroll to position [0, 0]
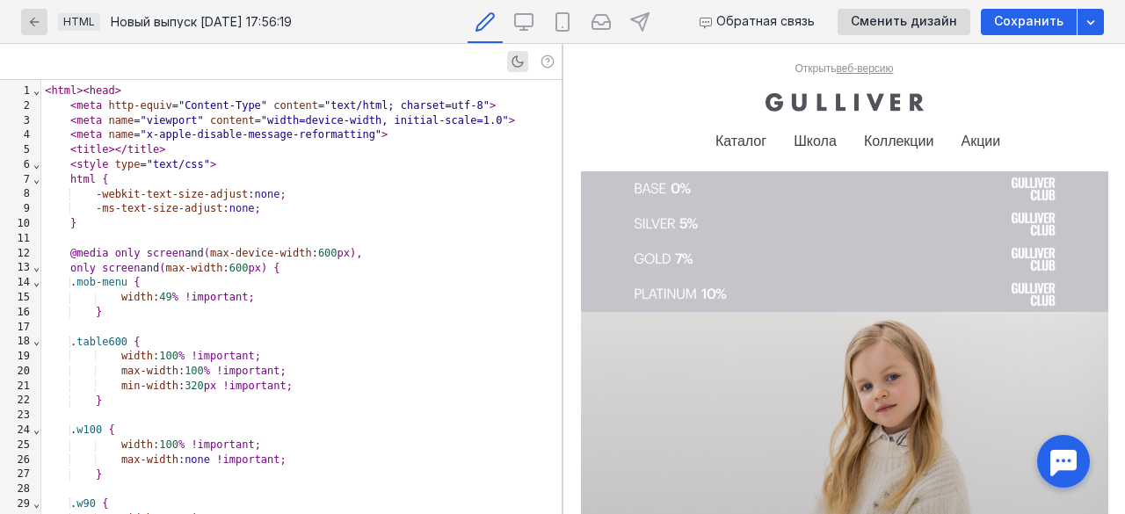
click at [33, 95] on span "⌄" at bounding box center [37, 90] width 8 height 12
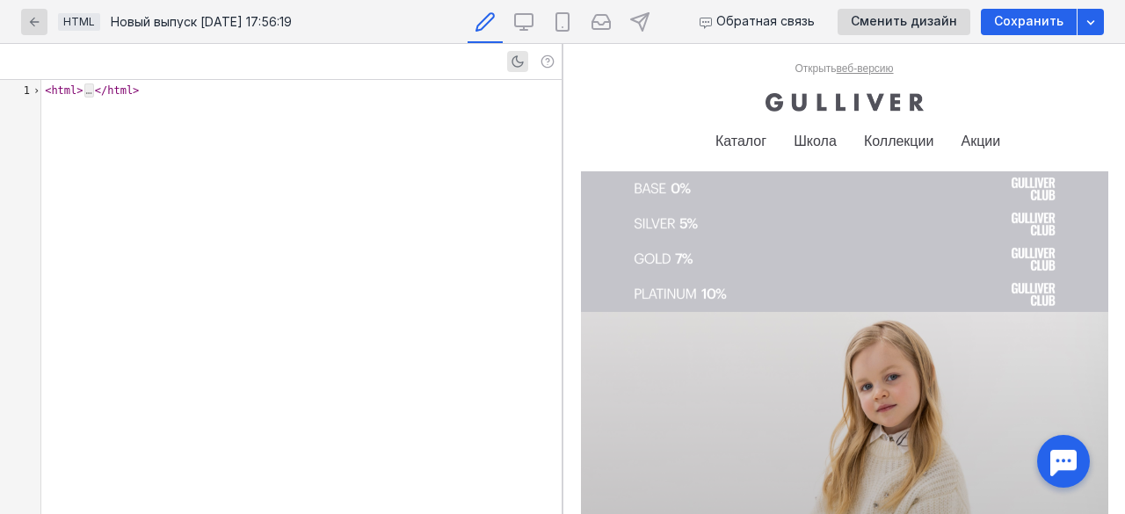
click at [33, 95] on span "›" at bounding box center [37, 90] width 8 height 12
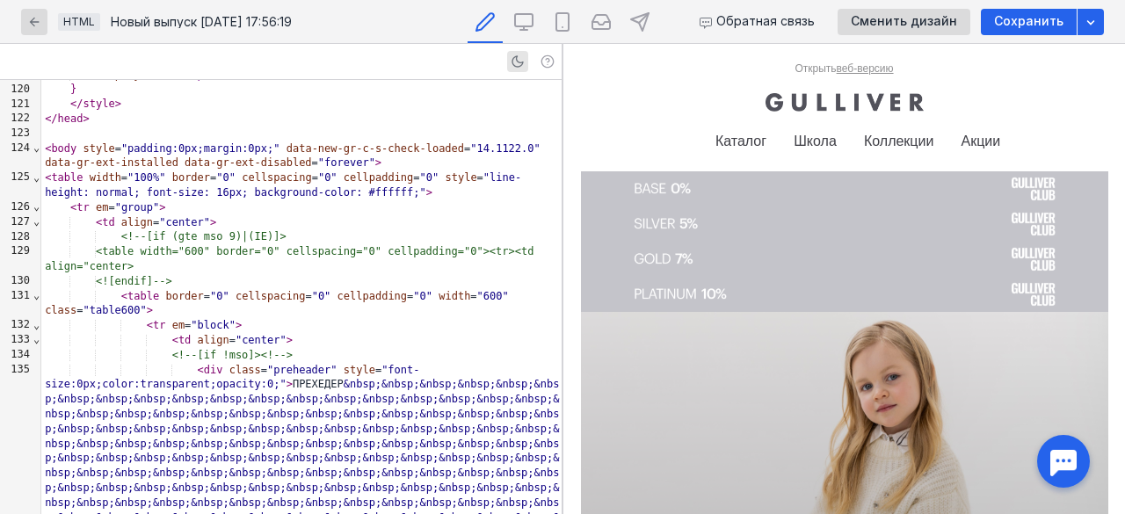
scroll to position [2021, 0]
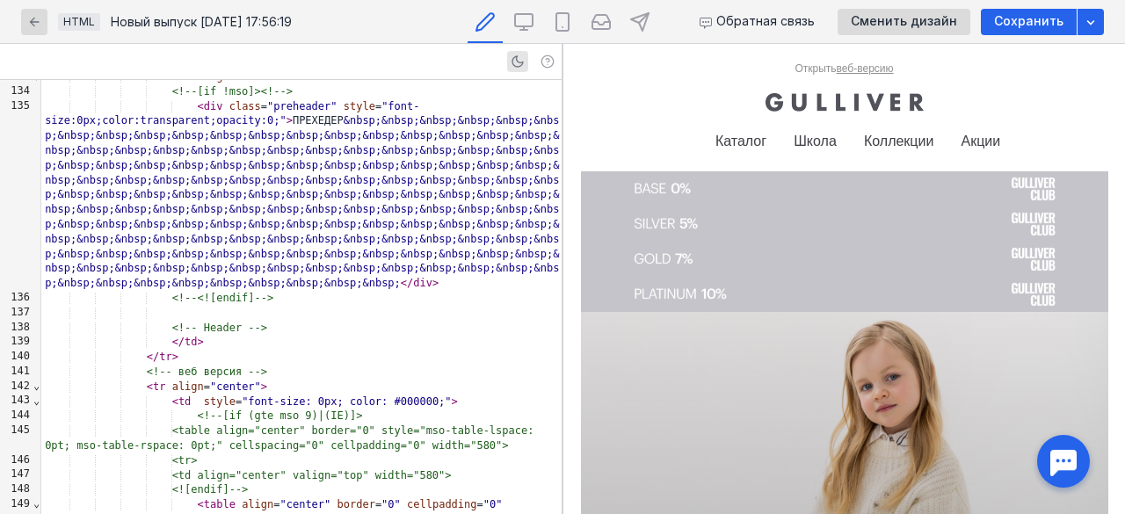
click at [274, 333] on div "<!-- Header -->" at bounding box center [301, 328] width 520 height 15
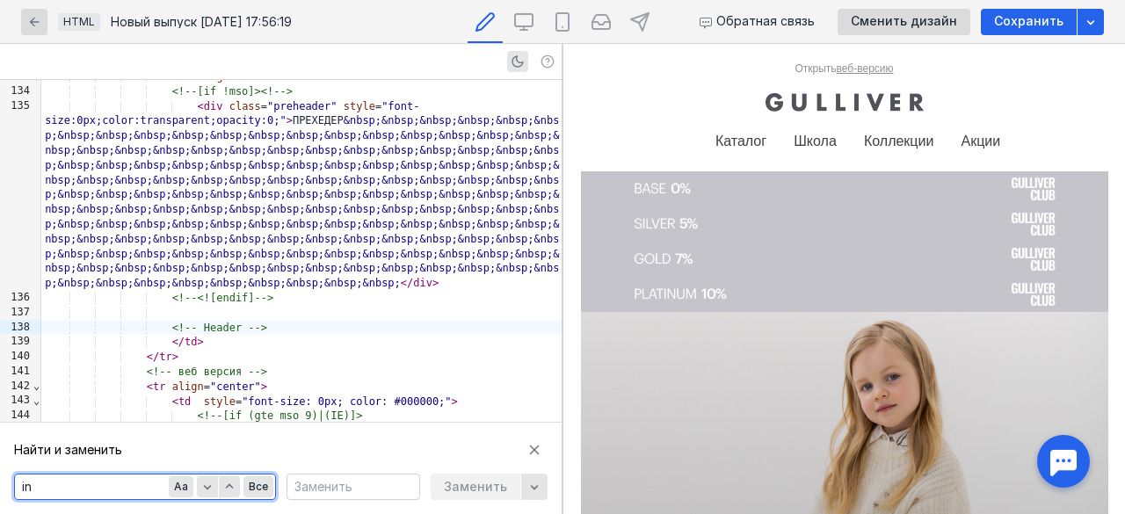
type textarea "i"
click at [208, 489] on icon "button" at bounding box center [207, 487] width 8 height 4
click at [207, 489] on icon "button" at bounding box center [207, 487] width 8 height 4
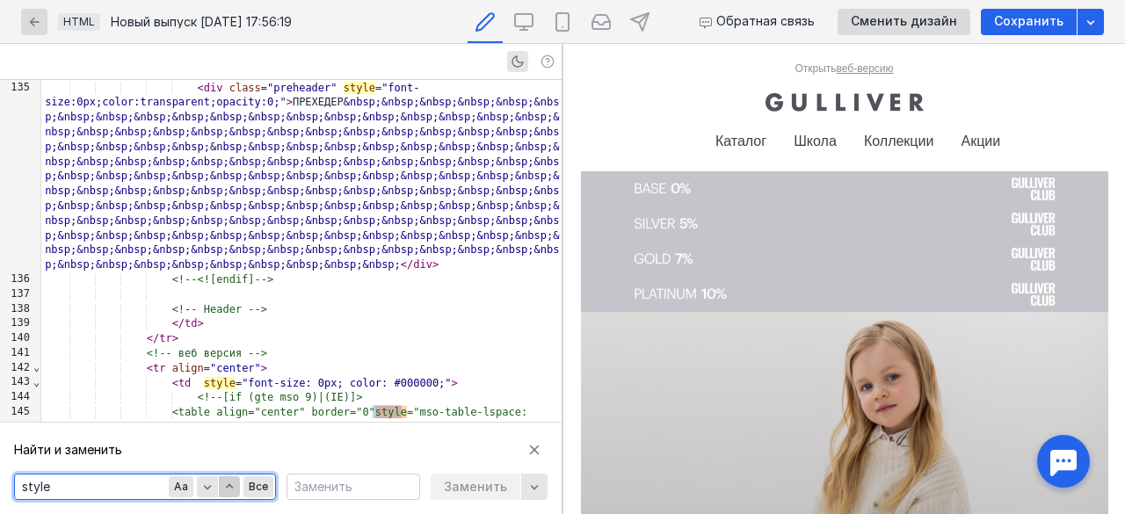
click at [228, 484] on icon "button" at bounding box center [229, 487] width 14 height 14
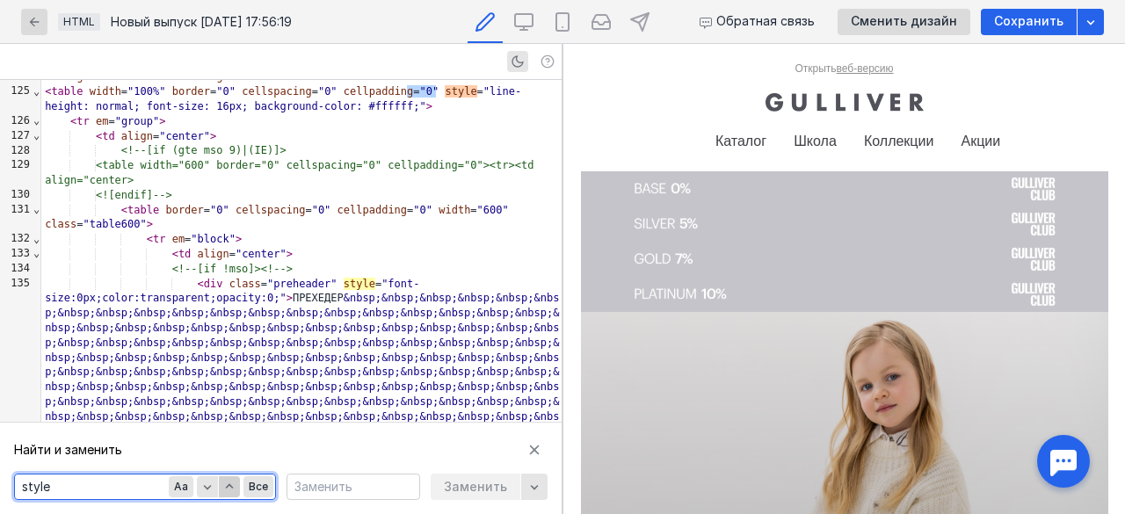
click at [228, 484] on icon "button" at bounding box center [229, 487] width 14 height 14
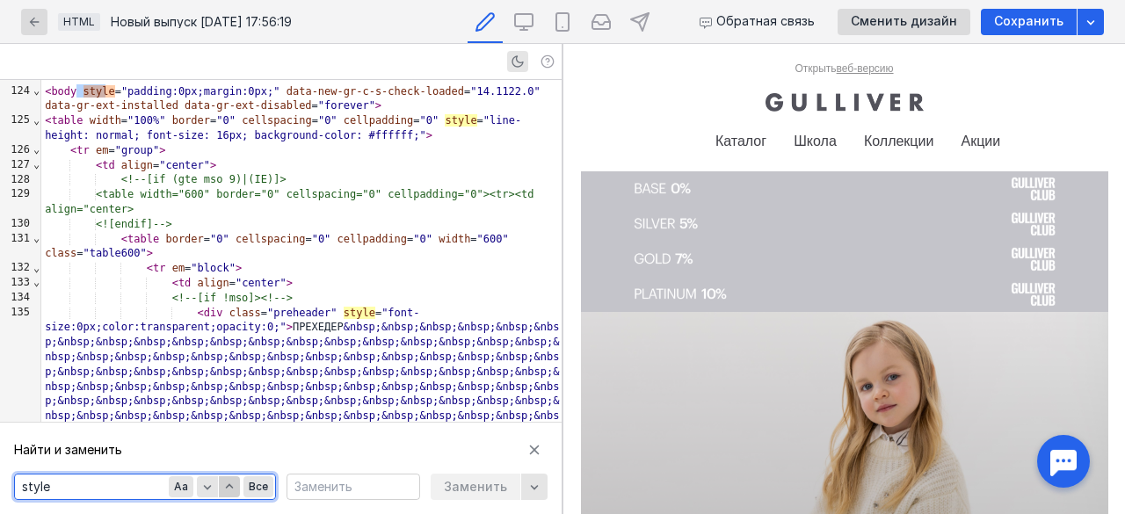
click at [228, 484] on icon "button" at bounding box center [229, 487] width 14 height 14
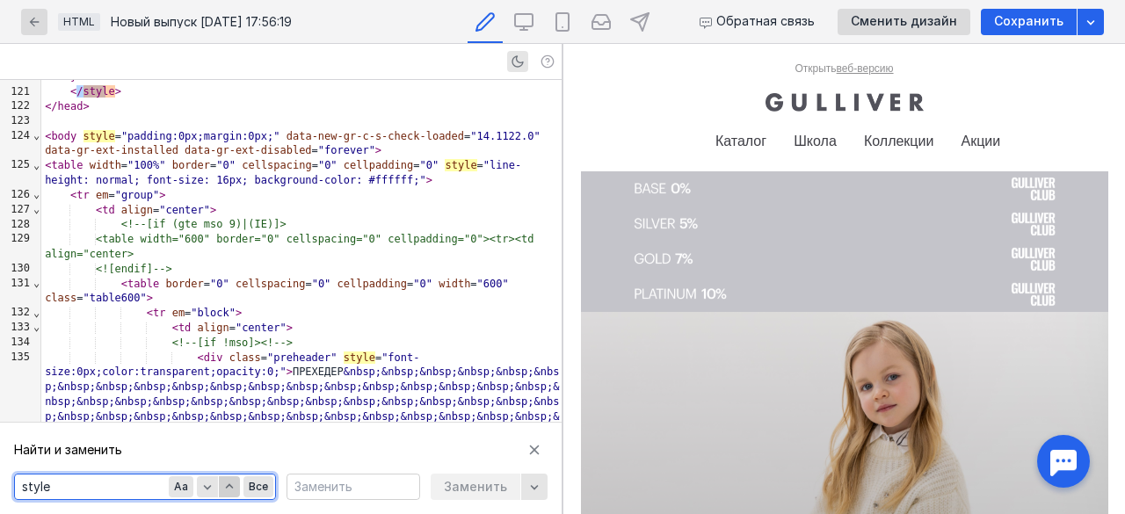
click at [228, 484] on icon "button" at bounding box center [229, 487] width 14 height 14
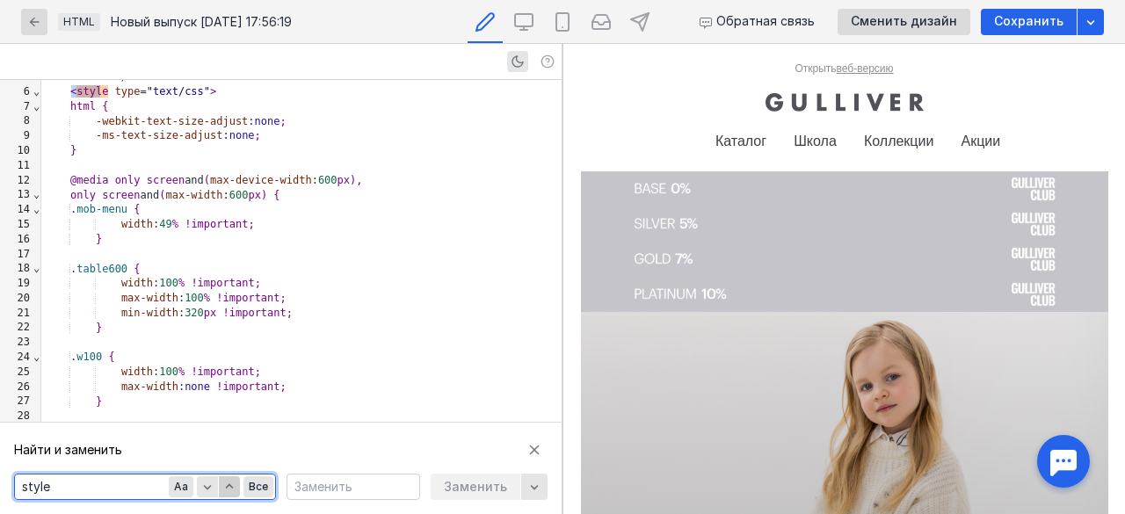
click at [228, 484] on icon "button" at bounding box center [229, 487] width 14 height 14
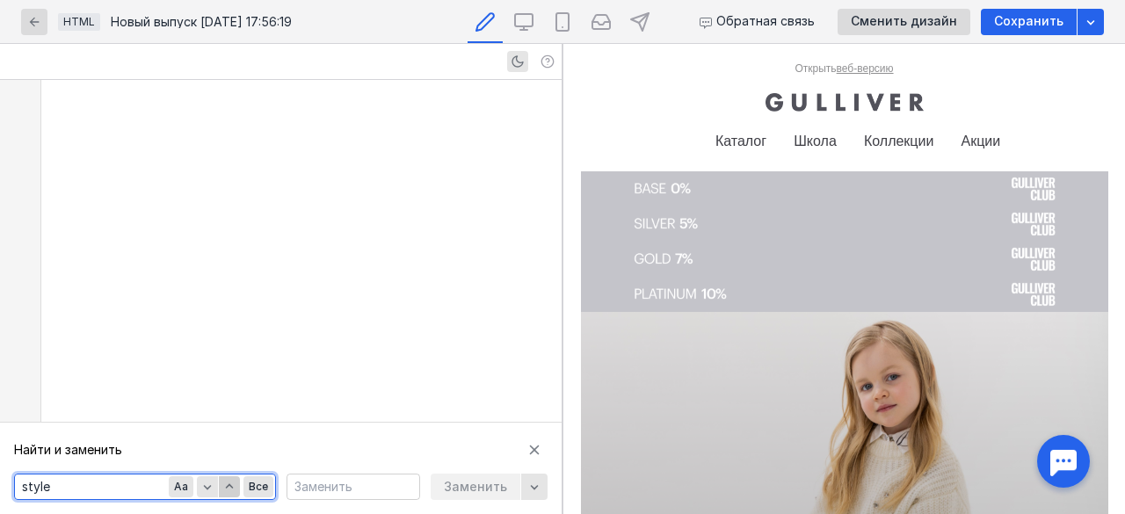
scroll to position [47287, 0]
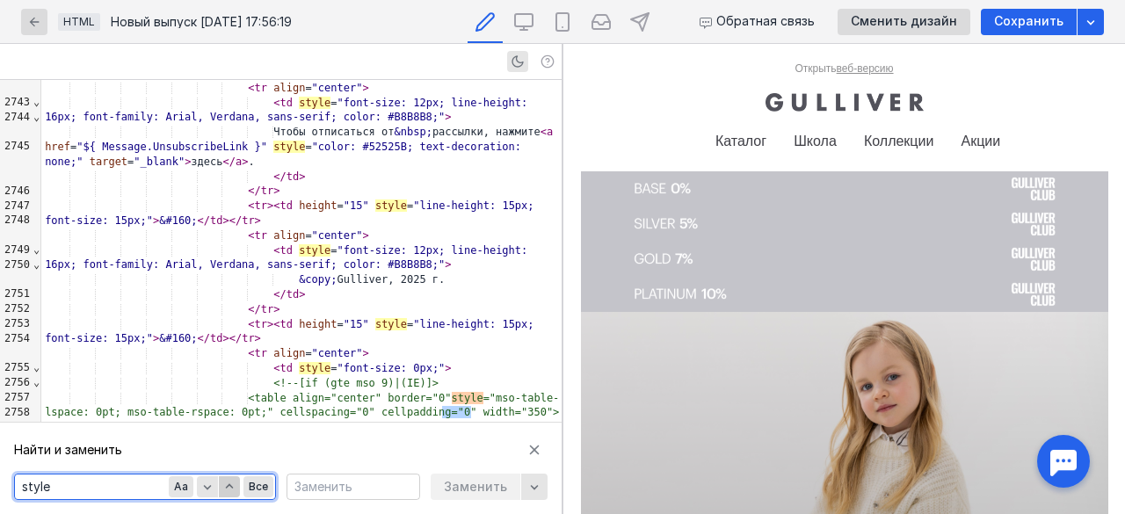
click at [228, 484] on icon "button" at bounding box center [229, 487] width 14 height 14
click at [228, 483] on icon "button" at bounding box center [229, 487] width 14 height 14
click at [227, 481] on icon "button" at bounding box center [229, 487] width 14 height 14
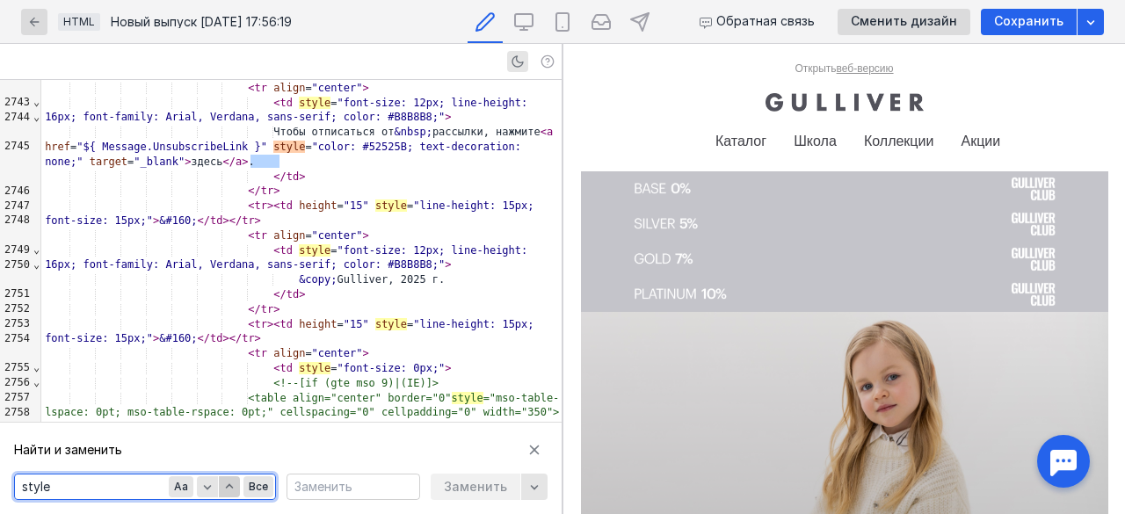
click at [227, 481] on icon "button" at bounding box center [229, 487] width 14 height 14
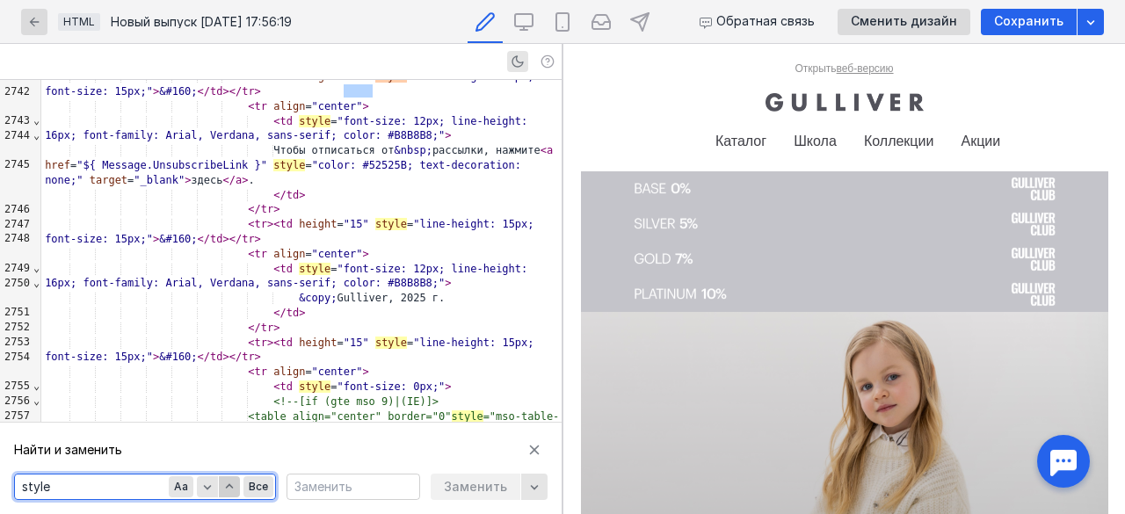
click at [227, 481] on icon "button" at bounding box center [229, 487] width 14 height 14
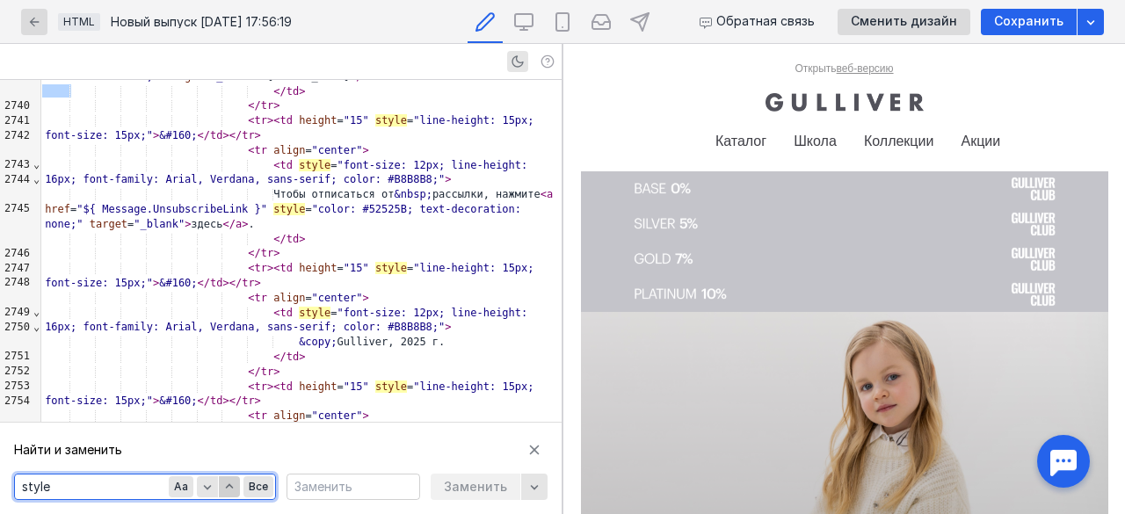
click at [227, 481] on icon "button" at bounding box center [229, 487] width 14 height 14
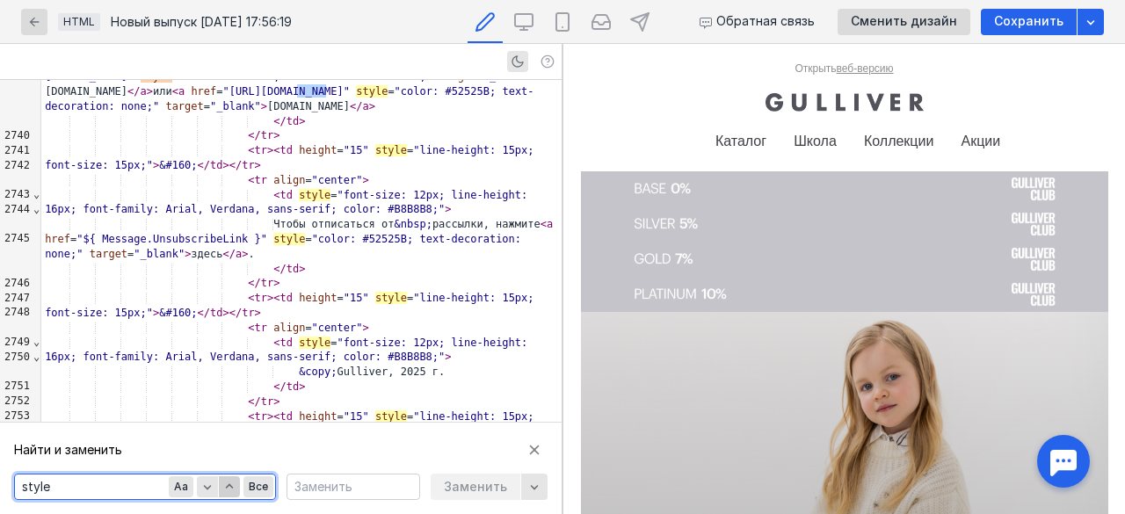
click at [227, 481] on icon "button" at bounding box center [229, 487] width 14 height 14
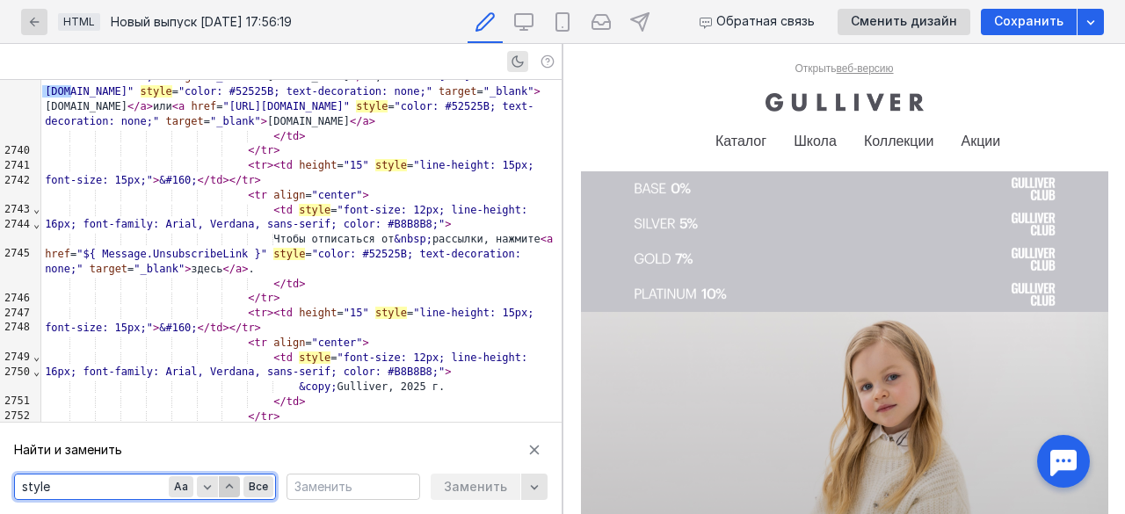
click at [227, 481] on icon "button" at bounding box center [229, 487] width 14 height 14
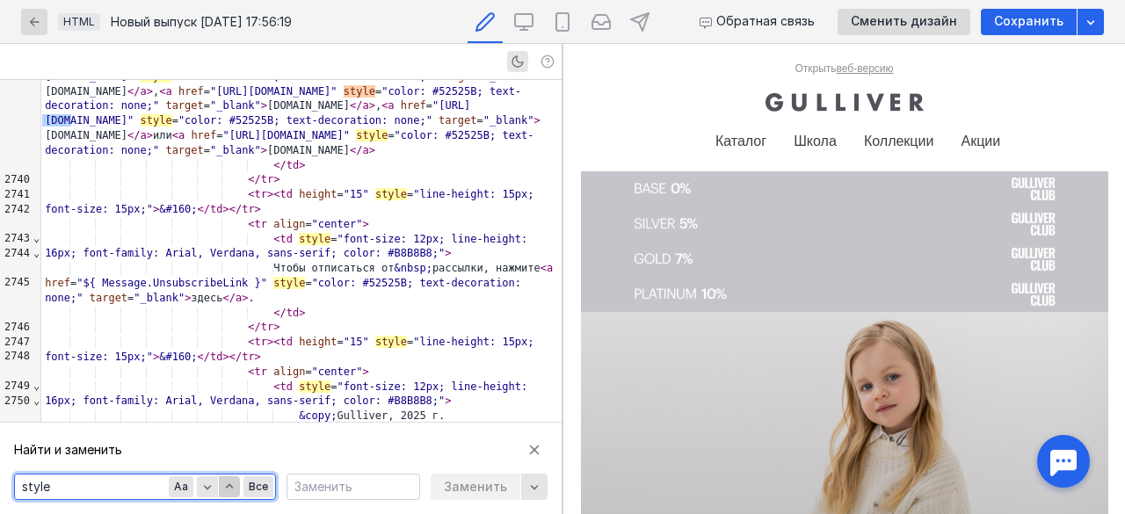
click at [227, 481] on icon "button" at bounding box center [229, 487] width 14 height 14
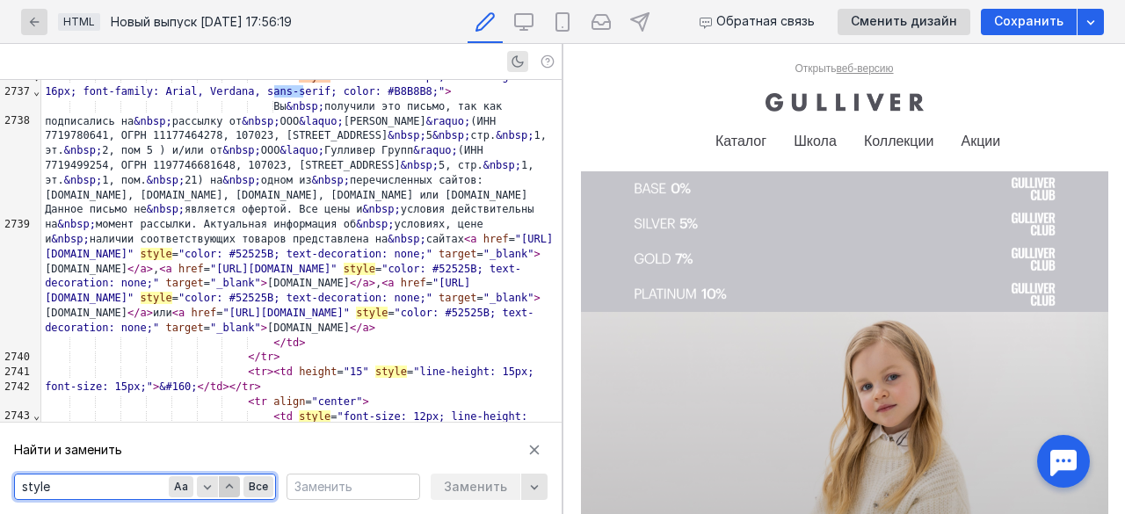
click at [227, 481] on icon "button" at bounding box center [229, 487] width 14 height 14
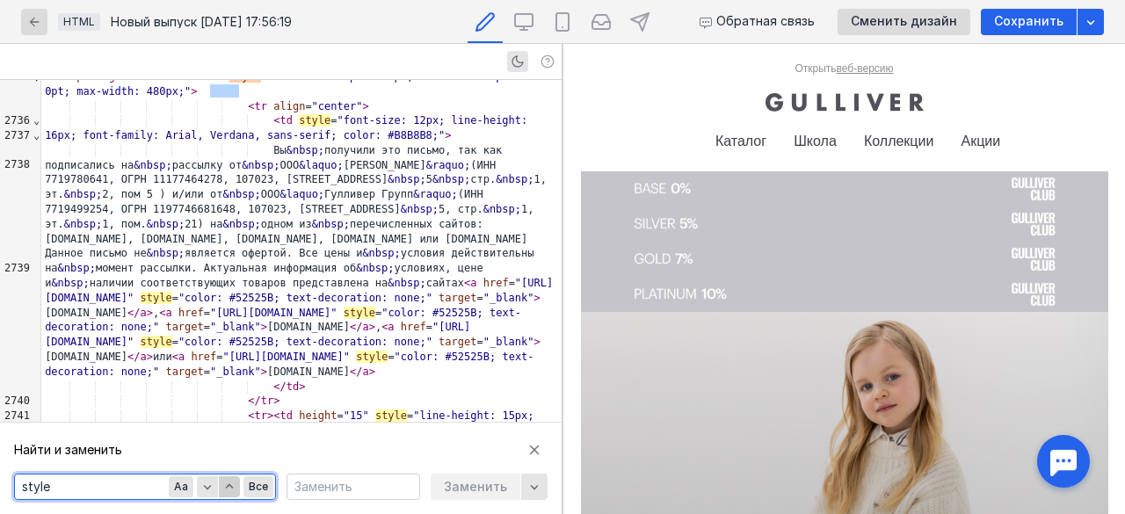
click at [227, 481] on icon "button" at bounding box center [229, 487] width 14 height 14
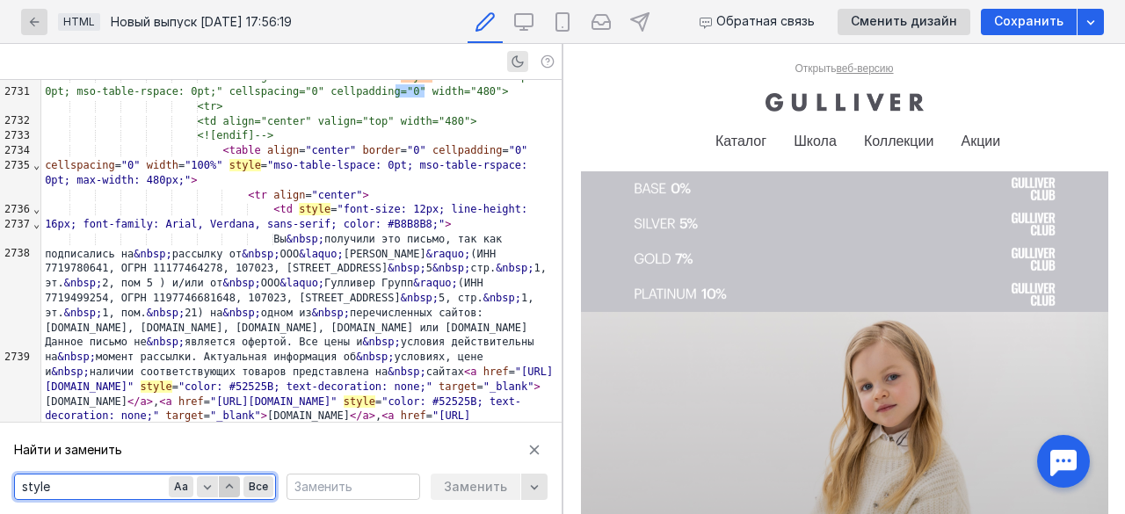
click at [227, 481] on icon "button" at bounding box center [229, 487] width 14 height 14
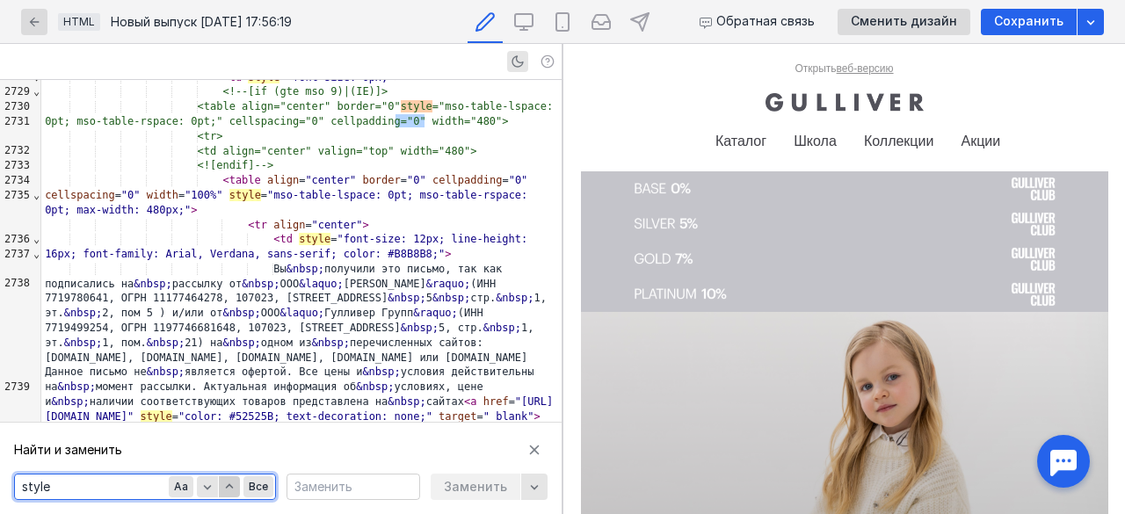
click at [227, 481] on icon "button" at bounding box center [229, 487] width 14 height 14
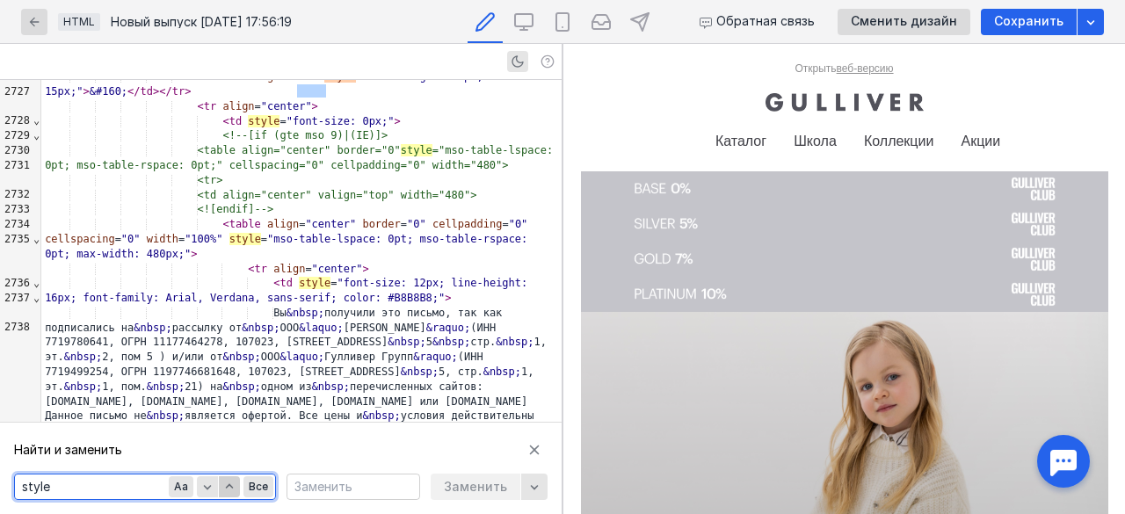
click at [227, 479] on div "button" at bounding box center [229, 486] width 21 height 21
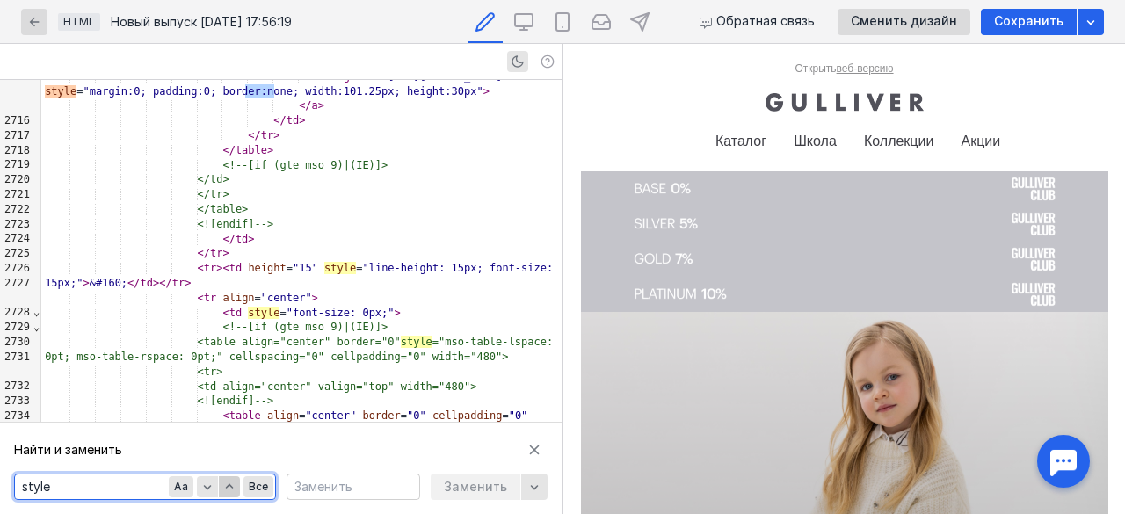
click at [227, 479] on div "button" at bounding box center [229, 486] width 21 height 21
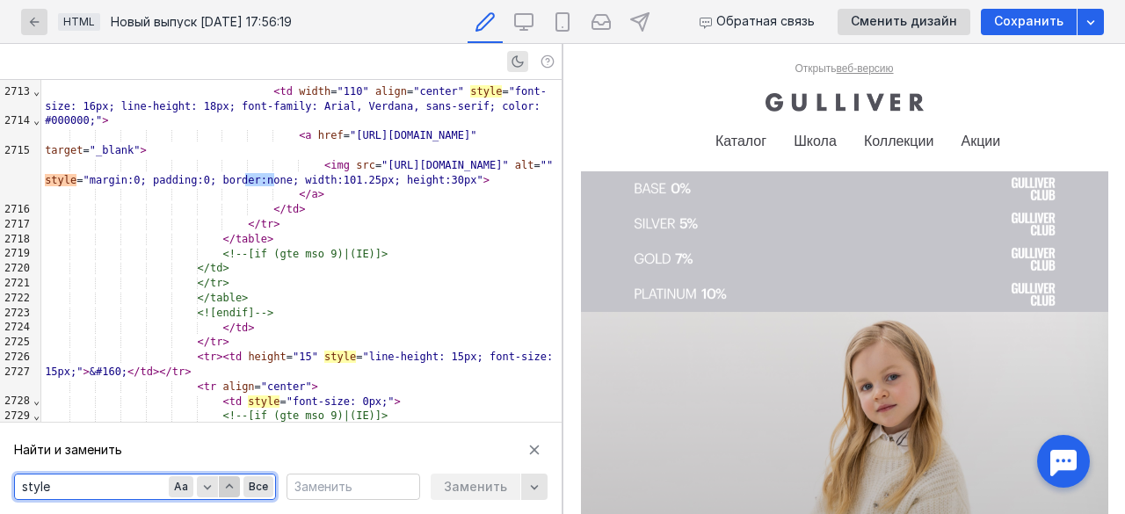
click at [227, 479] on div "button" at bounding box center [229, 486] width 21 height 21
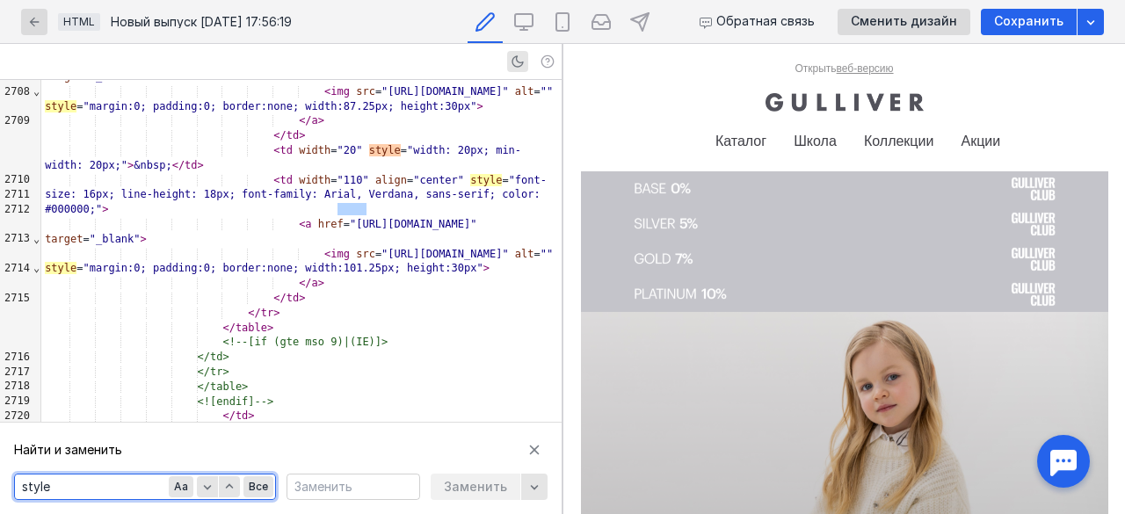
click at [227, 475] on div "Aa Все" at bounding box center [221, 487] width 105 height 25
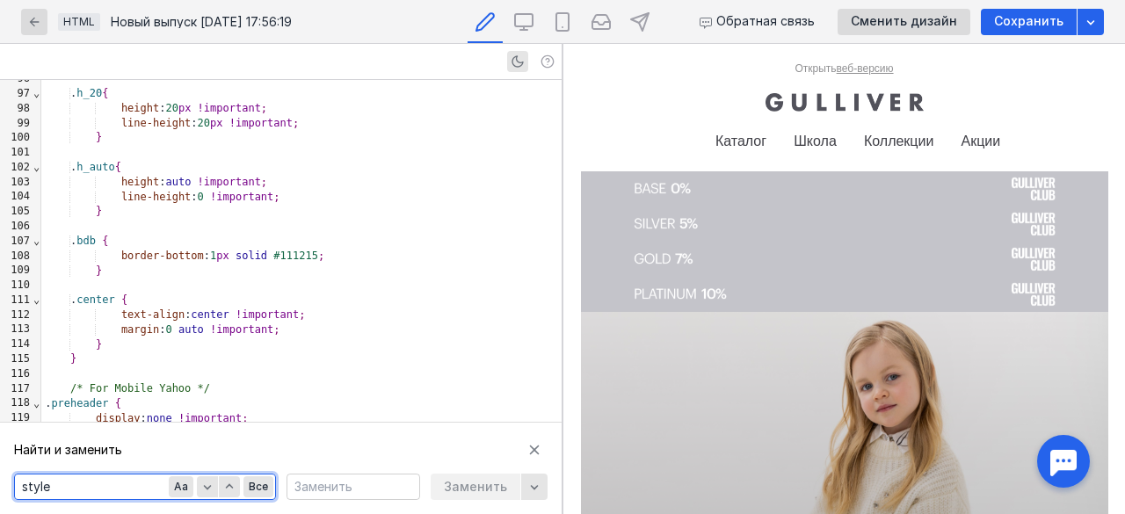
scroll to position [0, 0]
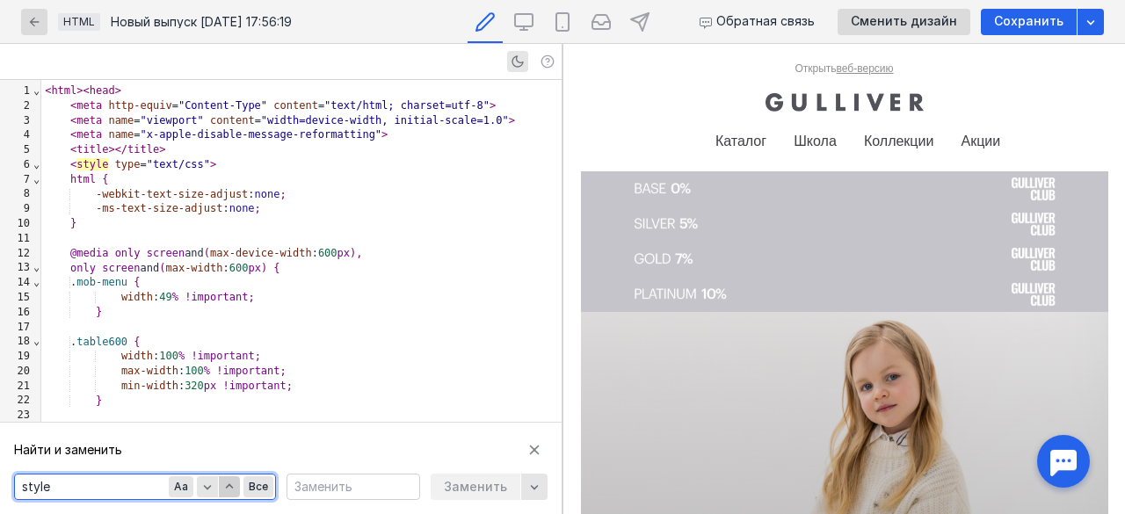
click at [231, 484] on icon "button" at bounding box center [229, 487] width 14 height 14
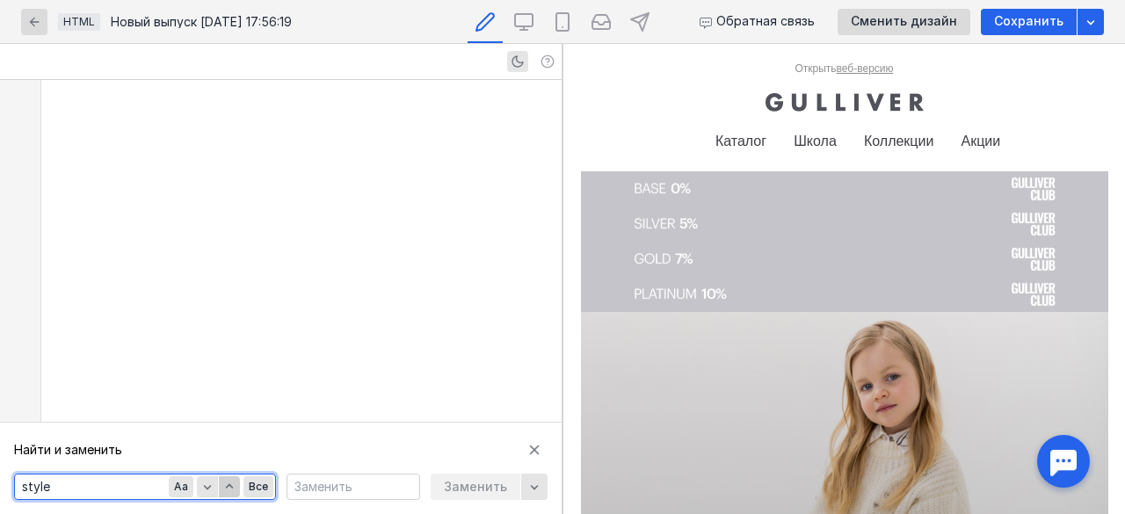
scroll to position [50991, 0]
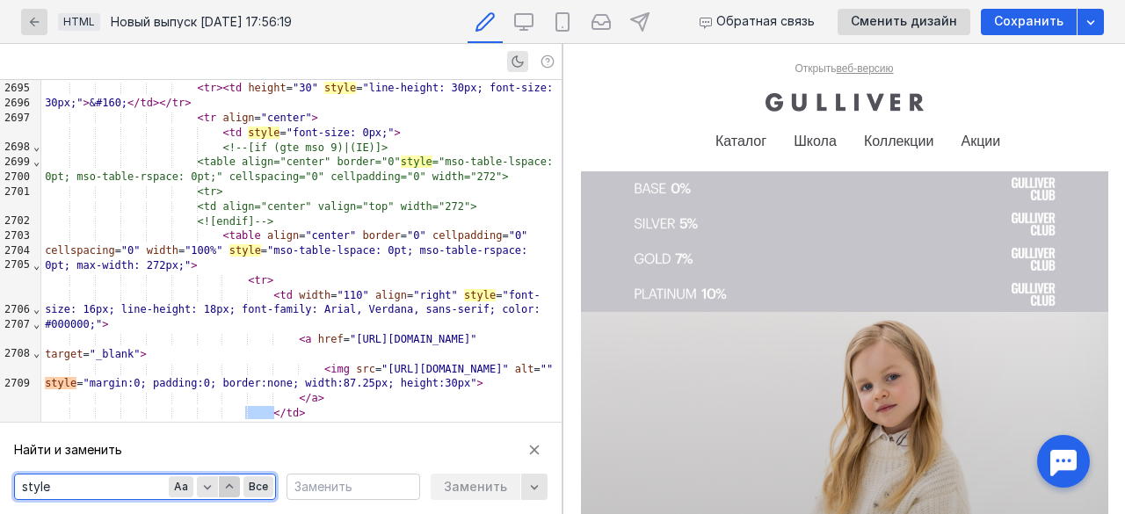
click at [232, 483] on icon "button" at bounding box center [229, 487] width 14 height 14
click at [232, 482] on icon "button" at bounding box center [229, 487] width 14 height 14
click at [234, 481] on icon "button" at bounding box center [229, 487] width 14 height 14
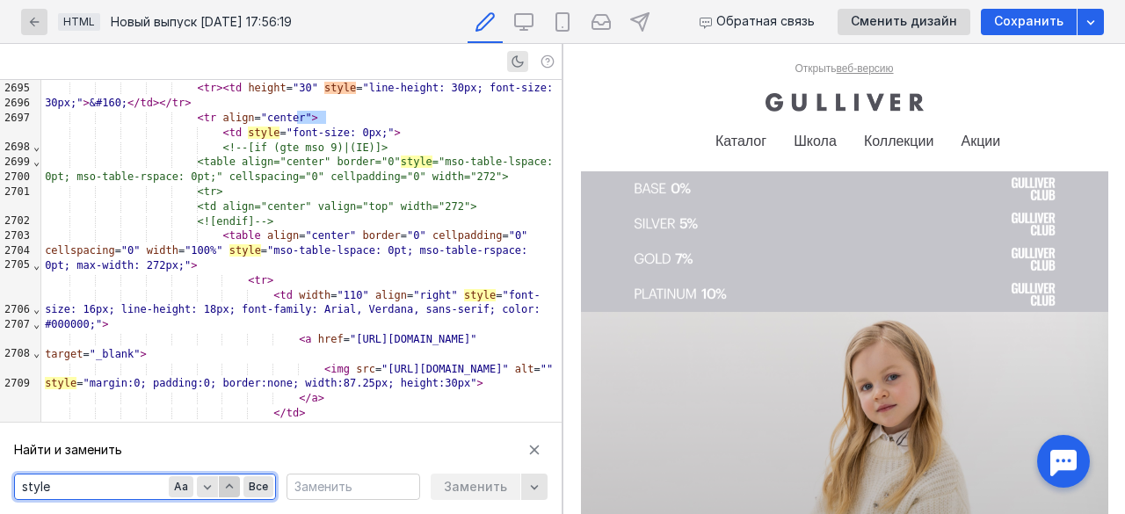
click at [234, 480] on icon "button" at bounding box center [229, 487] width 14 height 14
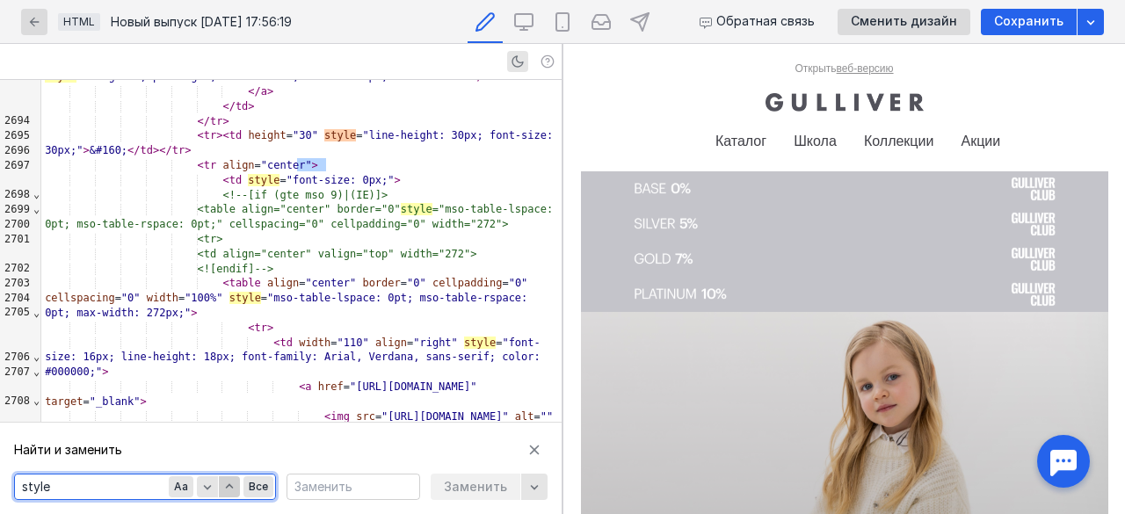
click at [234, 479] on div "button" at bounding box center [229, 486] width 21 height 21
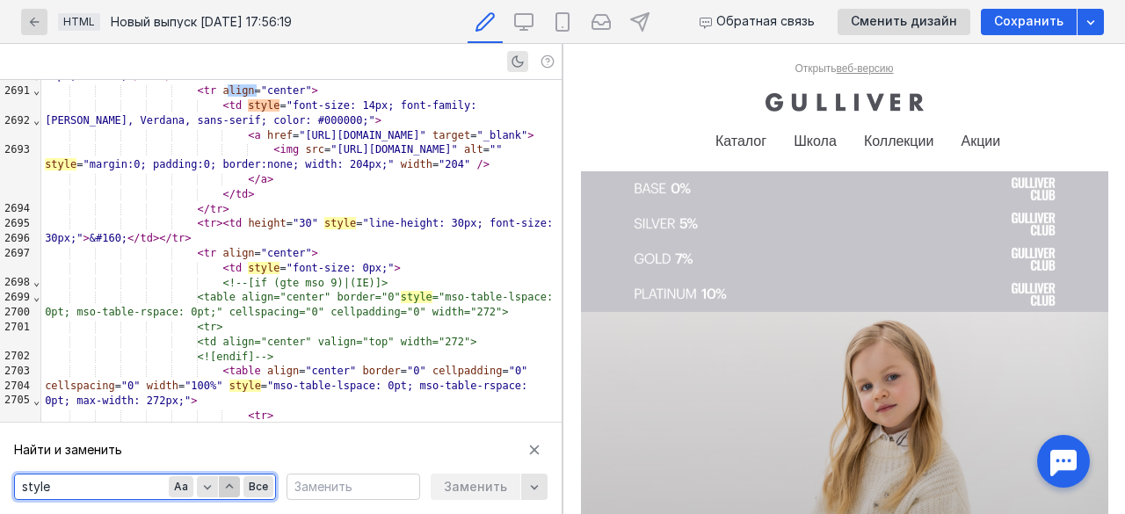
click at [235, 479] on div "button" at bounding box center [229, 486] width 21 height 21
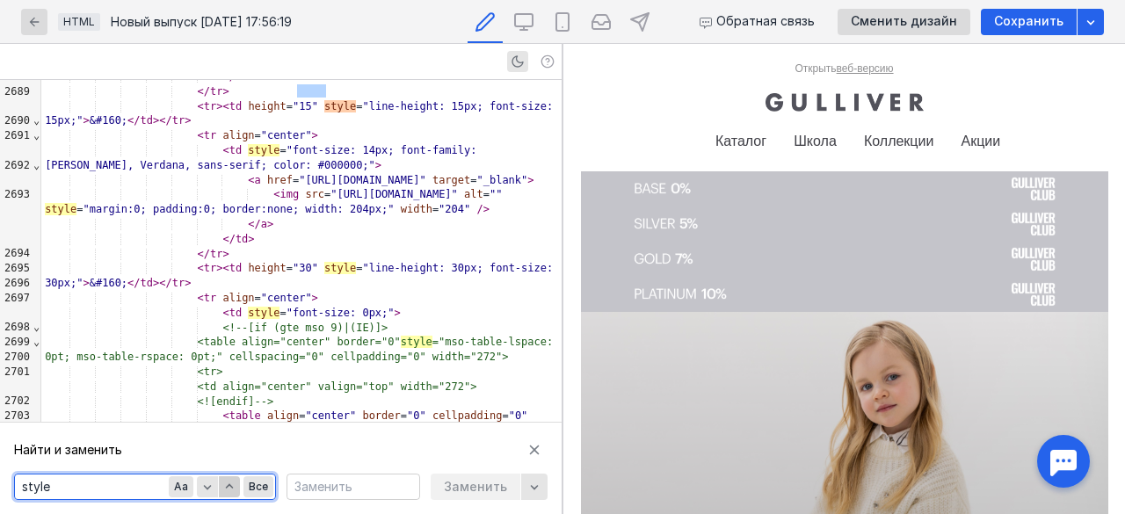
click at [235, 479] on div "button" at bounding box center [229, 486] width 21 height 21
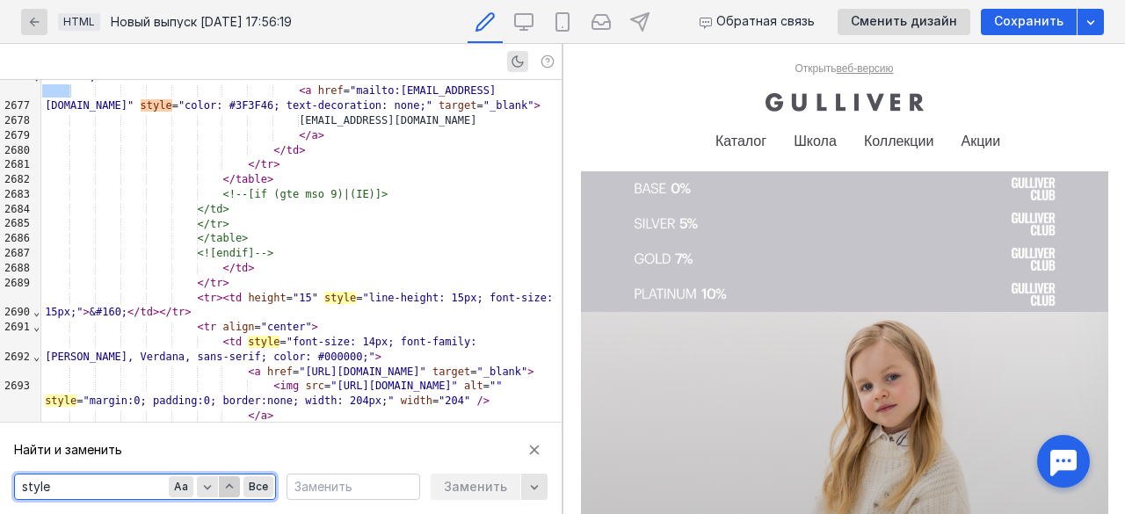
click at [236, 477] on div "button" at bounding box center [229, 486] width 21 height 21
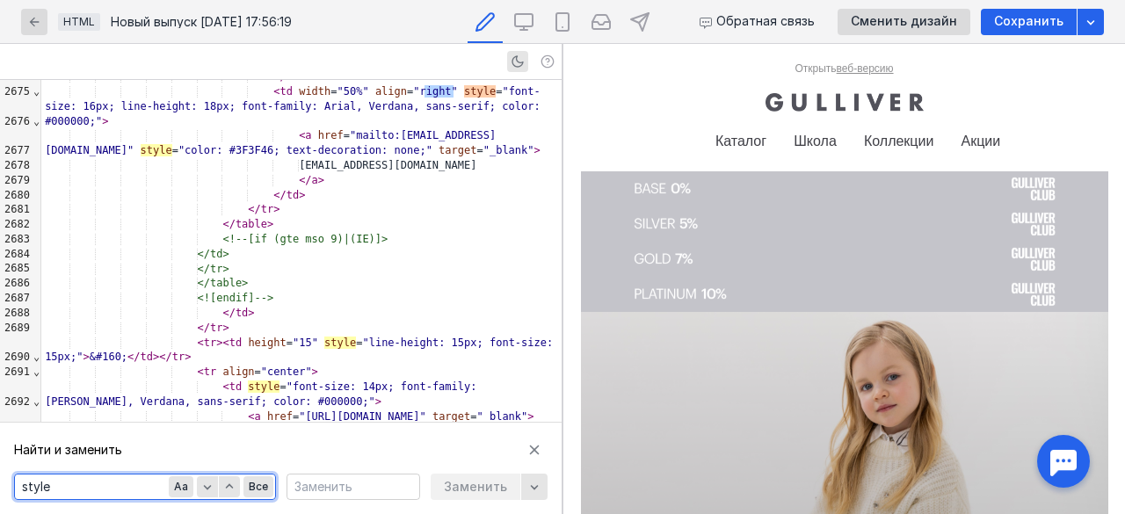
click at [236, 475] on div "Aa Все" at bounding box center [221, 487] width 105 height 25
click at [241, 472] on div "Найти и заменить Найти style Aa Все Заменить Заменить" at bounding box center [281, 468] width 562 height 91
click at [229, 485] on icon "button" at bounding box center [229, 487] width 14 height 14
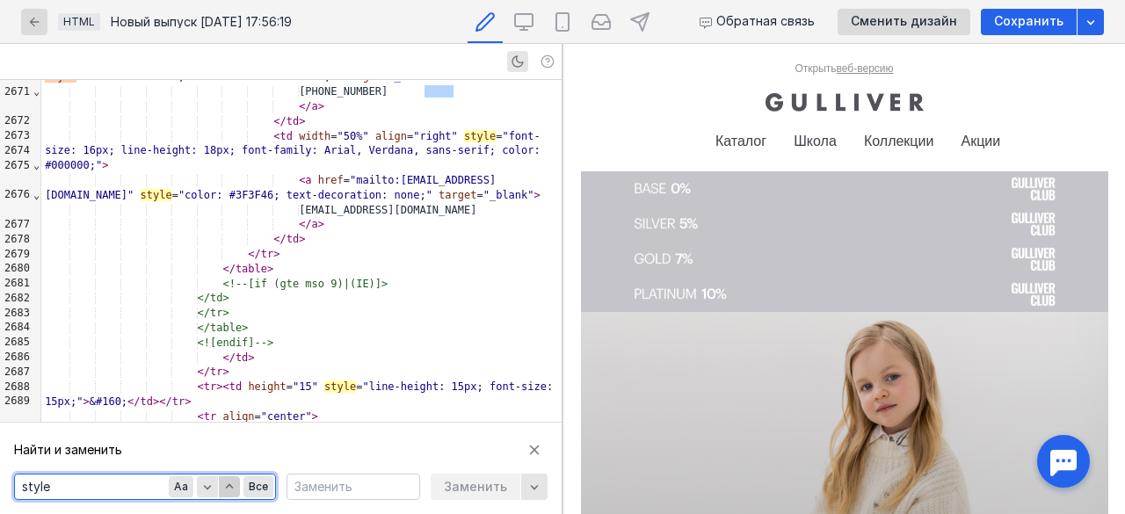
click at [229, 485] on icon "button" at bounding box center [229, 485] width 8 height 4
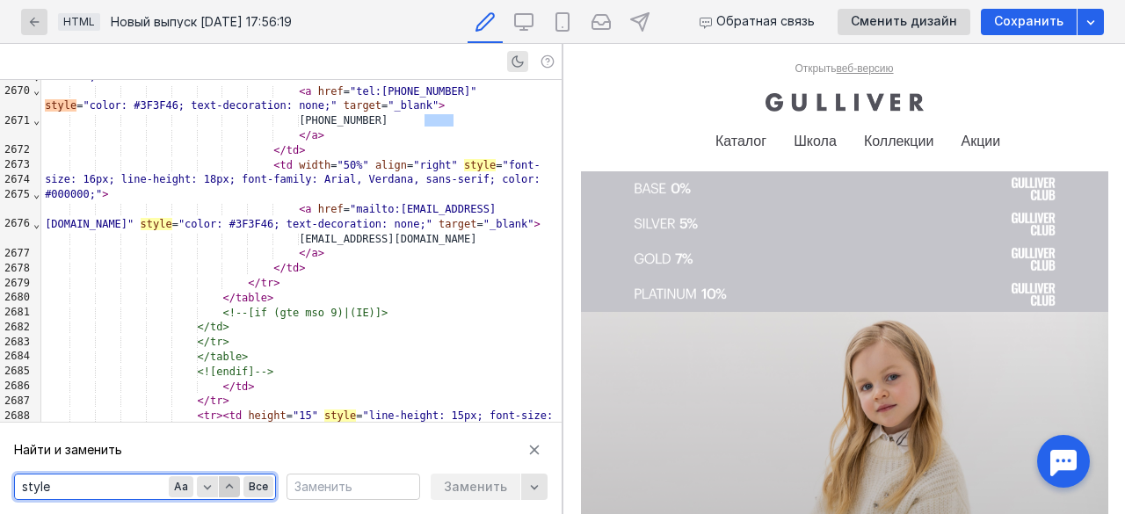
click at [229, 487] on icon "button" at bounding box center [229, 487] width 14 height 14
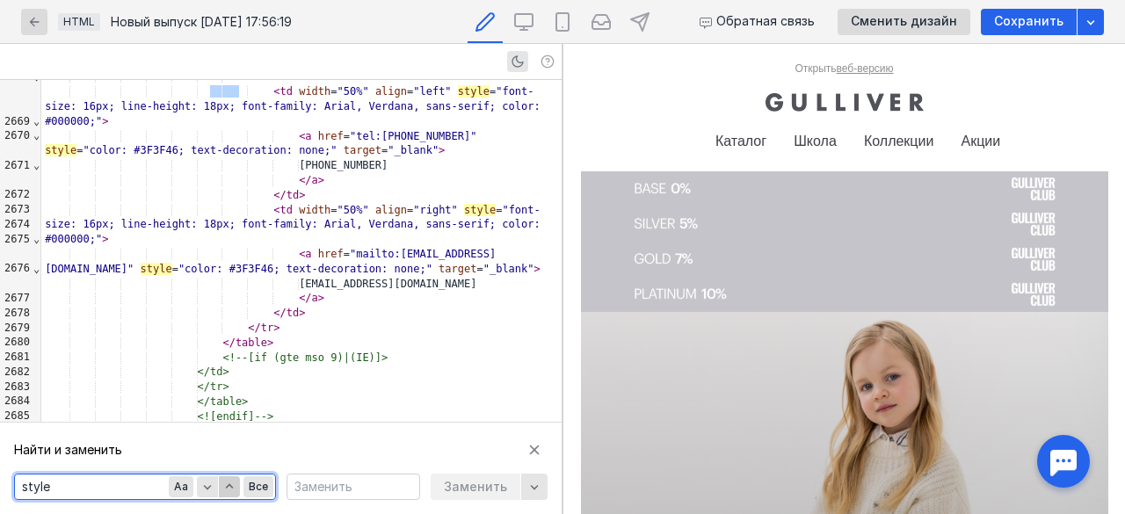
click at [229, 487] on icon "button" at bounding box center [229, 487] width 14 height 14
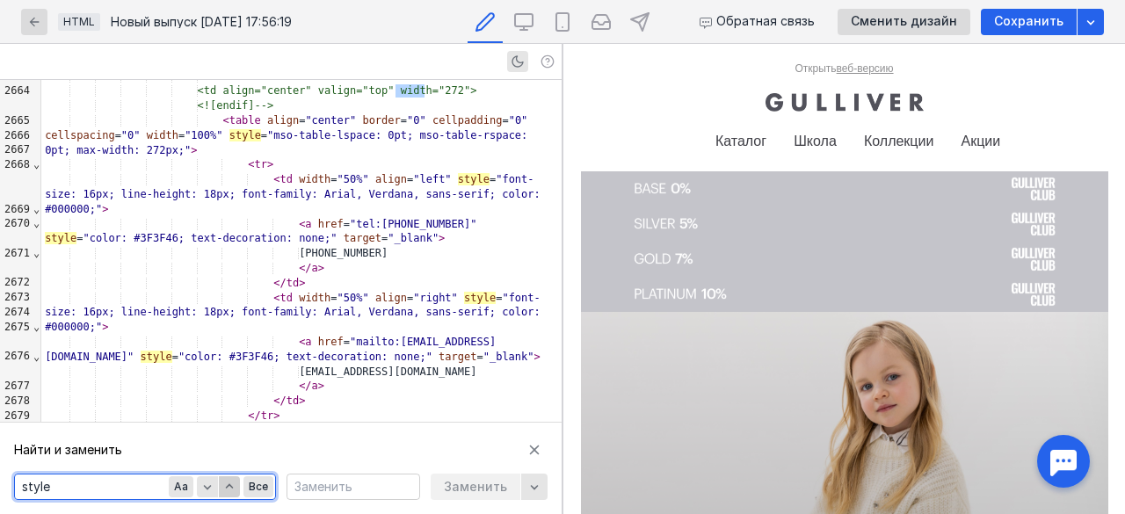
click at [229, 486] on icon "button" at bounding box center [229, 487] width 14 height 14
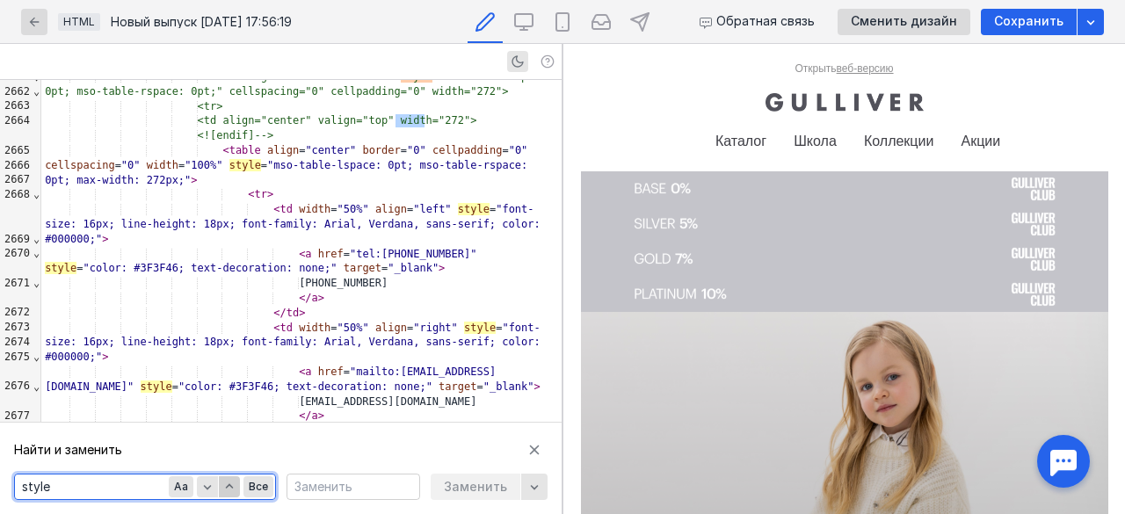
click at [229, 485] on icon "button" at bounding box center [229, 485] width 8 height 4
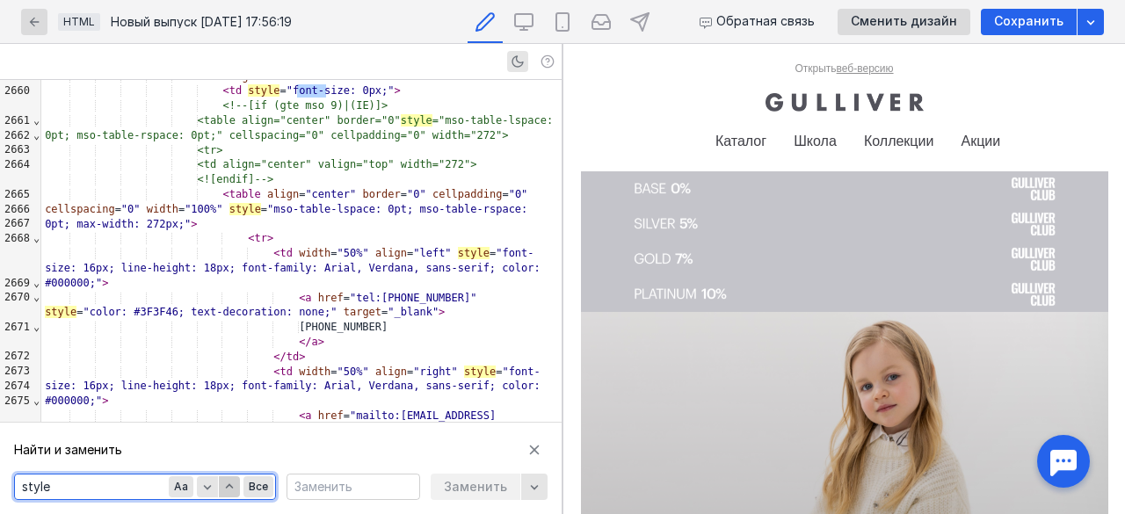
click at [229, 485] on icon "button" at bounding box center [229, 485] width 8 height 4
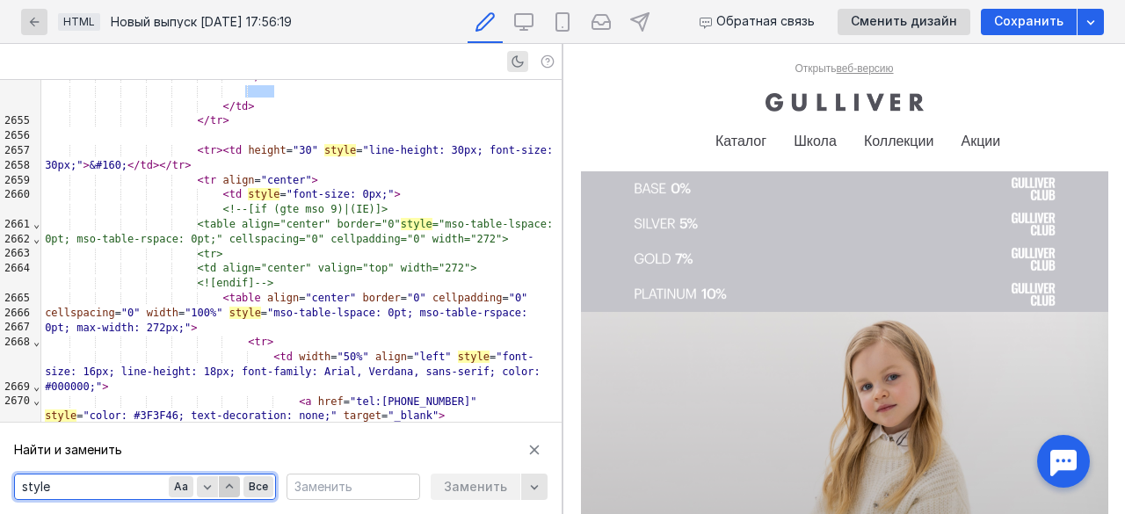
click at [229, 485] on icon "button" at bounding box center [229, 485] width 8 height 4
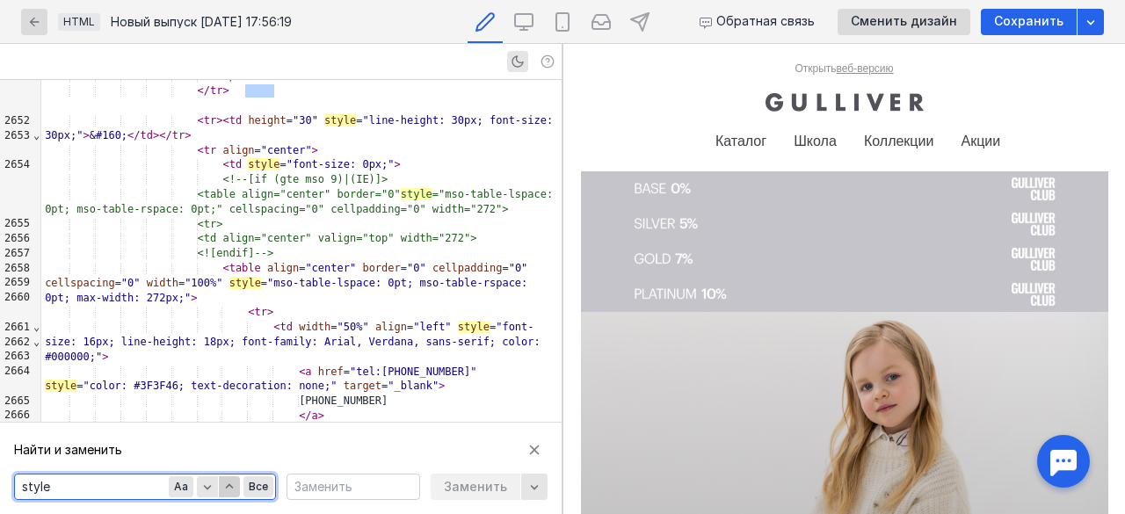
click at [229, 485] on icon "button" at bounding box center [229, 485] width 8 height 4
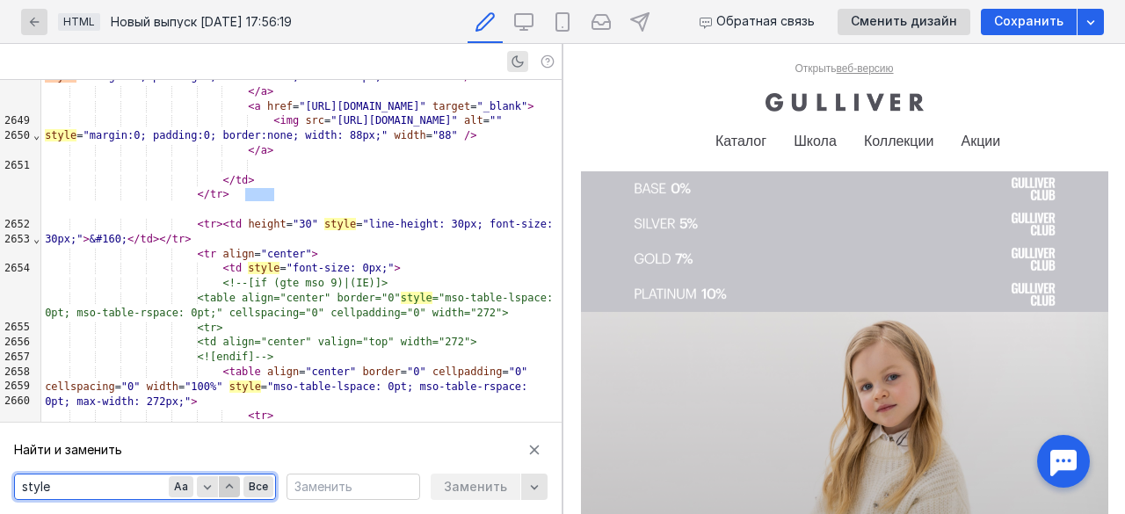
click at [229, 485] on icon "button" at bounding box center [229, 485] width 8 height 4
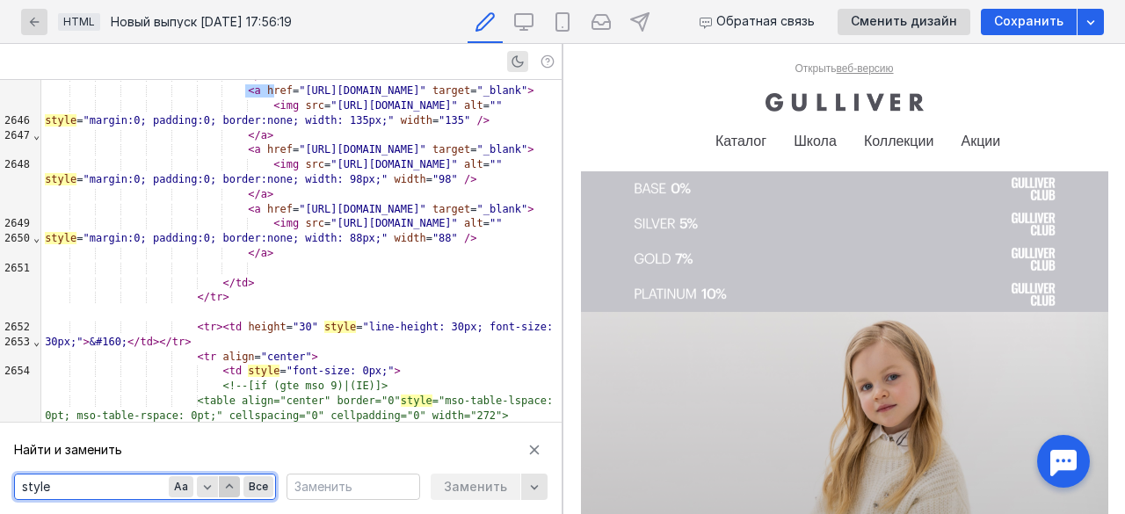
click at [229, 485] on icon "button" at bounding box center [229, 485] width 8 height 4
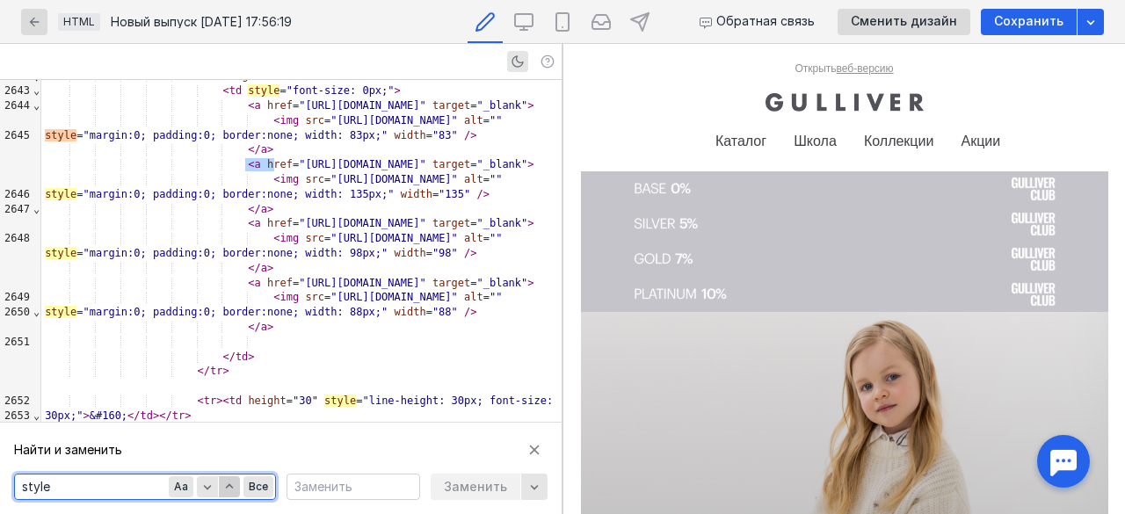
click at [229, 485] on icon "button" at bounding box center [229, 485] width 8 height 4
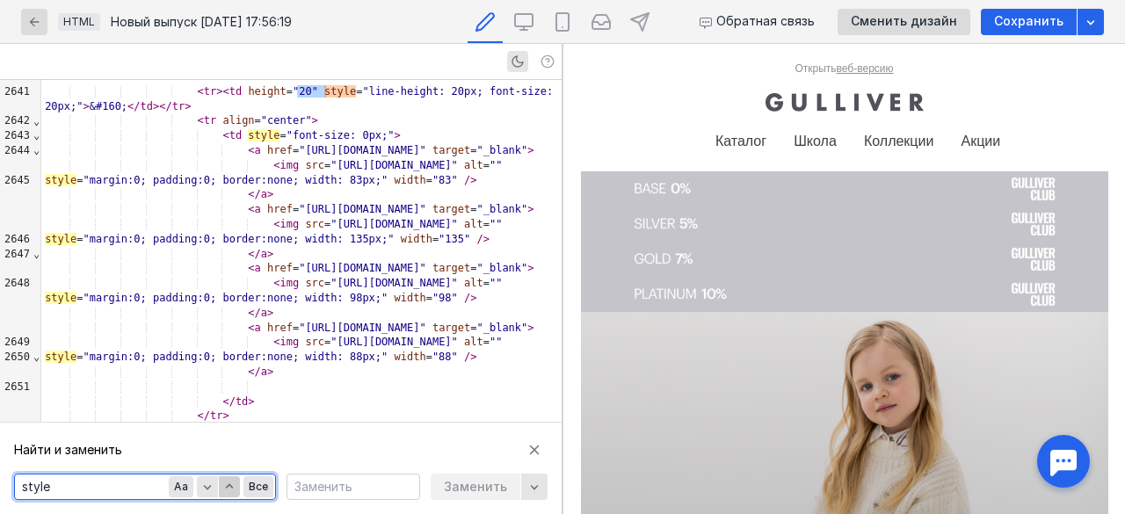
click at [229, 485] on icon "button" at bounding box center [229, 485] width 8 height 4
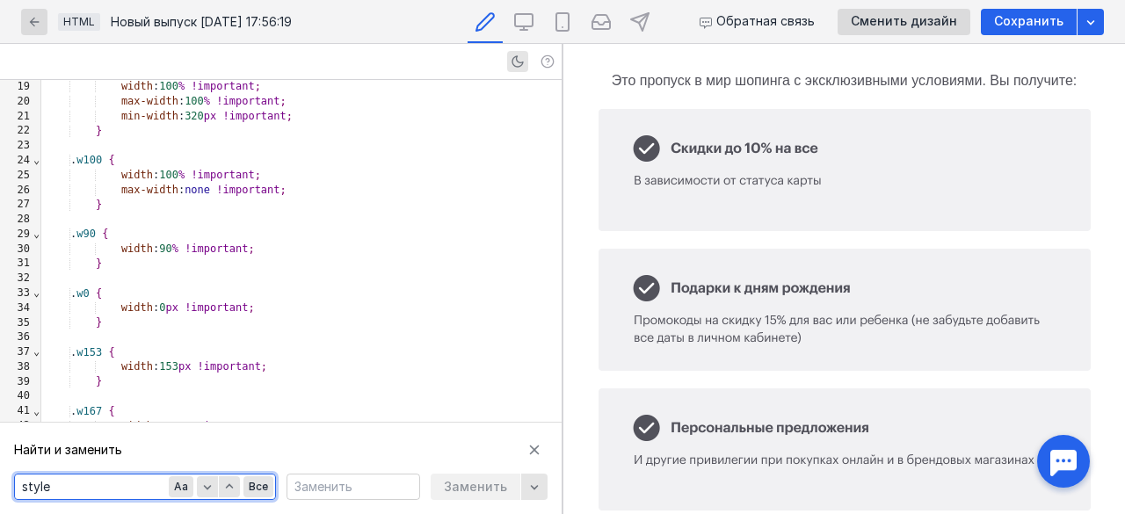
scroll to position [0, 0]
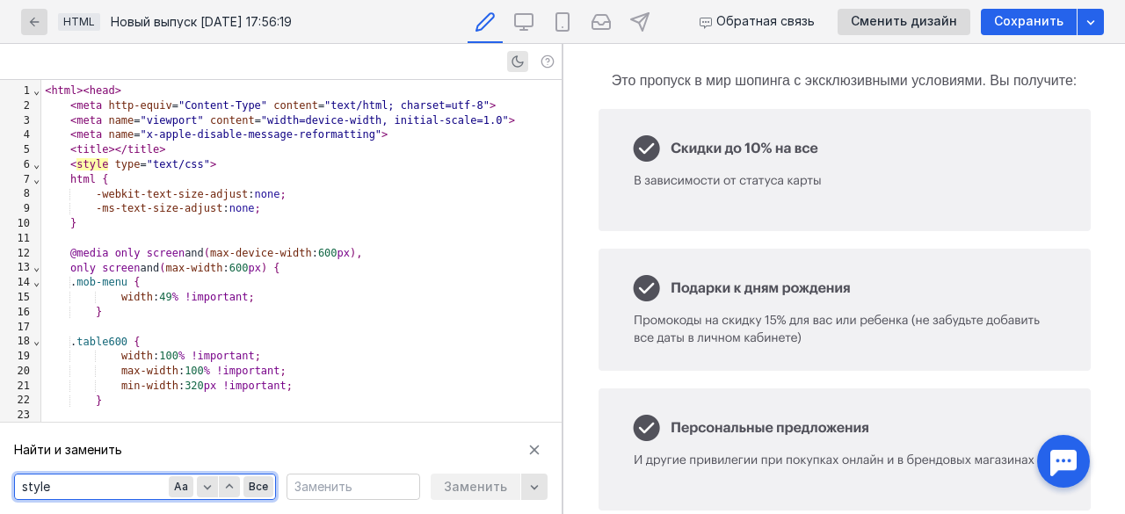
drag, startPoint x: 65, startPoint y: 491, endPoint x: 0, endPoint y: 484, distance: 65.4
click at [0, 484] on div "Найти и заменить Найти style Aa Все Заменить Заменить" at bounding box center [281, 468] width 562 height 91
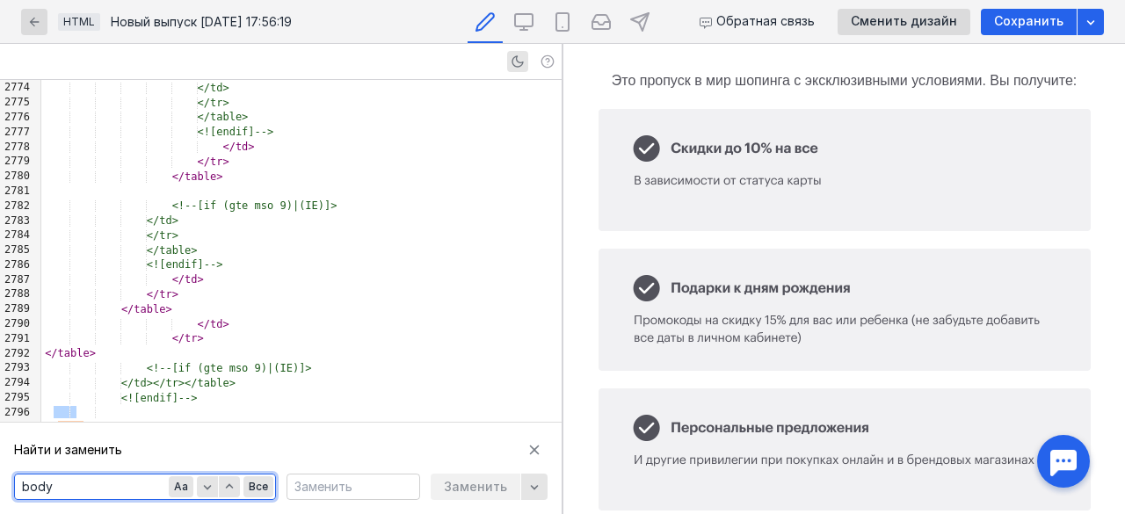
type textarea "body"
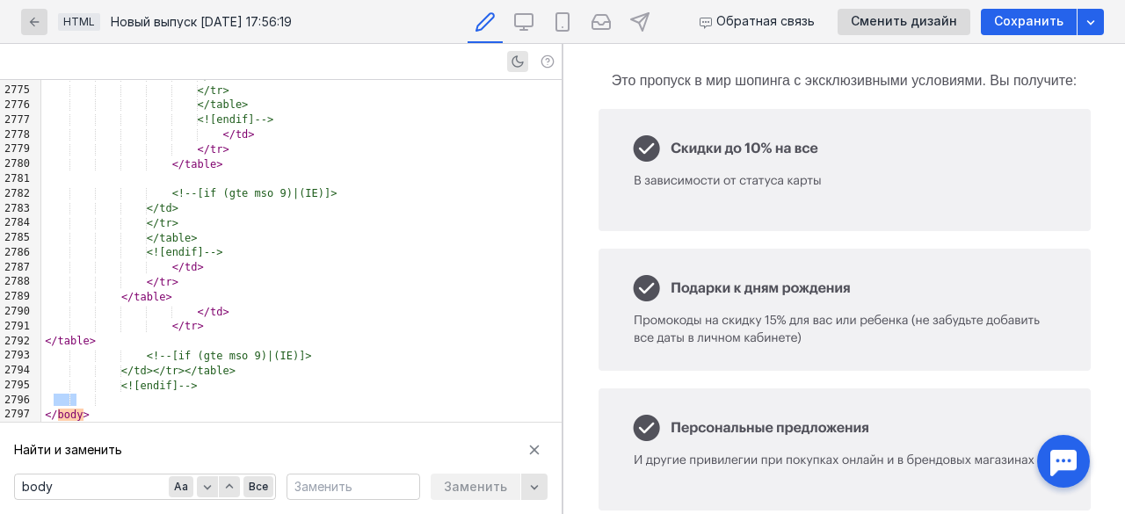
scroll to position [57204, 0]
click at [230, 486] on icon "button" at bounding box center [229, 485] width 8 height 4
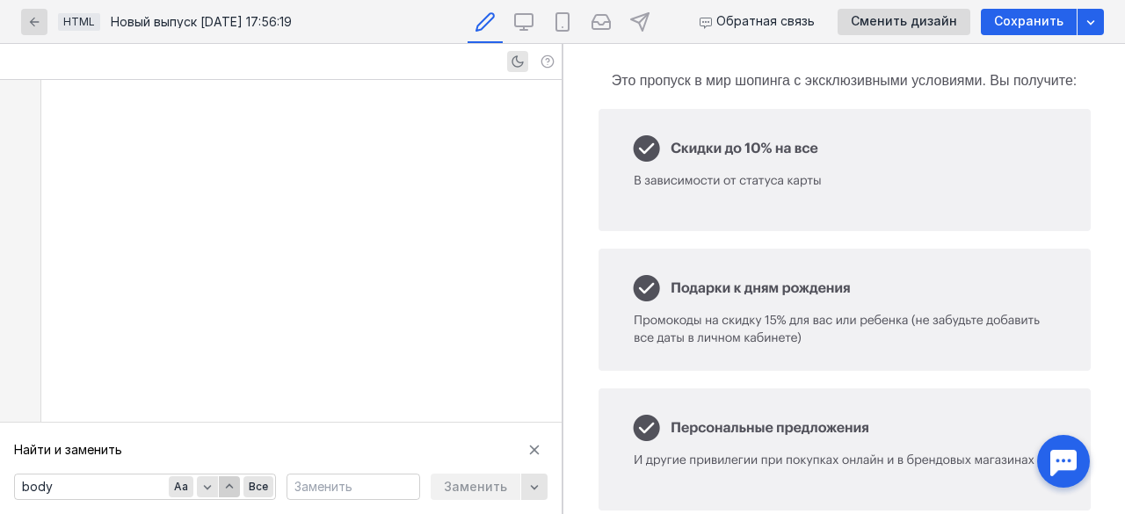
scroll to position [1789, 0]
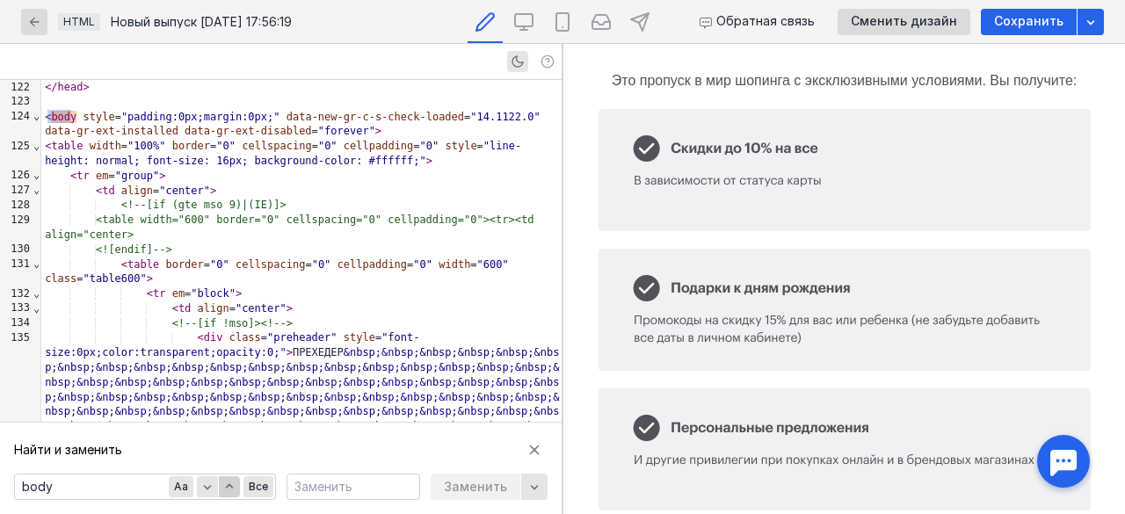
click at [230, 485] on icon "button" at bounding box center [229, 487] width 14 height 14
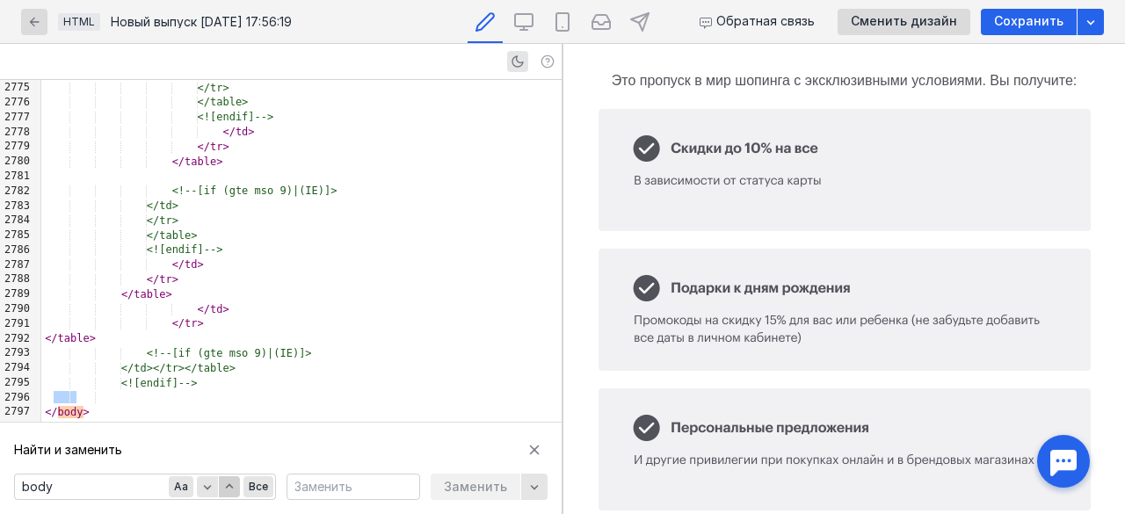
click at [229, 485] on icon "button" at bounding box center [229, 485] width 8 height 4
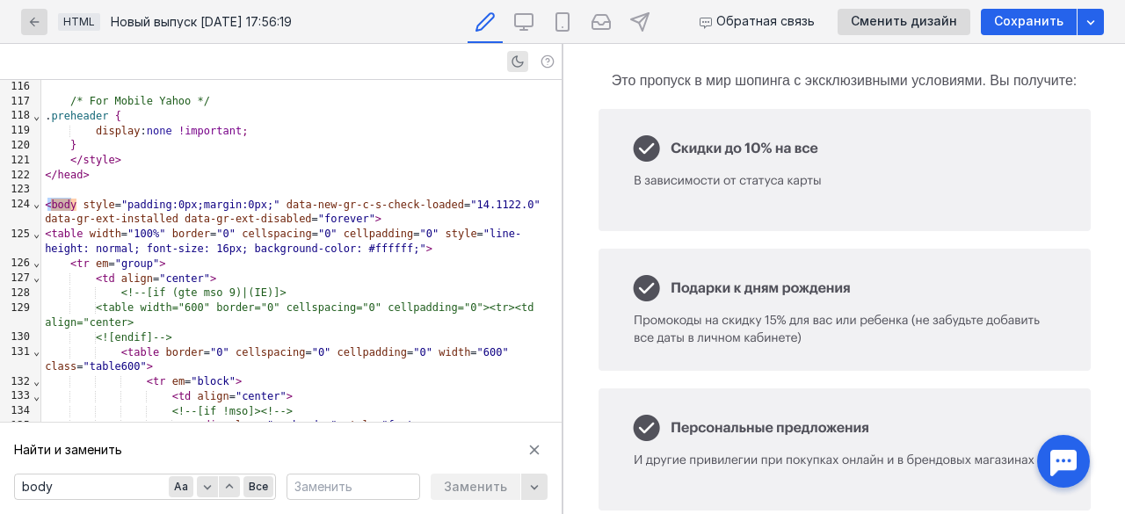
scroll to position [1789, 0]
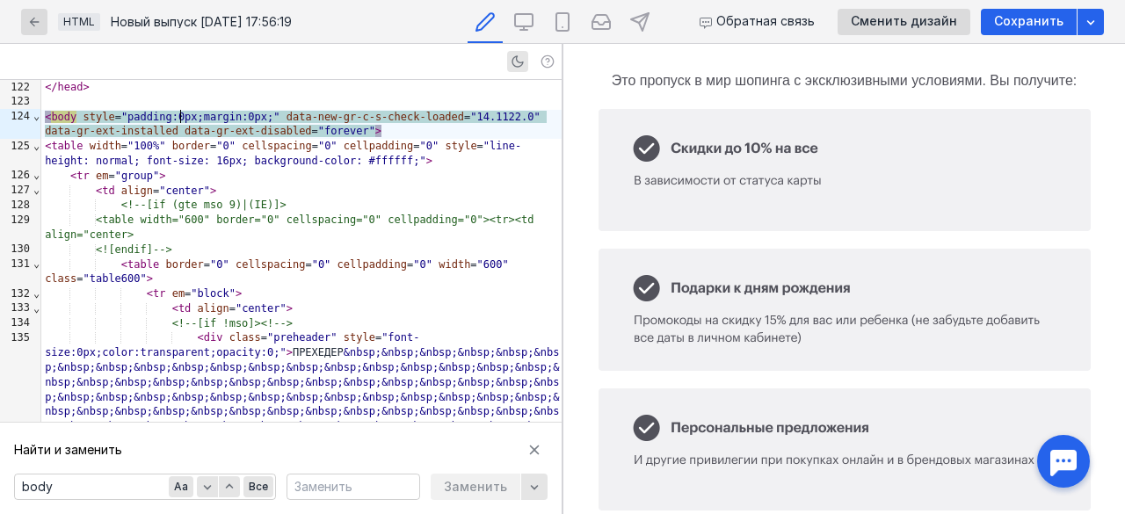
click at [188, 115] on span ""padding:0px;margin:0px;"" at bounding box center [200, 117] width 159 height 12
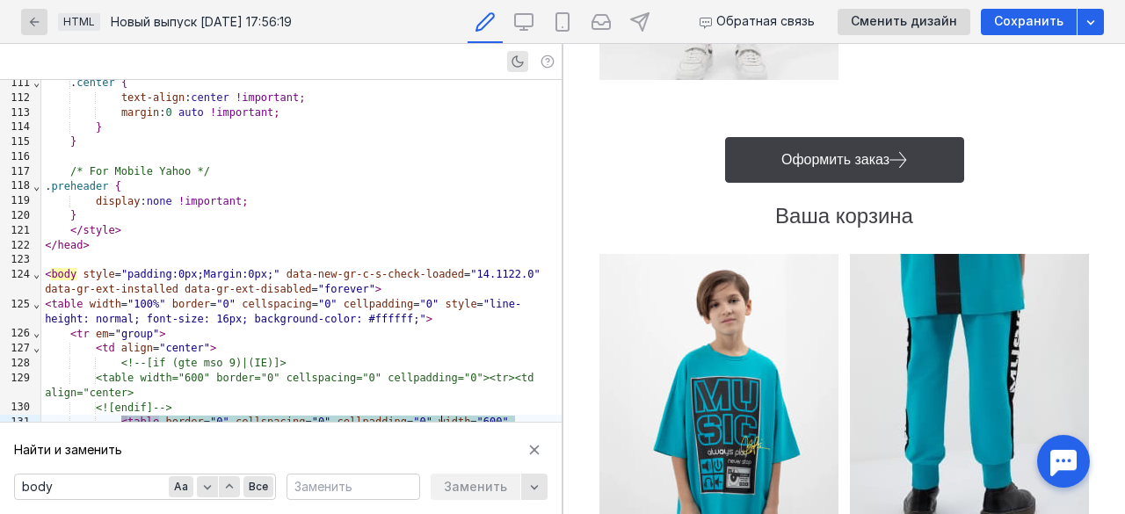
scroll to position [1670, 0]
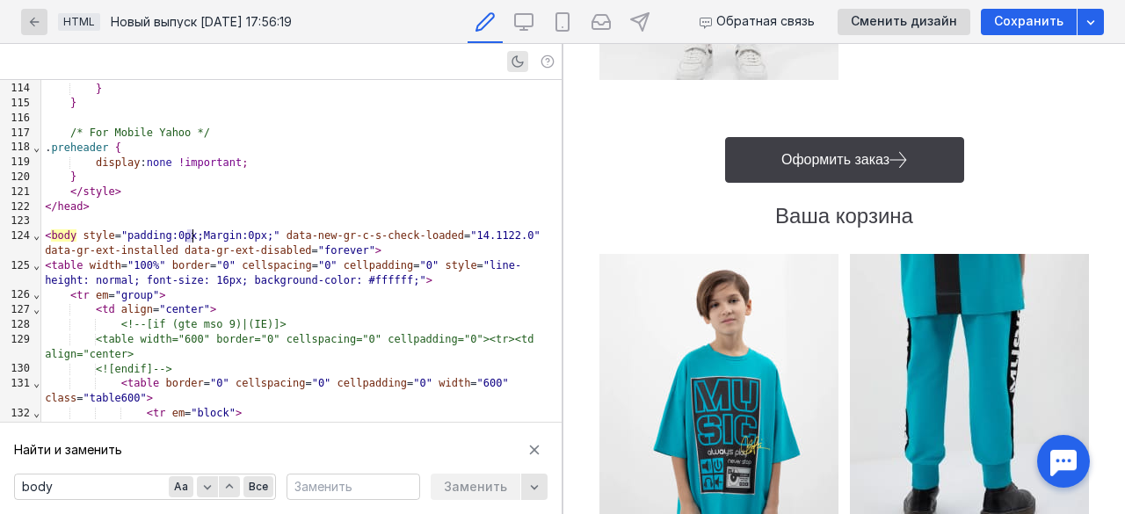
drag, startPoint x: 190, startPoint y: 235, endPoint x: 513, endPoint y: 205, distance: 324.8
click at [513, 205] on div "</ head >" at bounding box center [301, 207] width 520 height 15
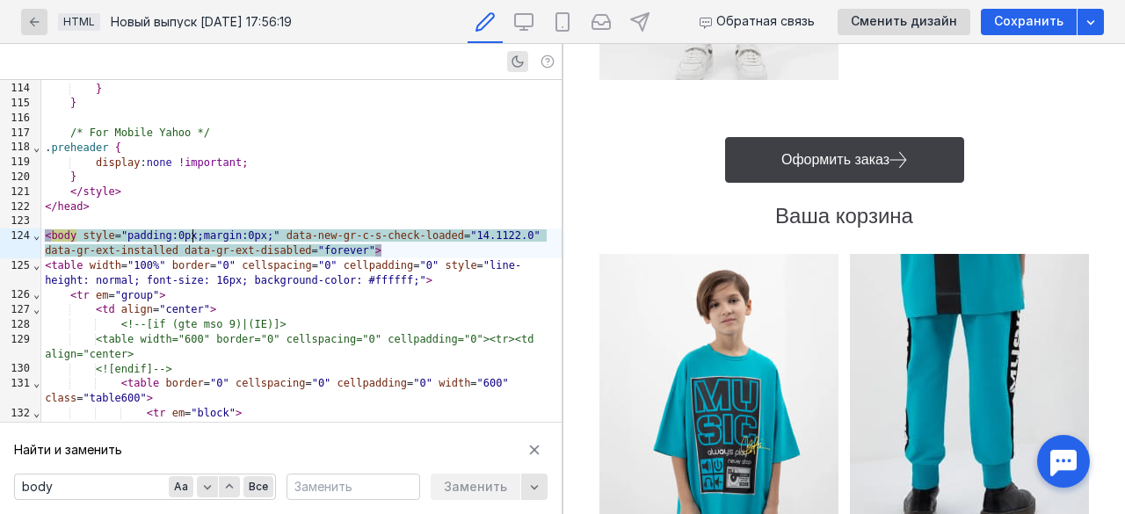
scroll to position [2900, 0]
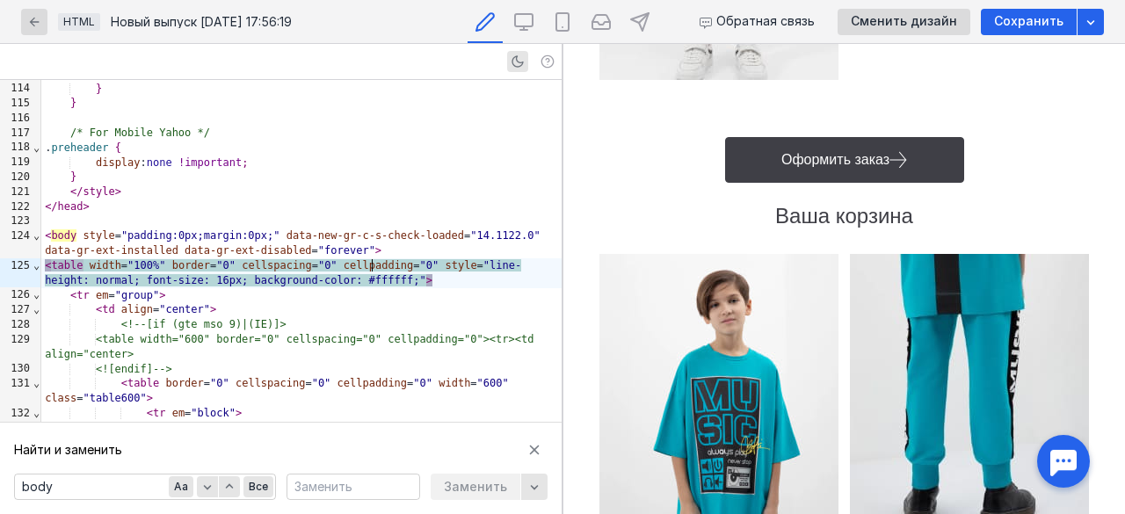
click at [374, 258] on div "< table width = "100%" border = "0" cellspacing = "0" cellpadding = "0" style =…" at bounding box center [301, 273] width 520 height 30
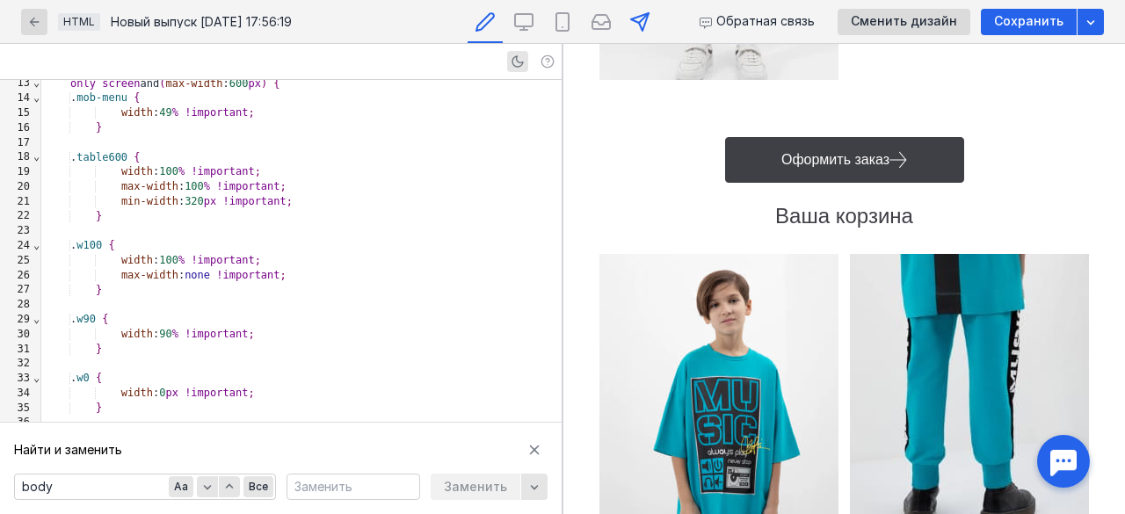
scroll to position [88, 0]
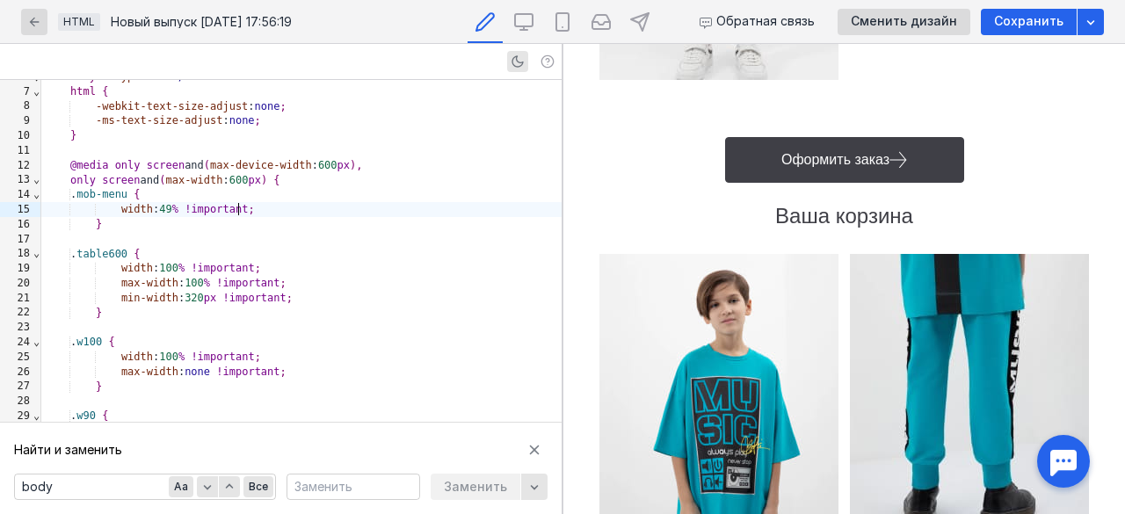
click at [330, 205] on div "width : 49 % !important ;" at bounding box center [301, 209] width 520 height 15
drag, startPoint x: 541, startPoint y: 449, endPoint x: 531, endPoint y: 448, distance: 10.6
click at [540, 449] on div "button" at bounding box center [535, 450] width 18 height 18
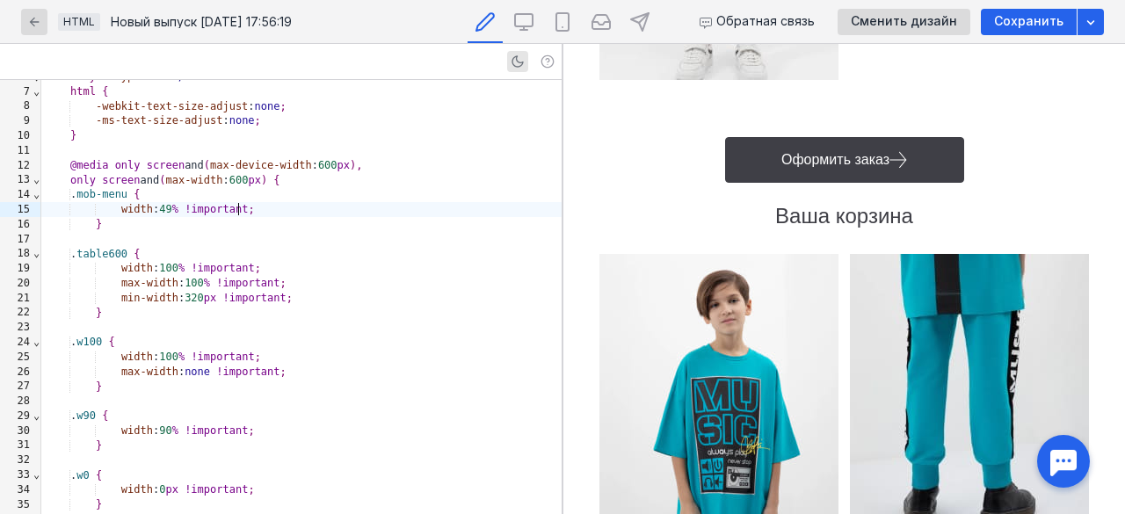
click at [269, 347] on div ". w100 {" at bounding box center [301, 342] width 520 height 15
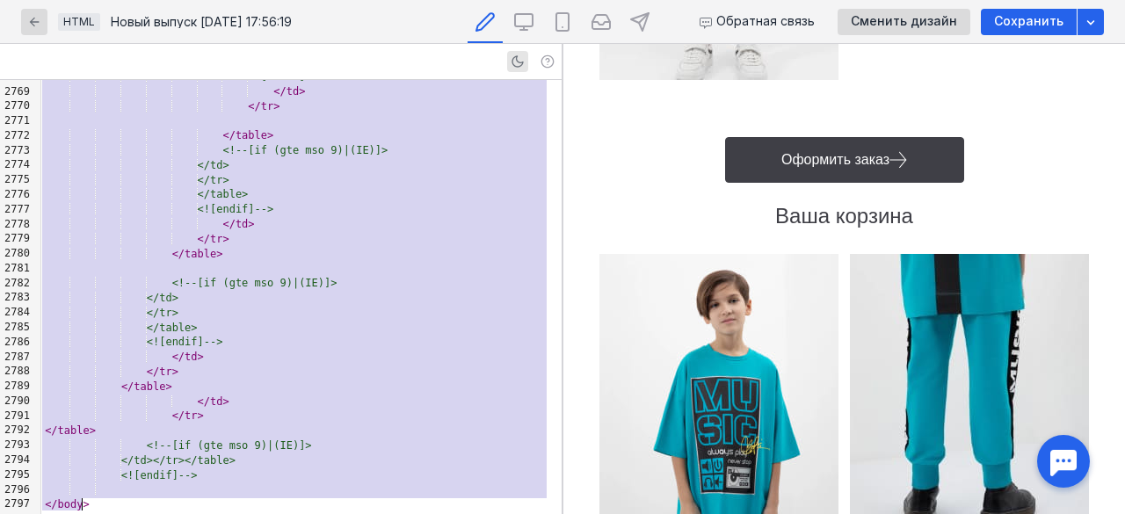
copy div "< html > < head > < meta http-equiv = "Content-Type" content = "text/html; char…"
